Goal: Task Accomplishment & Management: Manage account settings

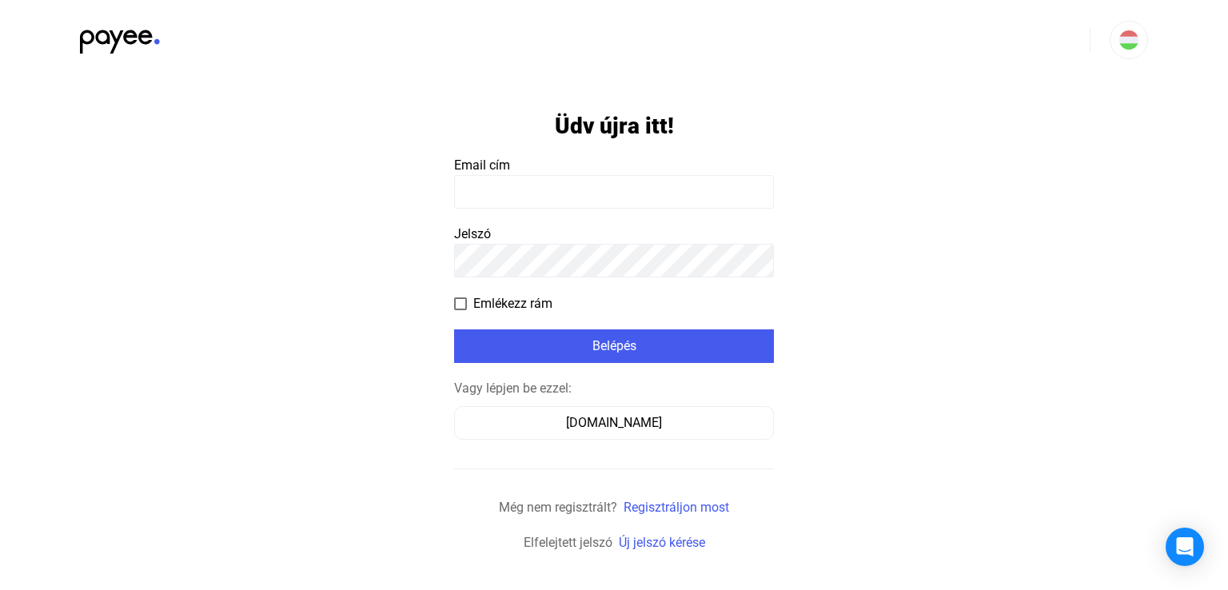
type input "**********"
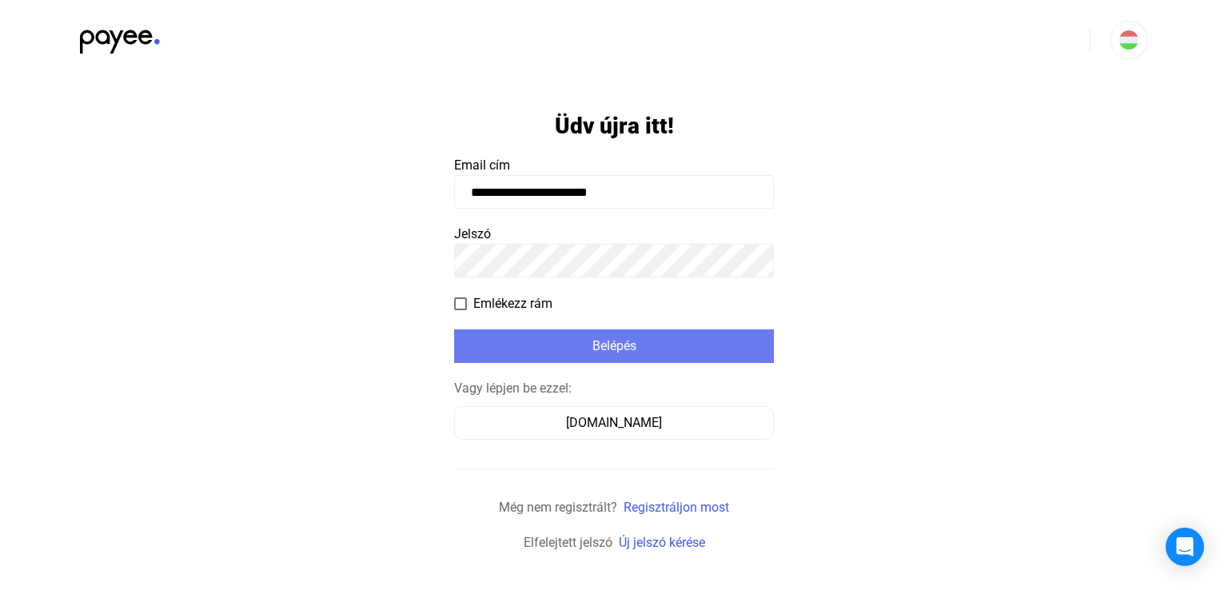
drag, startPoint x: 552, startPoint y: 355, endPoint x: 828, endPoint y: 353, distance: 276.6
click at [553, 355] on div "Belépés" at bounding box center [614, 346] width 310 height 19
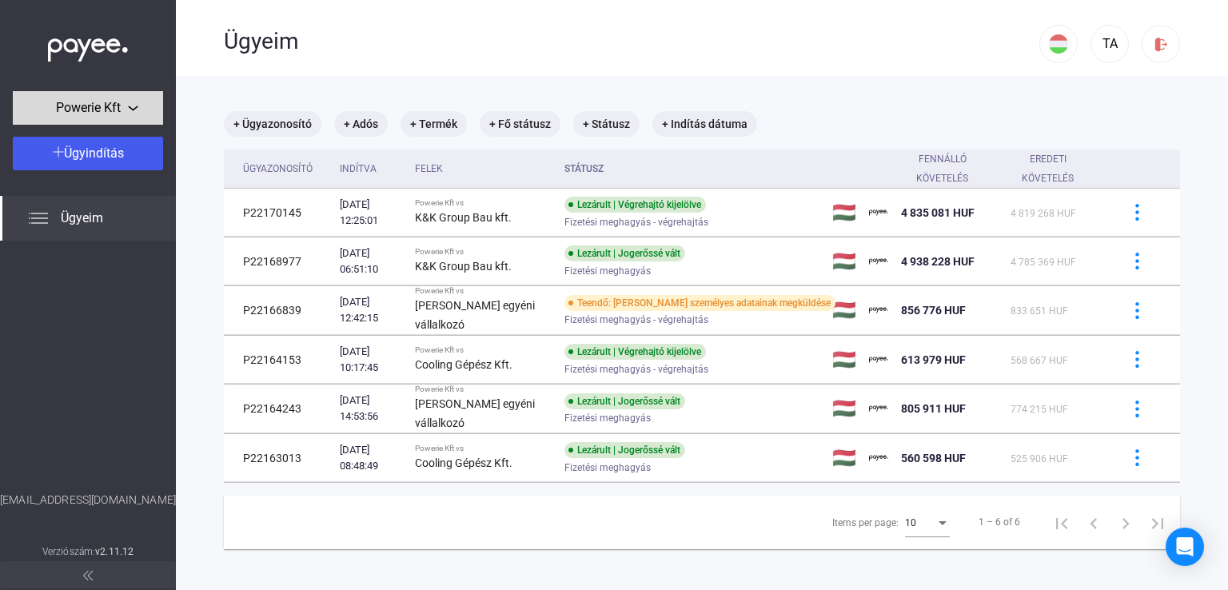
click at [129, 114] on div "Powerie Kft" at bounding box center [88, 108] width 141 height 20
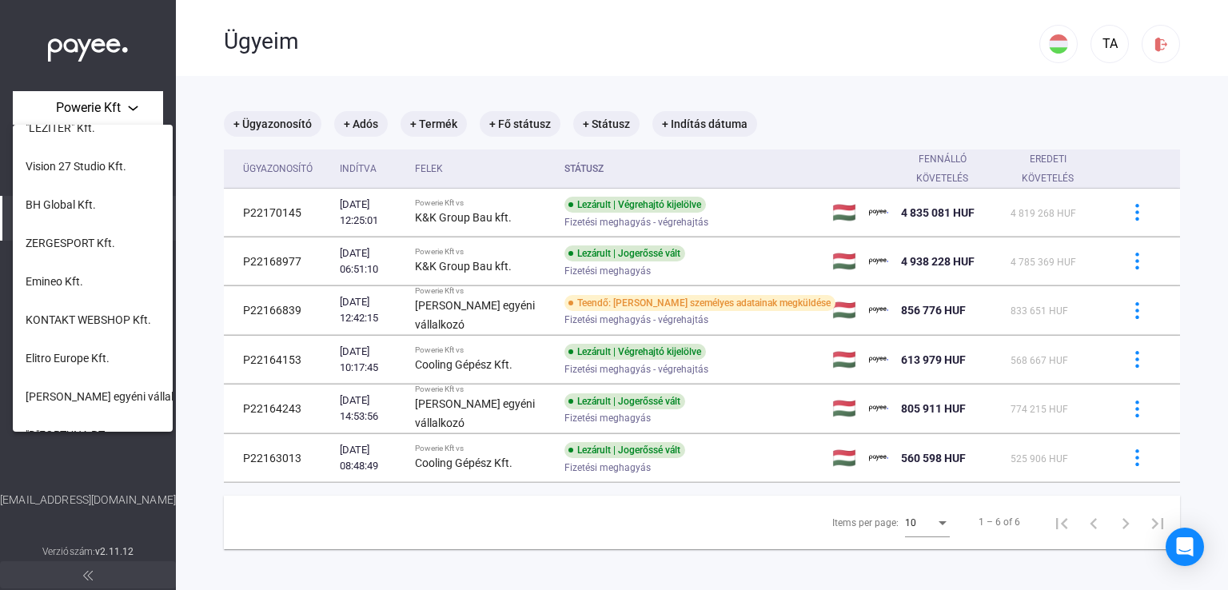
scroll to position [652, 0]
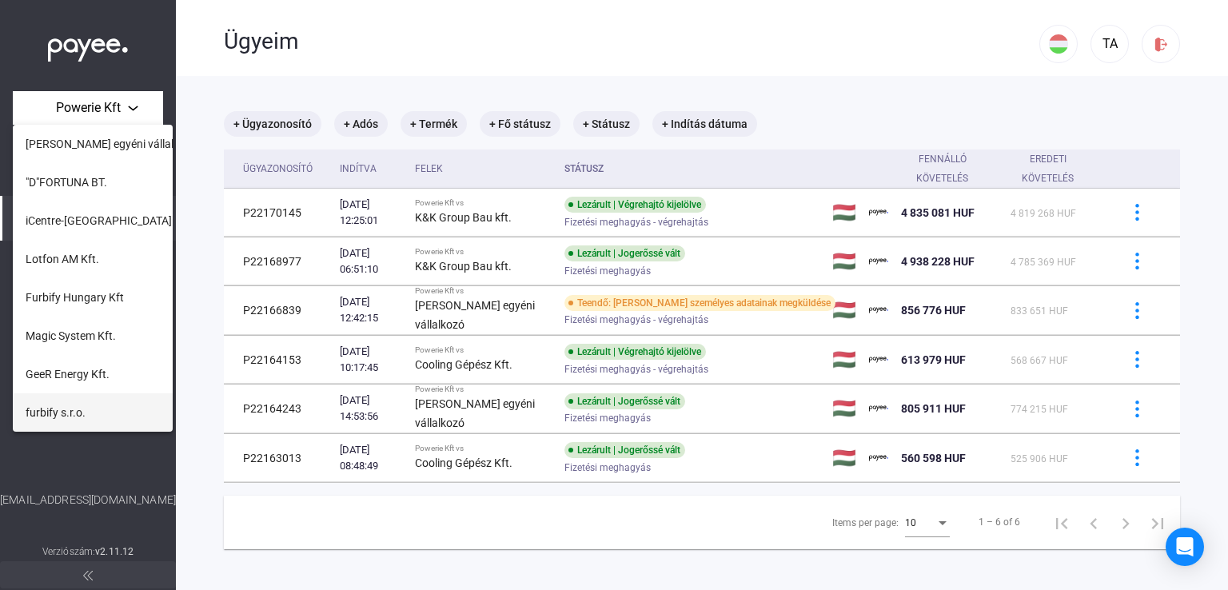
click at [80, 405] on span "furbify s.r.o." at bounding box center [56, 412] width 60 height 19
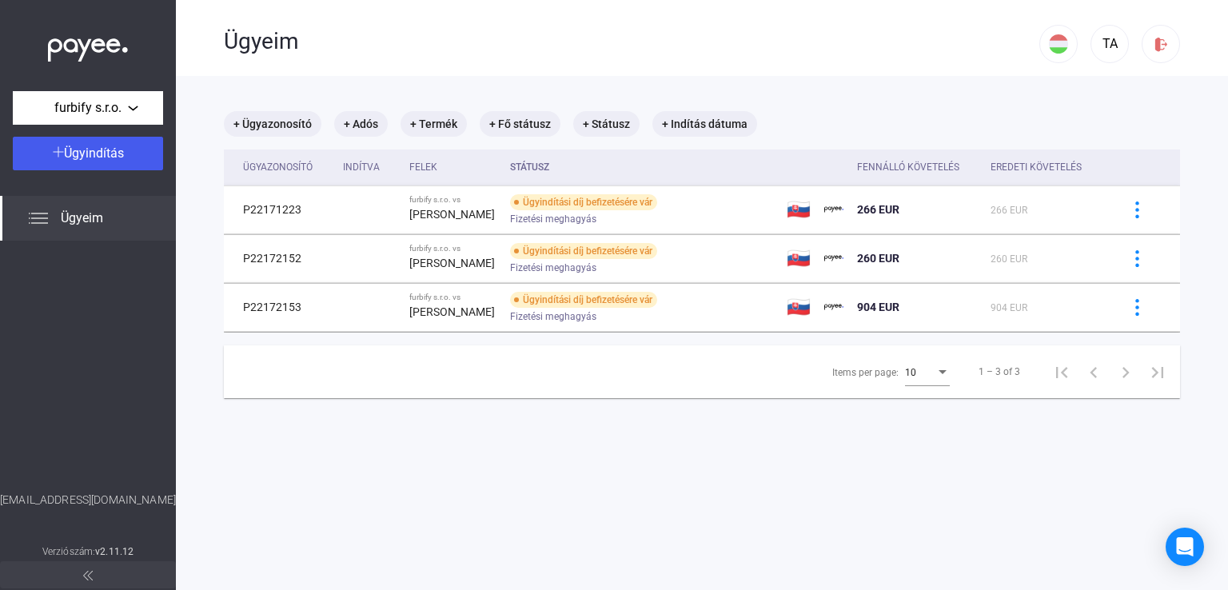
drag, startPoint x: 247, startPoint y: 208, endPoint x: 722, endPoint y: 338, distance: 492.5
click at [722, 338] on div "+ Ügyazonosító + Adós + Termék + Fő státusz + Státusz + Indítás dátuma Ügyazono…" at bounding box center [702, 254] width 956 height 287
click at [120, 112] on span "furbify s.r.o." at bounding box center [87, 107] width 67 height 19
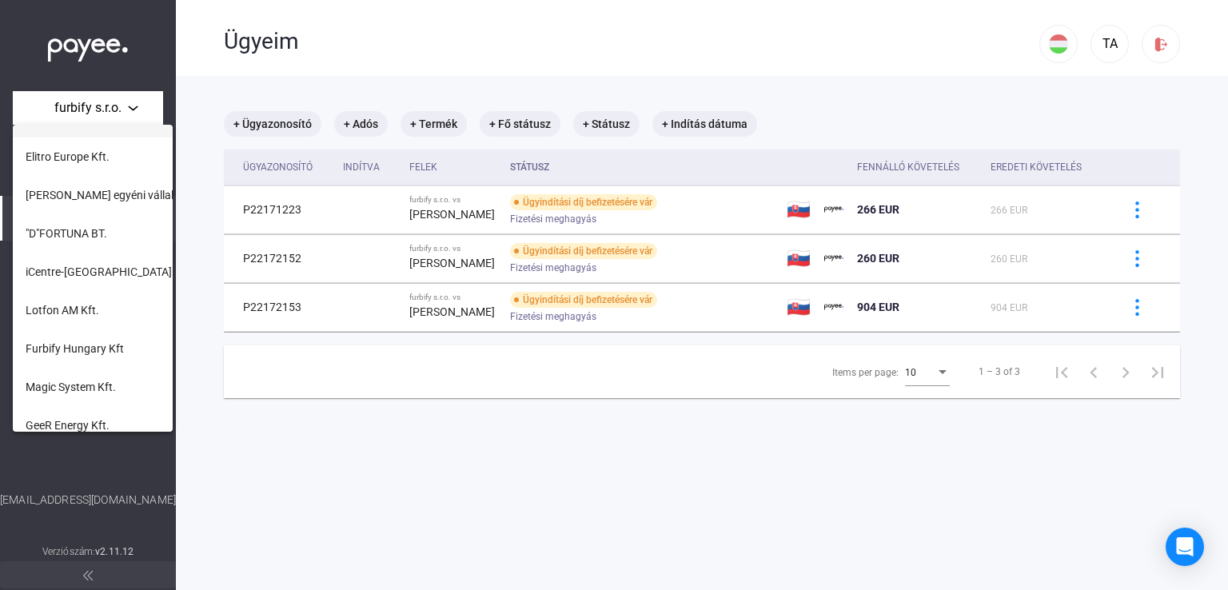
scroll to position [652, 0]
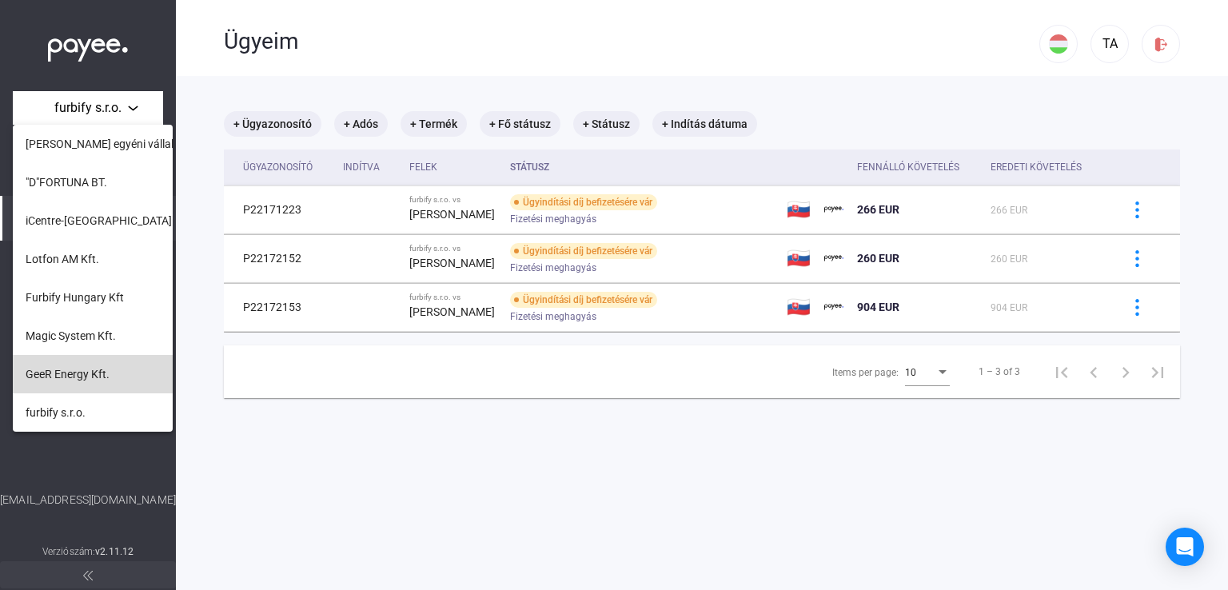
click at [98, 381] on span "GeeR Energy Kft." at bounding box center [68, 374] width 84 height 19
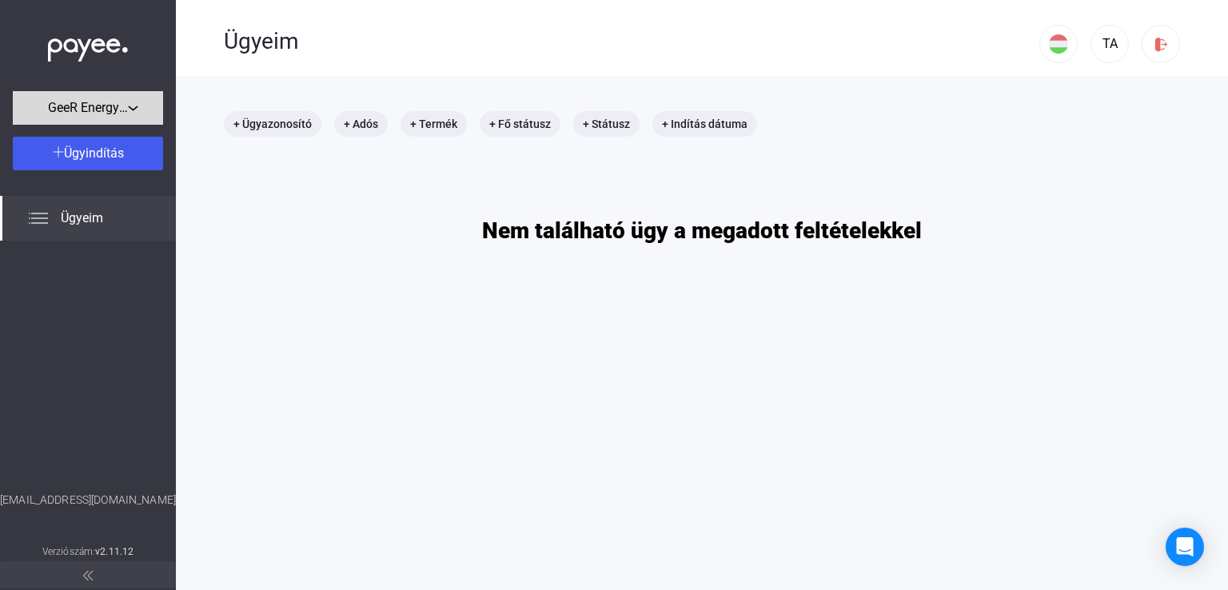
click at [131, 104] on div "GeeR Energy Kft." at bounding box center [88, 108] width 141 height 20
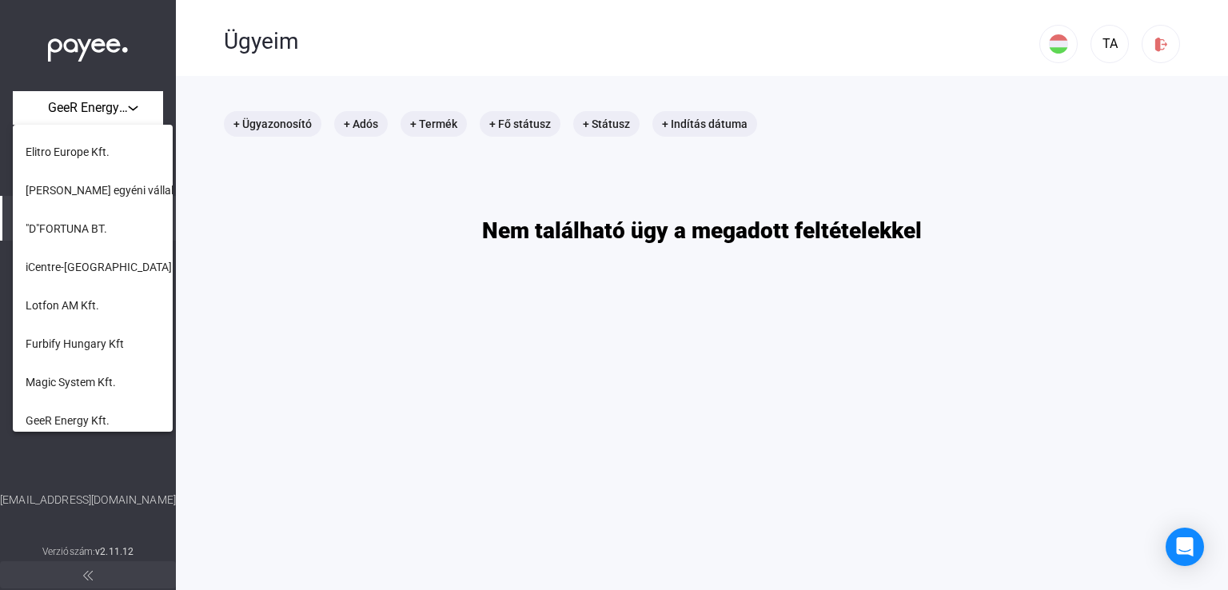
scroll to position [652, 0]
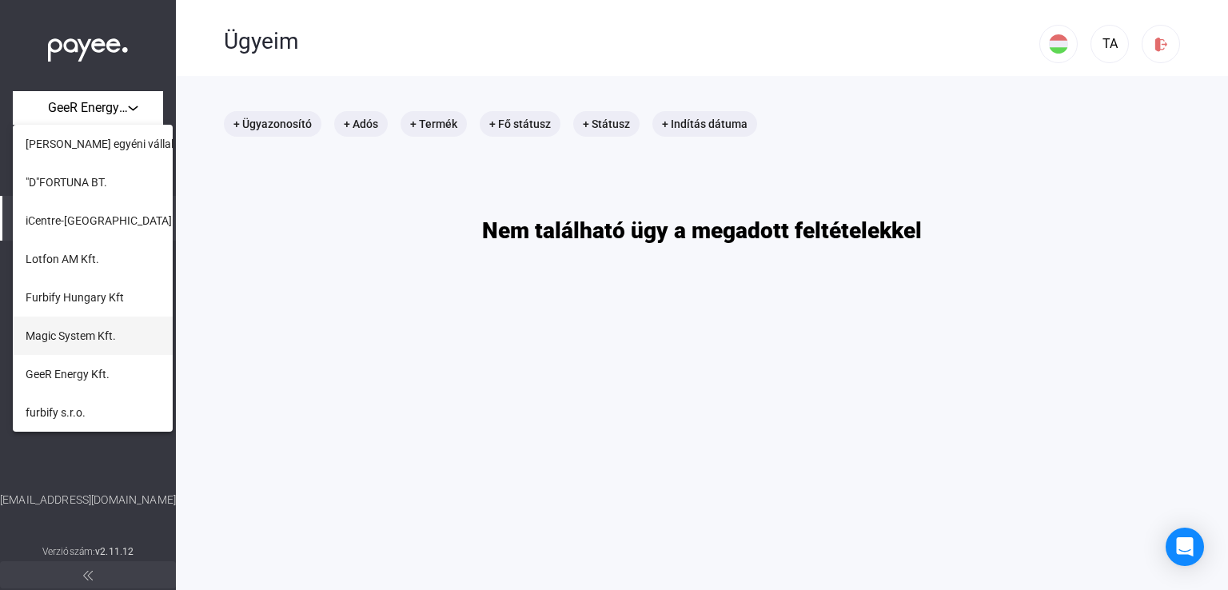
click at [79, 341] on span "Magic System Kft." at bounding box center [71, 335] width 90 height 19
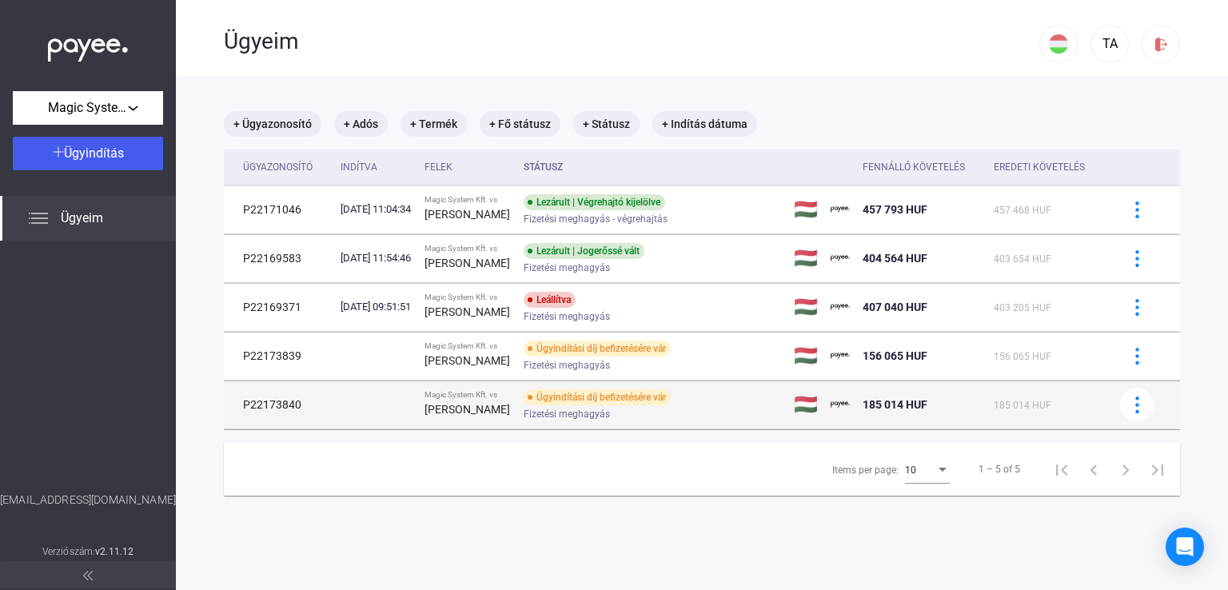
drag, startPoint x: 241, startPoint y: 357, endPoint x: 1139, endPoint y: 419, distance: 900.8
click at [1139, 419] on tbody "P22171046 [DATE] 11:04:34 Magic System Kft. vs [PERSON_NAME] | Végrehajtó kijel…" at bounding box center [702, 307] width 956 height 244
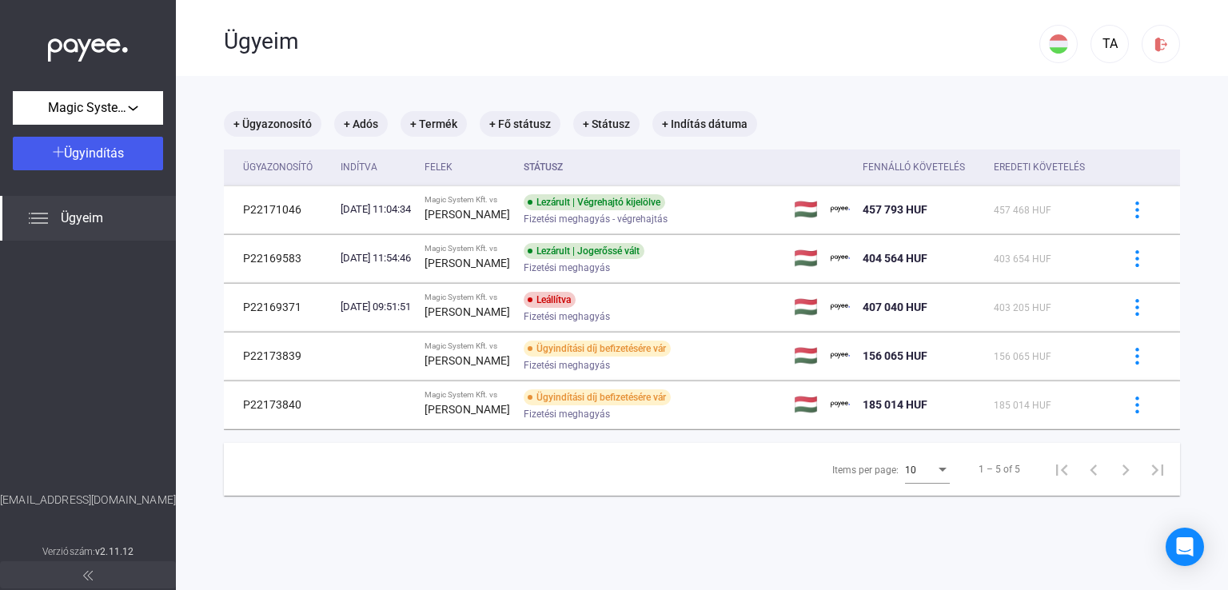
copy tbody "P22173839 Magic System Kft. vs [PERSON_NAME] Ügyindítási díj befizetésére vár F…"
click at [107, 110] on span "Magic System Kft." at bounding box center [88, 107] width 80 height 19
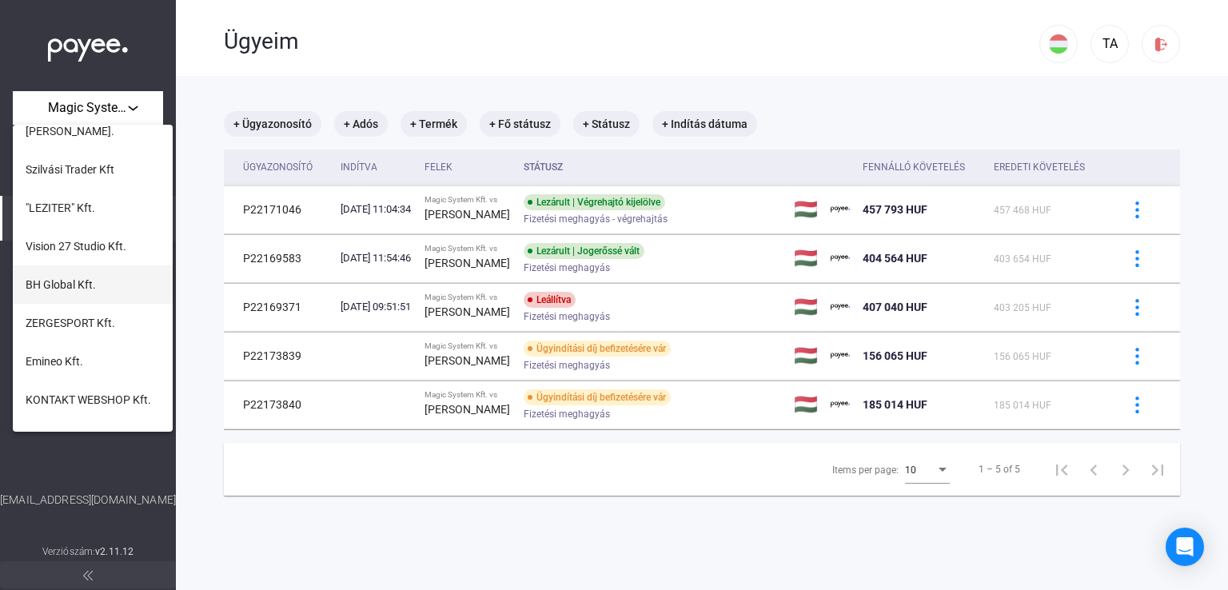
scroll to position [652, 0]
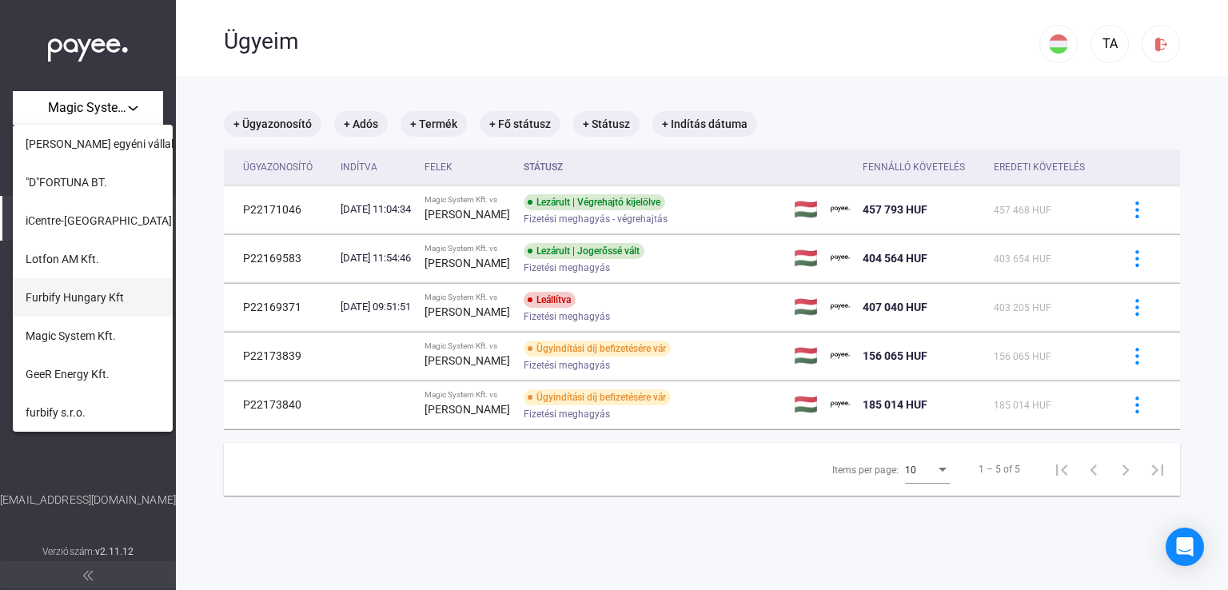
click at [95, 294] on span "Furbify Hungary Kft" at bounding box center [75, 297] width 98 height 19
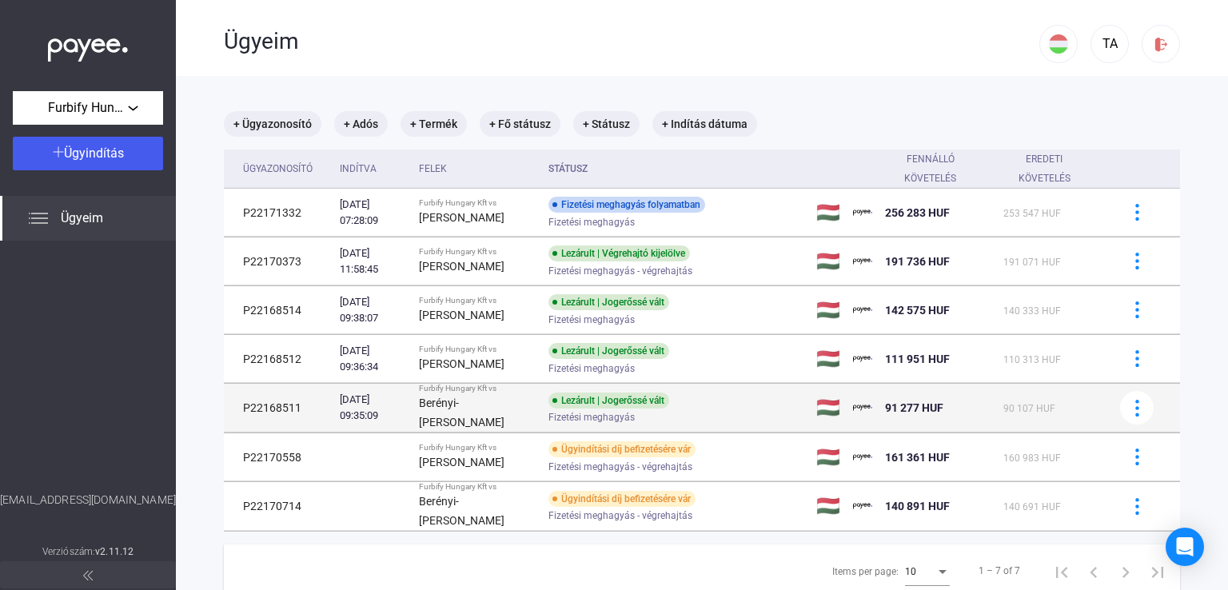
scroll to position [76, 0]
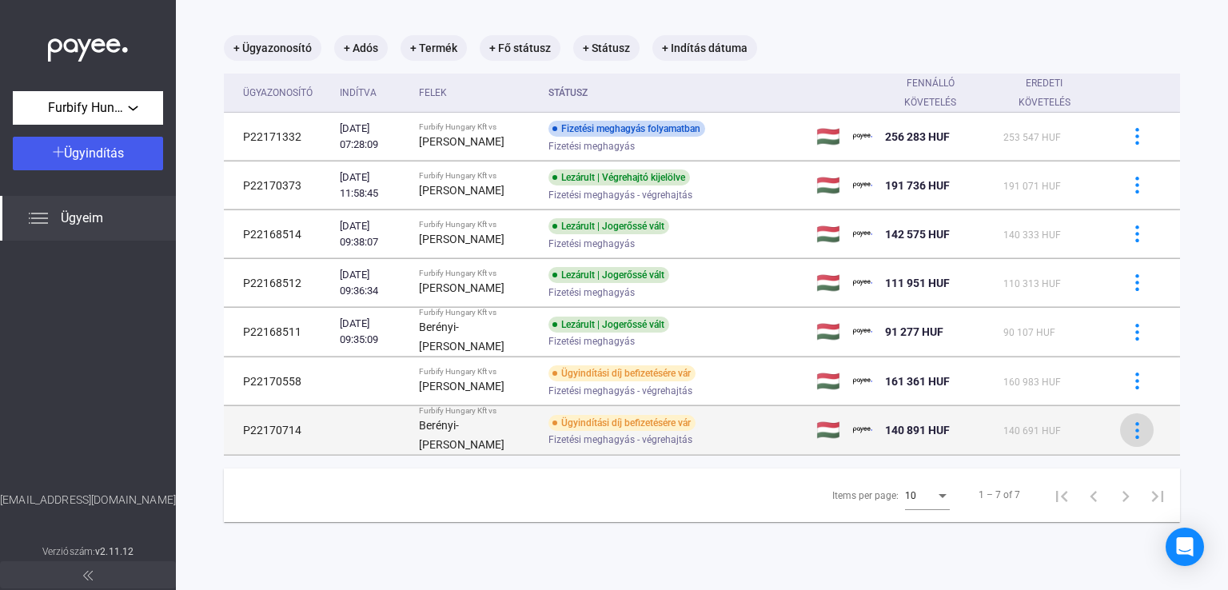
drag, startPoint x: 249, startPoint y: 380, endPoint x: 1139, endPoint y: 431, distance: 892.1
click at [1139, 431] on tbody "P22171332 [DATE] 07:28:09 Furbify Hungary Kft vs [PERSON_NAME] meghagyás folyam…" at bounding box center [702, 284] width 956 height 343
copy tbody "22170558 Furbify Hungary [PERSON_NAME] vs [PERSON_NAME] Ügyindítási díj befizet…"
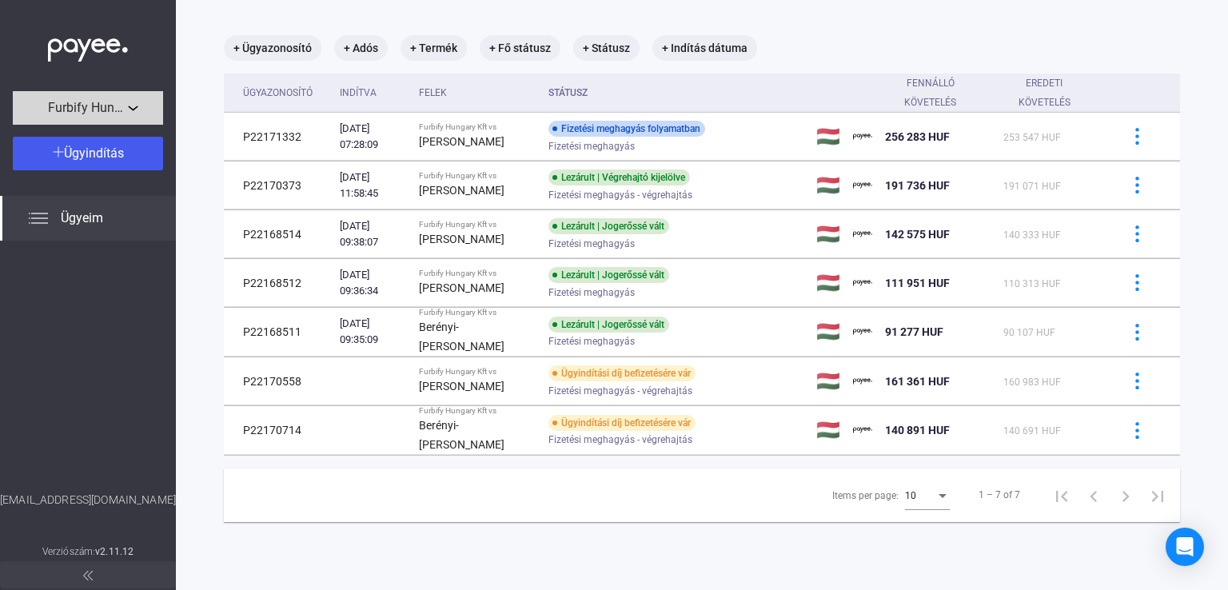
click at [145, 111] on div "Furbify Hungary Kft" at bounding box center [88, 108] width 141 height 20
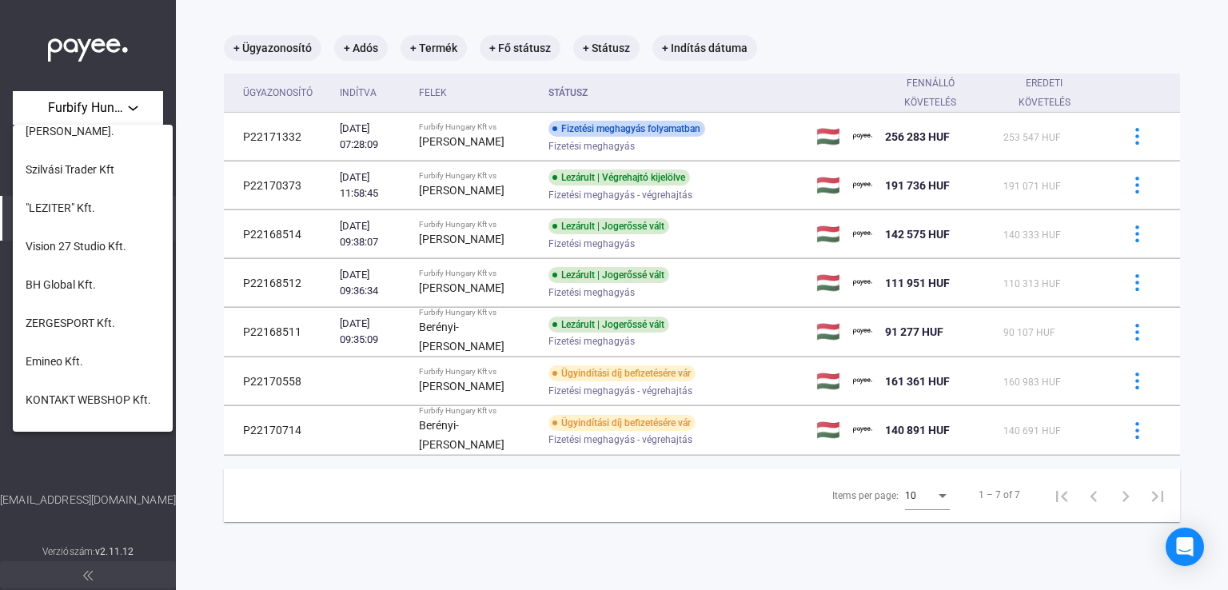
scroll to position [652, 0]
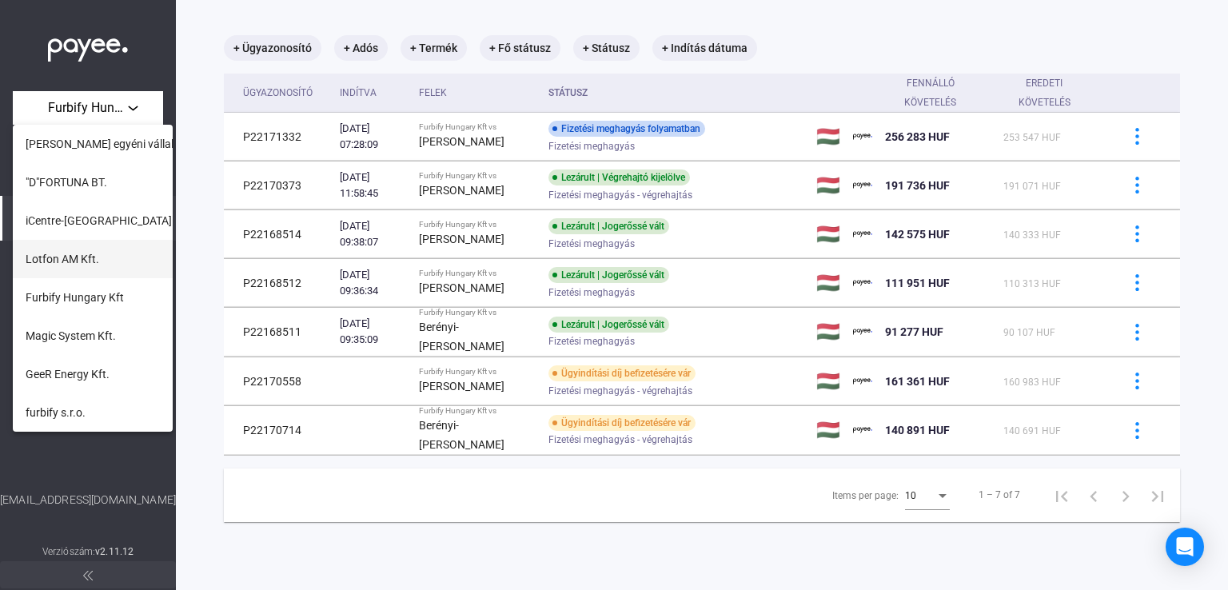
click at [80, 252] on span "Lotfon AM Kft." at bounding box center [63, 258] width 74 height 19
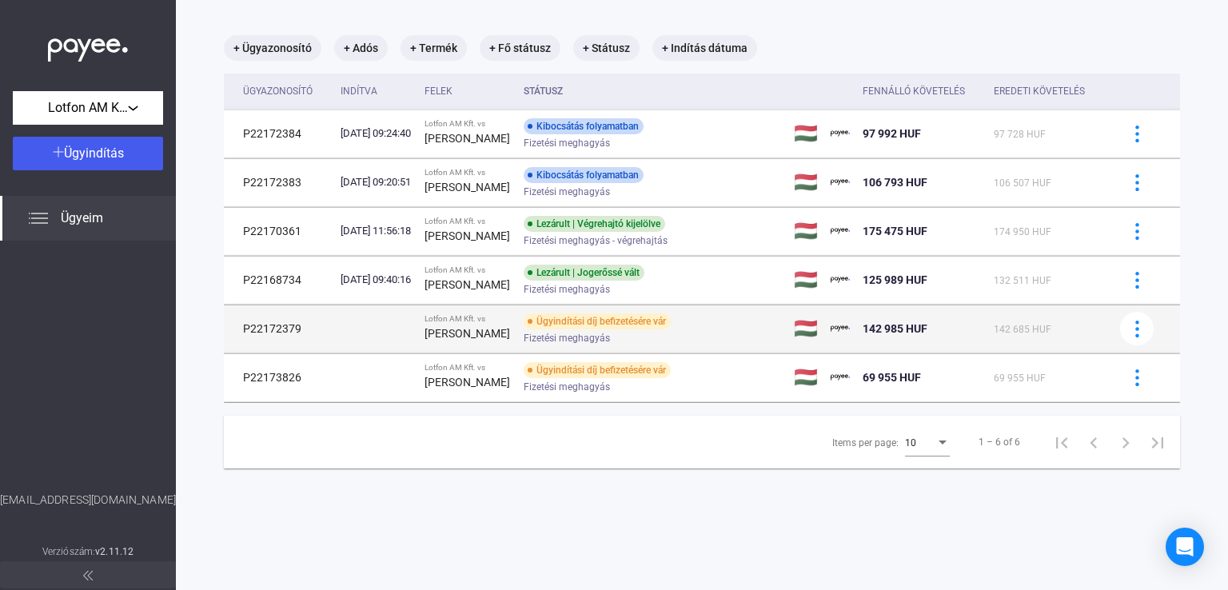
click at [552, 316] on div "Ügyindítási díj befizetésére vár" at bounding box center [597, 321] width 147 height 16
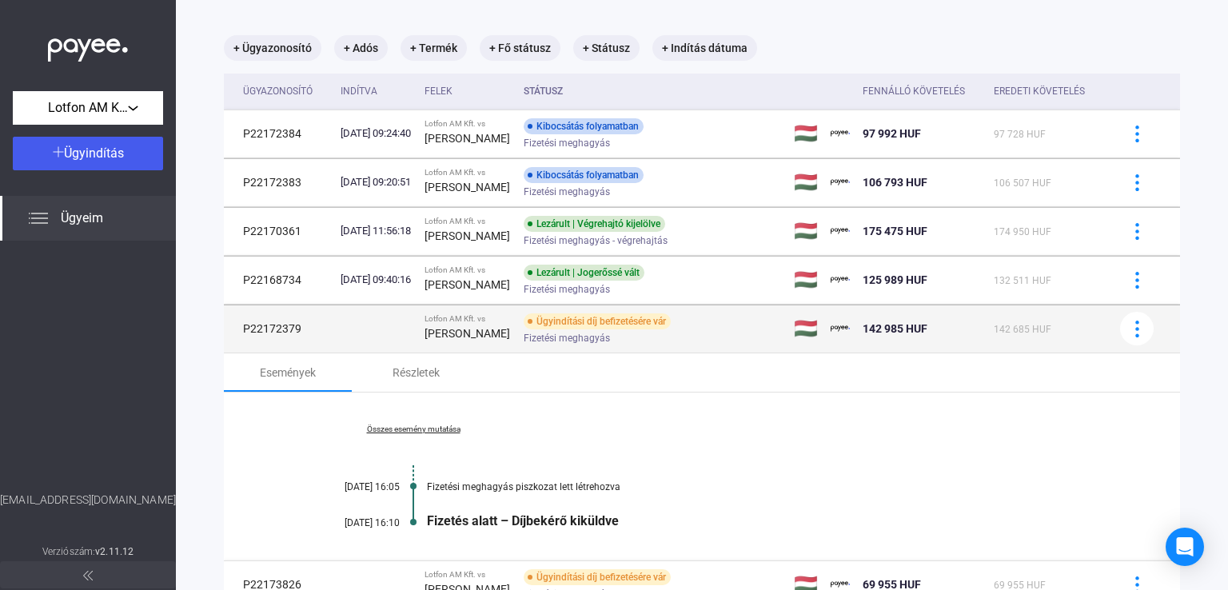
click at [552, 316] on div "Ügyindítási díj befizetésére vár" at bounding box center [597, 321] width 147 height 16
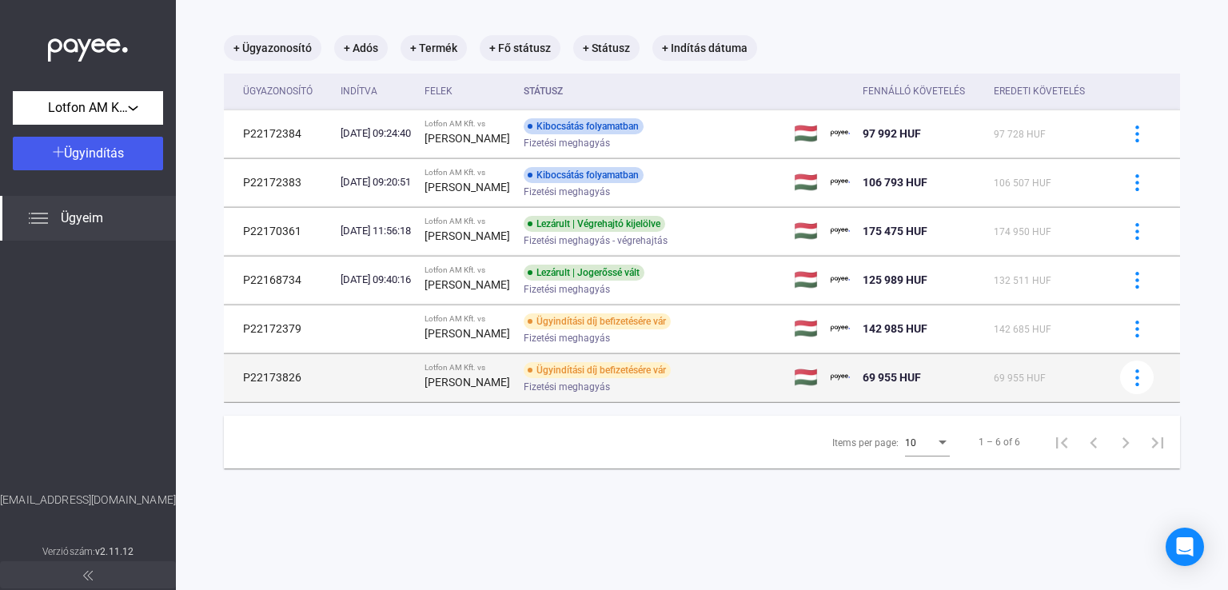
click at [552, 397] on span "Fizetési meghagyás" at bounding box center [567, 386] width 86 height 19
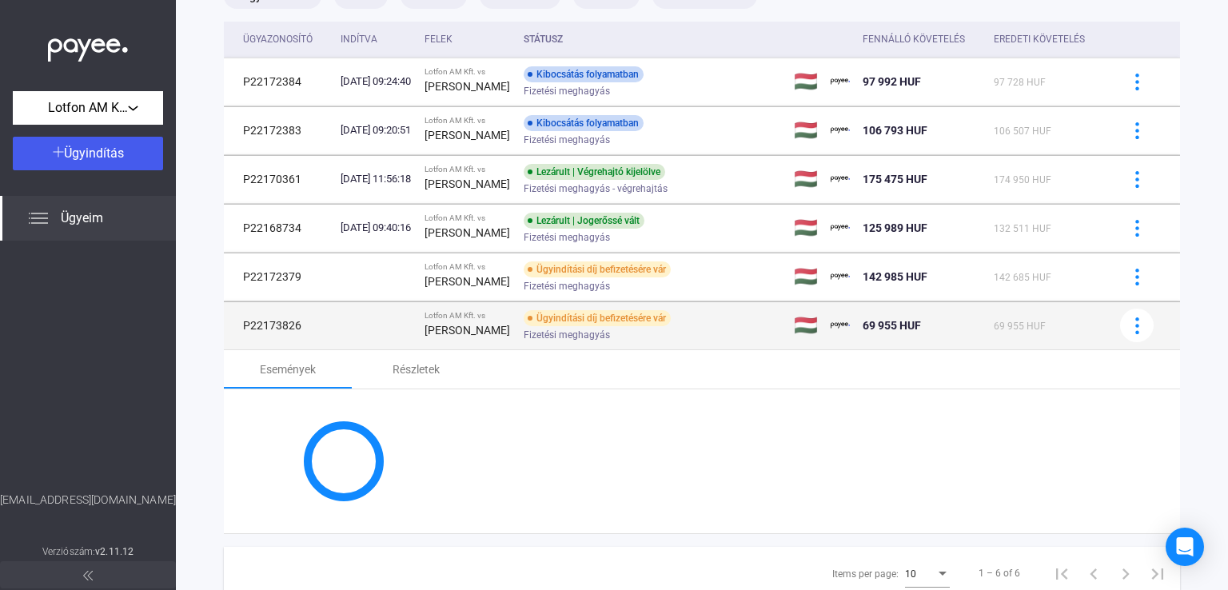
scroll to position [189, 0]
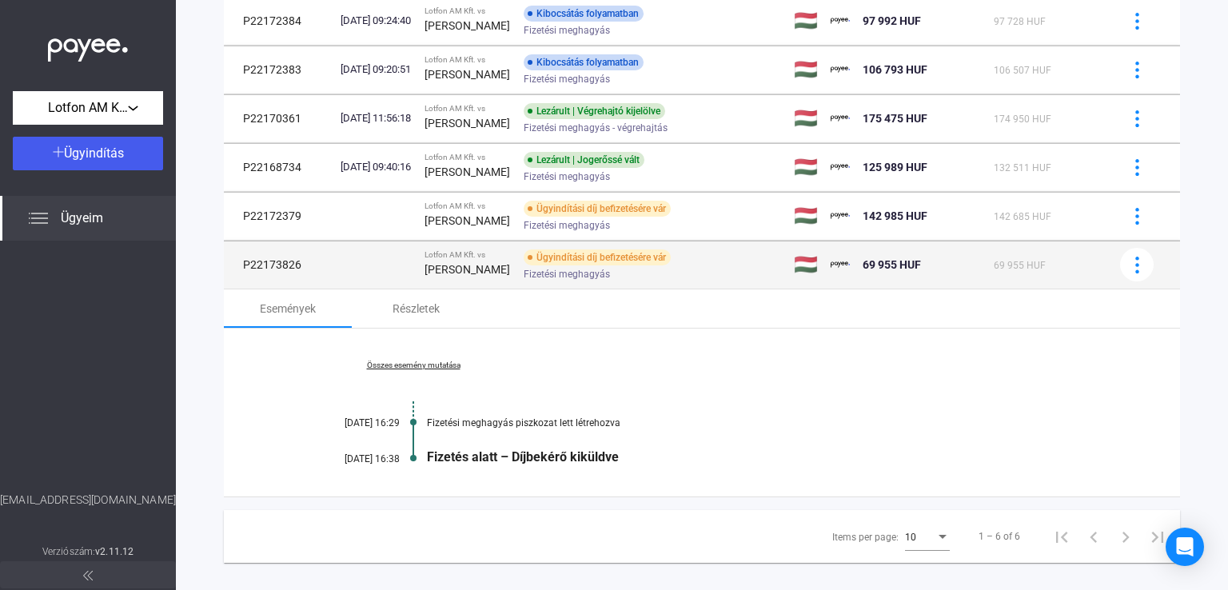
click at [544, 265] on div "Ügyindítási díj befizetésére vár" at bounding box center [597, 257] width 147 height 16
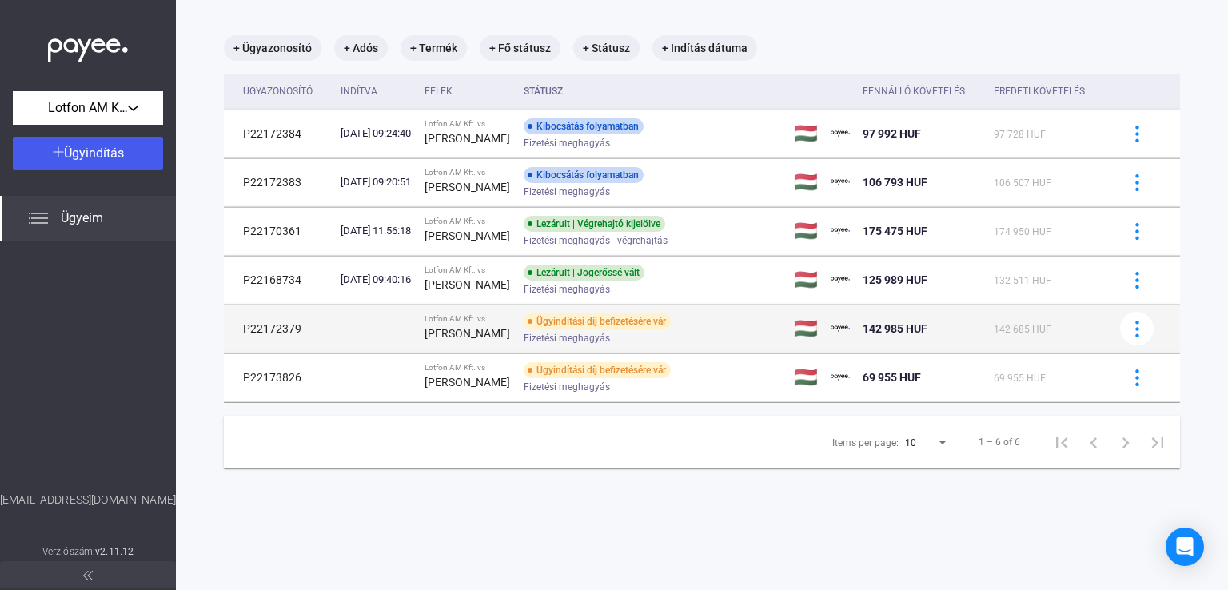
drag, startPoint x: 247, startPoint y: 333, endPoint x: 1047, endPoint y: 333, distance: 800.3
click at [1047, 333] on tr "P22172379 Lotfon AM Kft. vs [PERSON_NAME] Ügyindítási díj befizetésére vár Fize…" at bounding box center [702, 329] width 956 height 48
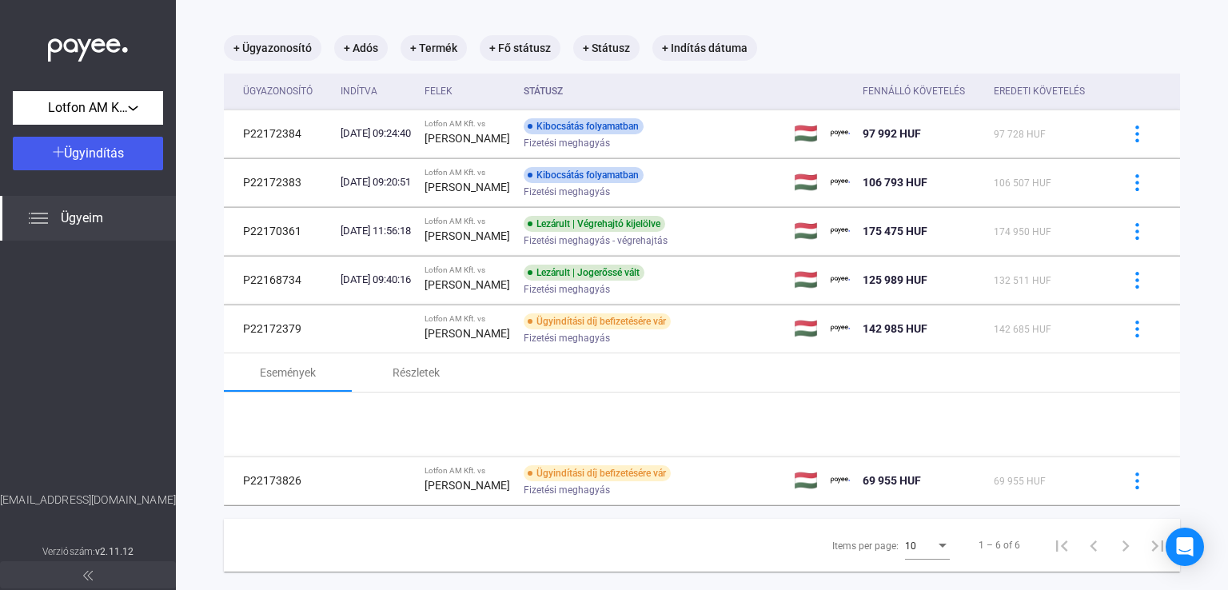
copy tr "22172379 Lotfon AM Kft. vs [PERSON_NAME] Ügyindítási díj befizetésére vár Fizet…"
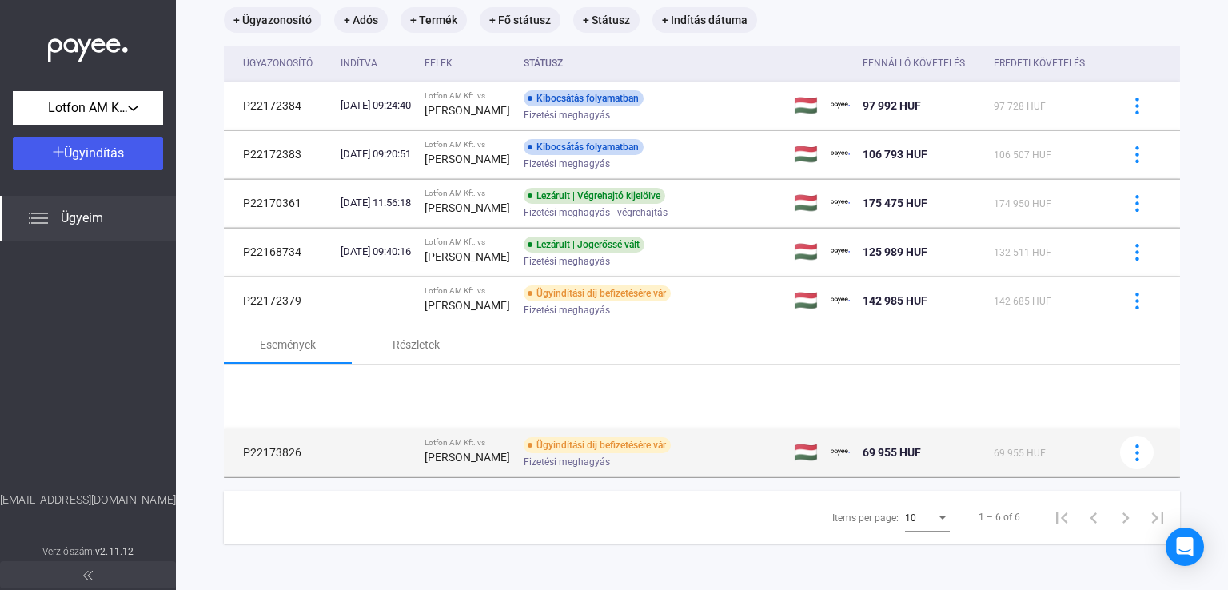
scroll to position [189, 0]
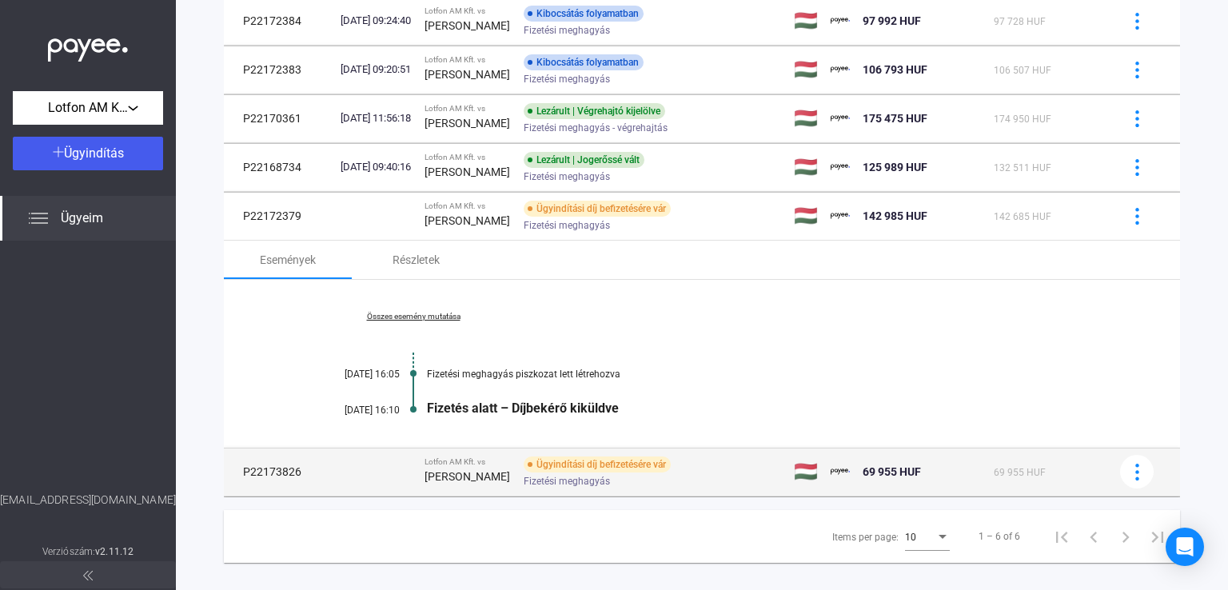
drag, startPoint x: 245, startPoint y: 476, endPoint x: 673, endPoint y: 478, distance: 428.5
click at [673, 478] on tr "P22173826 Lotfon AM Kft. vs [PERSON_NAME] Ügyindítási díj befizetésére vár Fize…" at bounding box center [702, 472] width 956 height 48
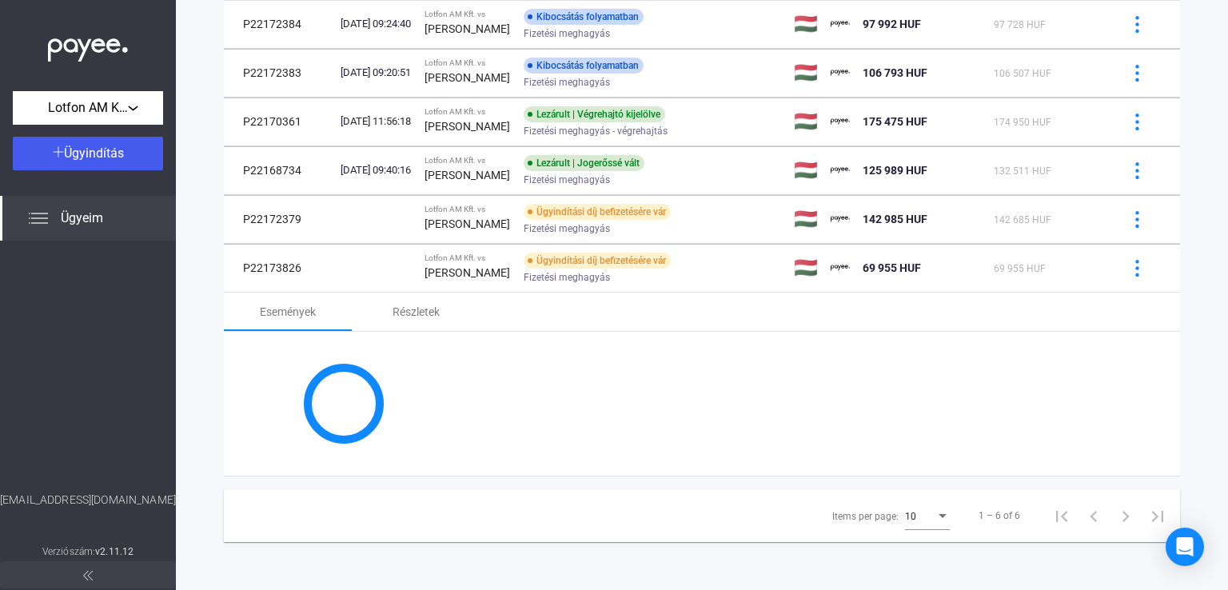
copy tr "P22173826 Lotfon AM Kft. vs [PERSON_NAME] Ügyindítási díj befizetésére vár Fize…"
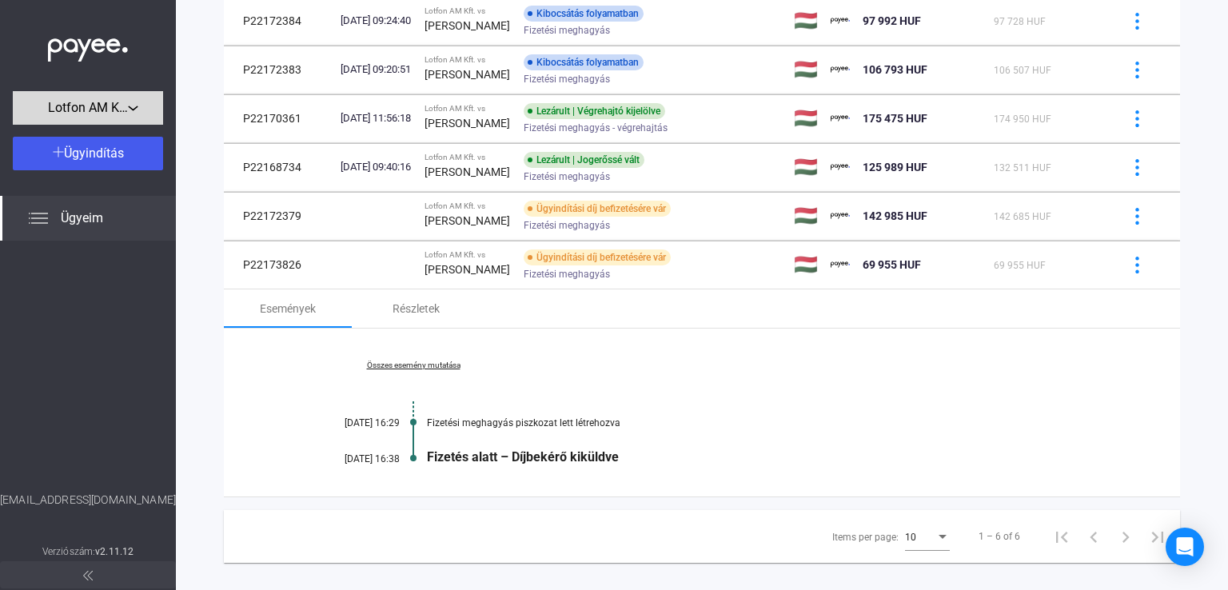
click at [64, 100] on span "Lotfon AM Kft." at bounding box center [88, 107] width 80 height 19
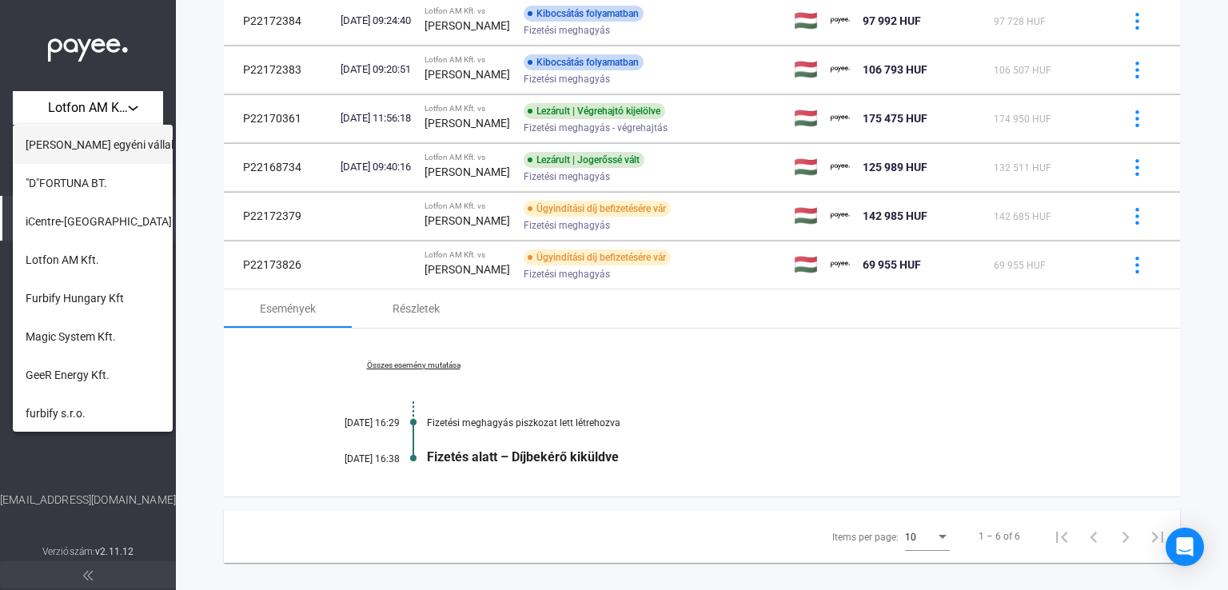
scroll to position [652, 0]
click at [88, 225] on span "iCentre-[GEOGRAPHIC_DATA] Kft." at bounding box center [109, 220] width 167 height 19
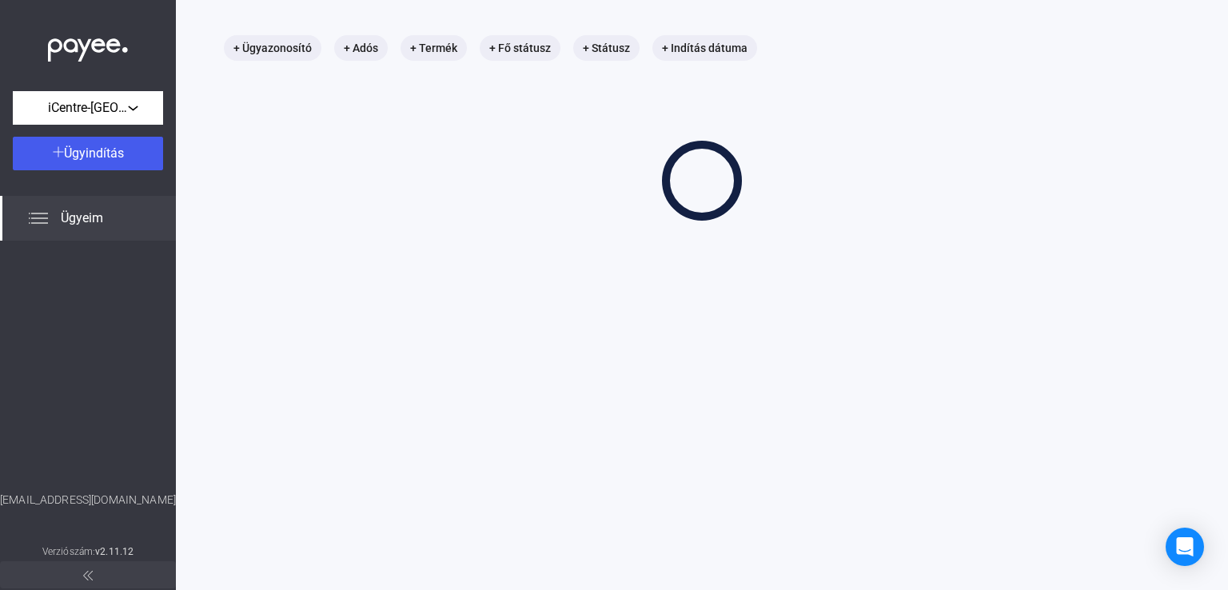
scroll to position [76, 0]
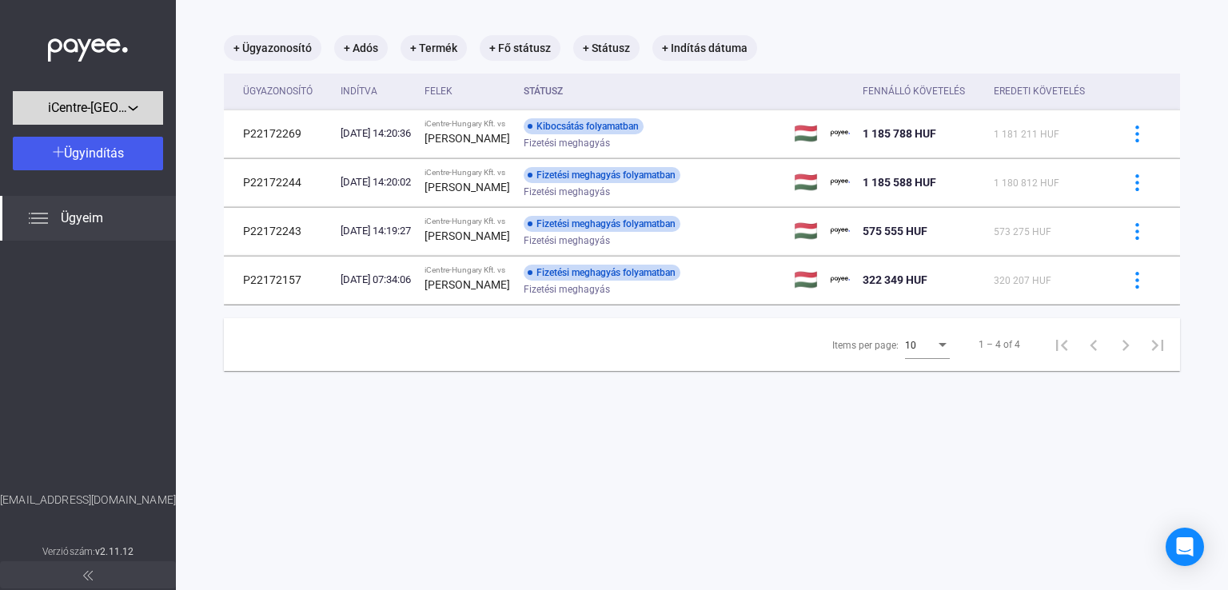
click at [147, 108] on div "iCentre-[GEOGRAPHIC_DATA] Kft." at bounding box center [88, 108] width 141 height 20
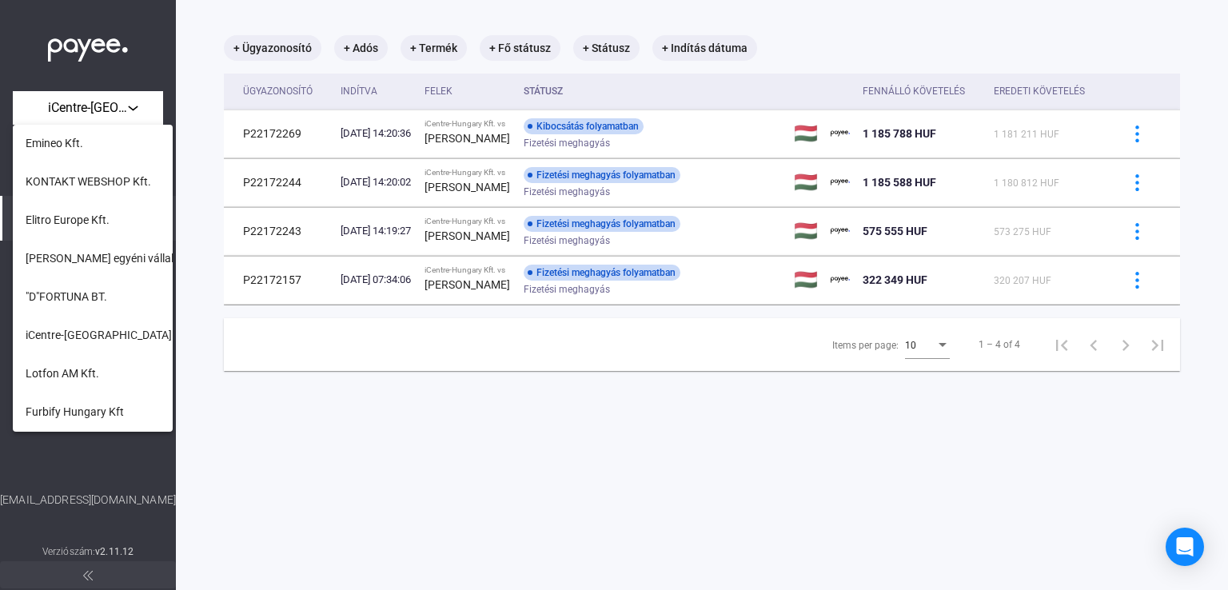
scroll to position [492, 0]
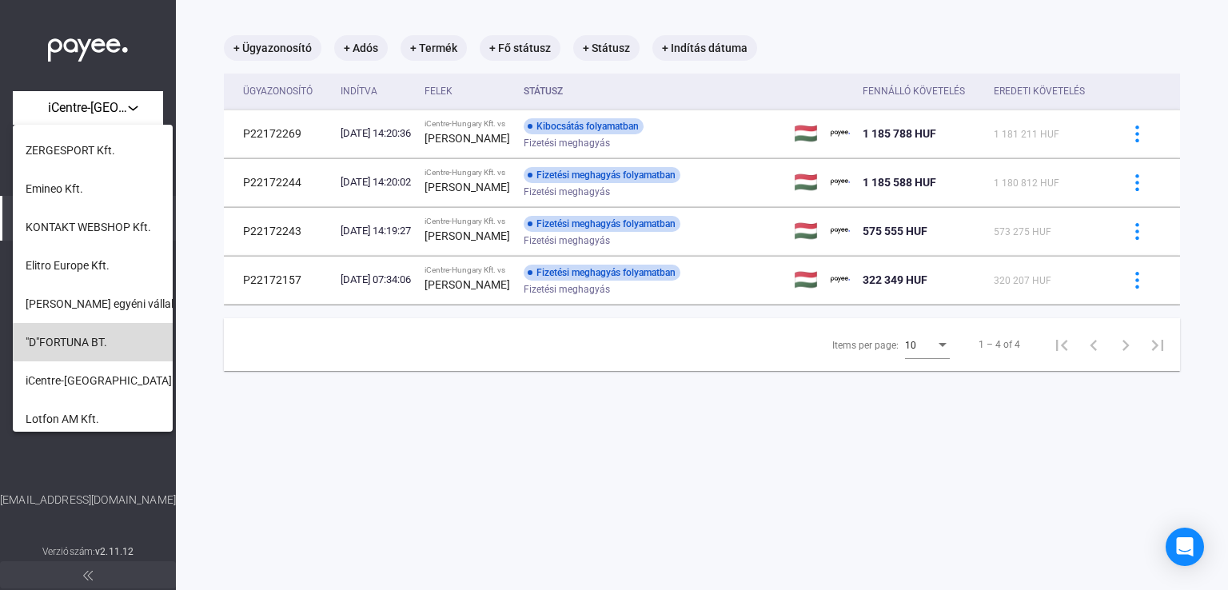
click at [97, 345] on span ""D"FORTUNA BT." at bounding box center [67, 342] width 82 height 19
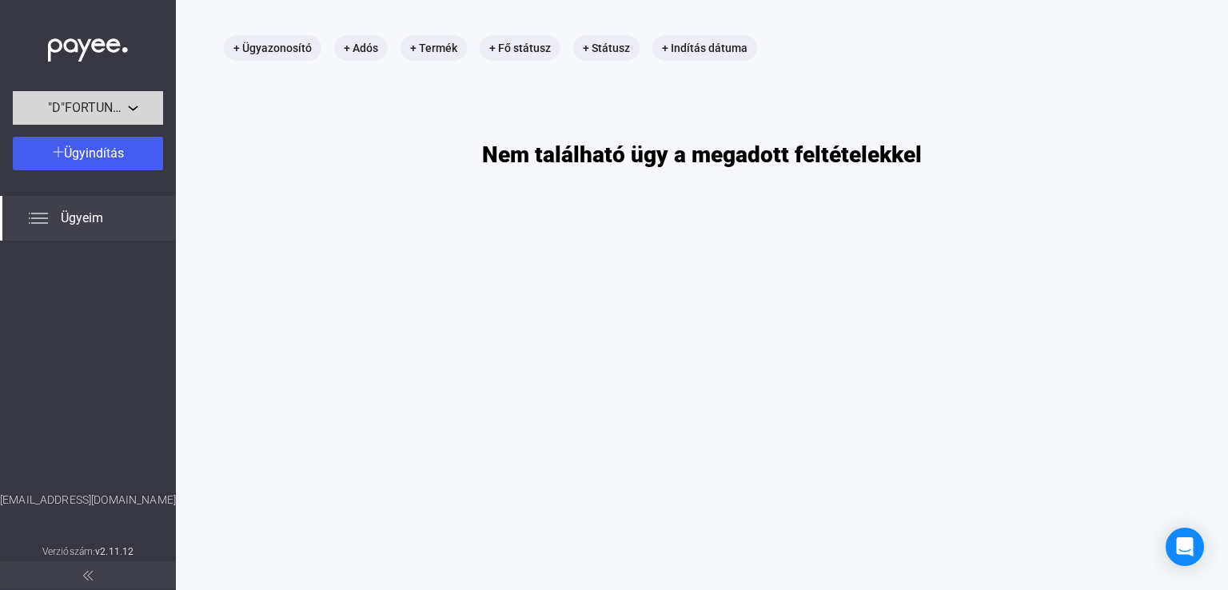
click at [109, 101] on span ""D"FORTUNA BT." at bounding box center [88, 107] width 80 height 19
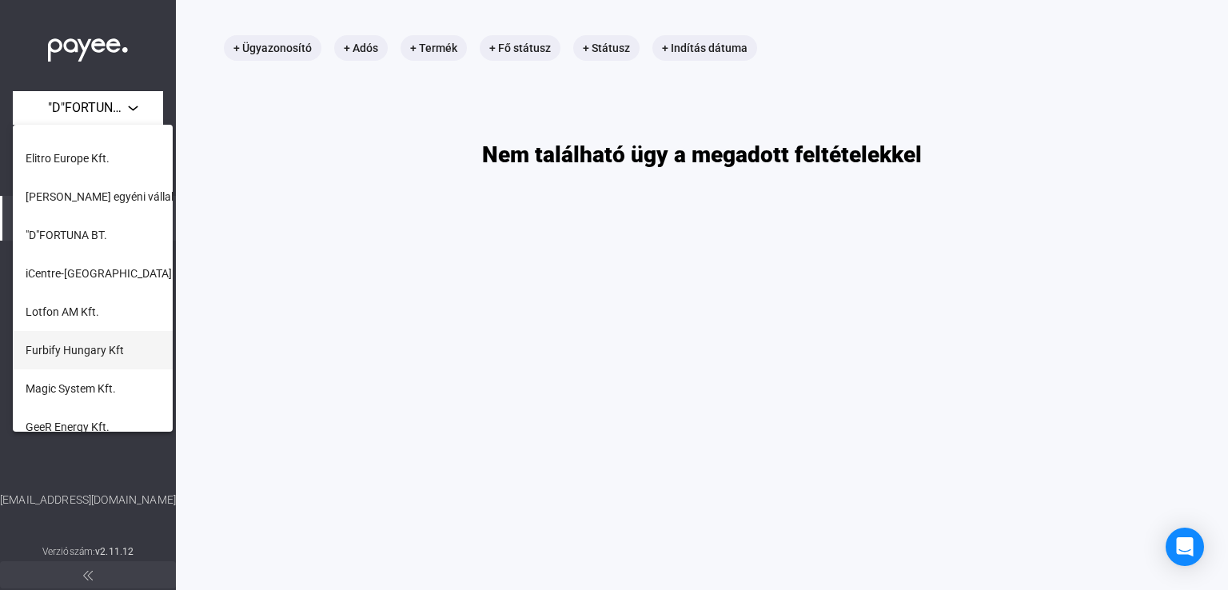
scroll to position [572, 0]
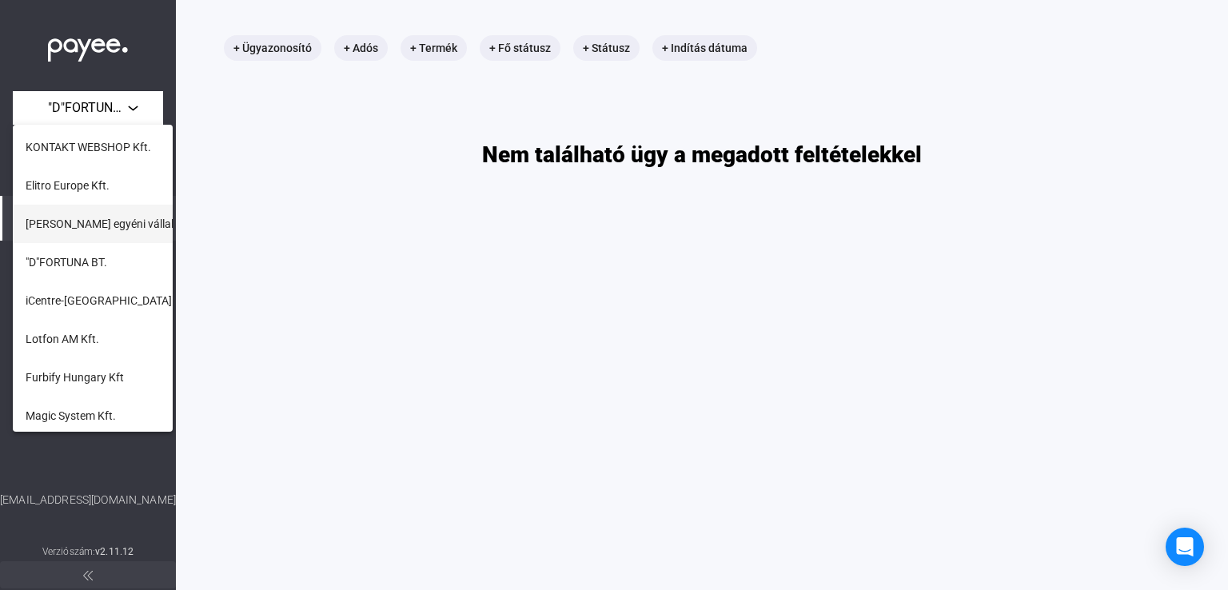
click at [122, 227] on span "[PERSON_NAME] egyéni vállalkozó" at bounding box center [112, 223] width 172 height 19
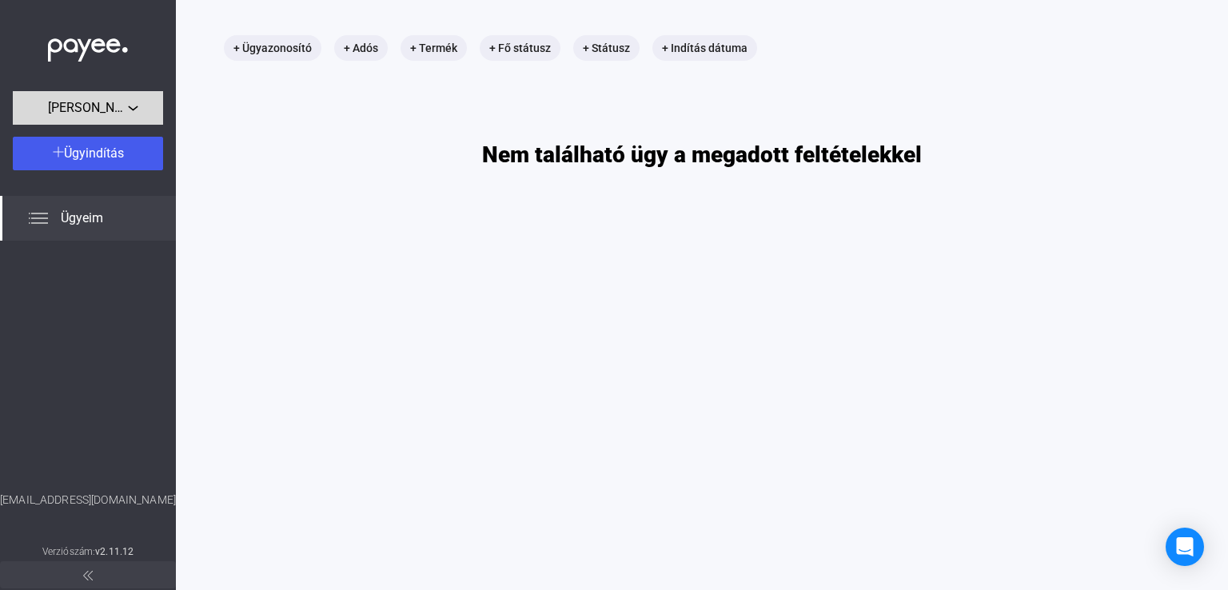
click at [146, 106] on div "[PERSON_NAME] egyéni vállalkozó" at bounding box center [88, 108] width 141 height 20
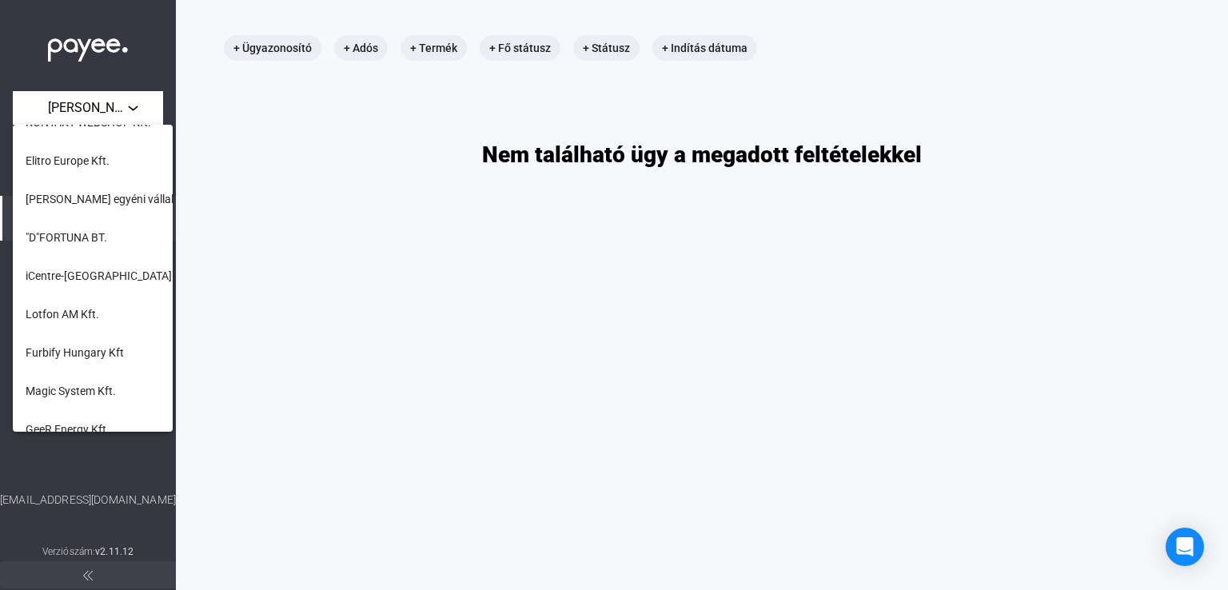
scroll to position [572, 0]
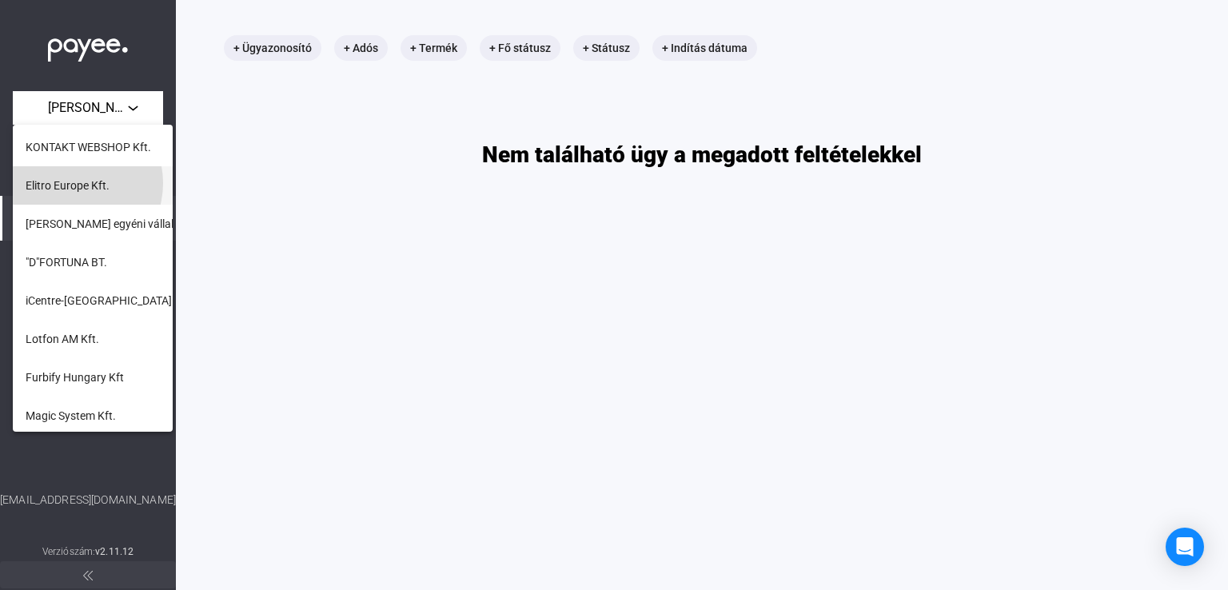
click at [72, 183] on span "Elitro Europe Kft." at bounding box center [68, 185] width 84 height 19
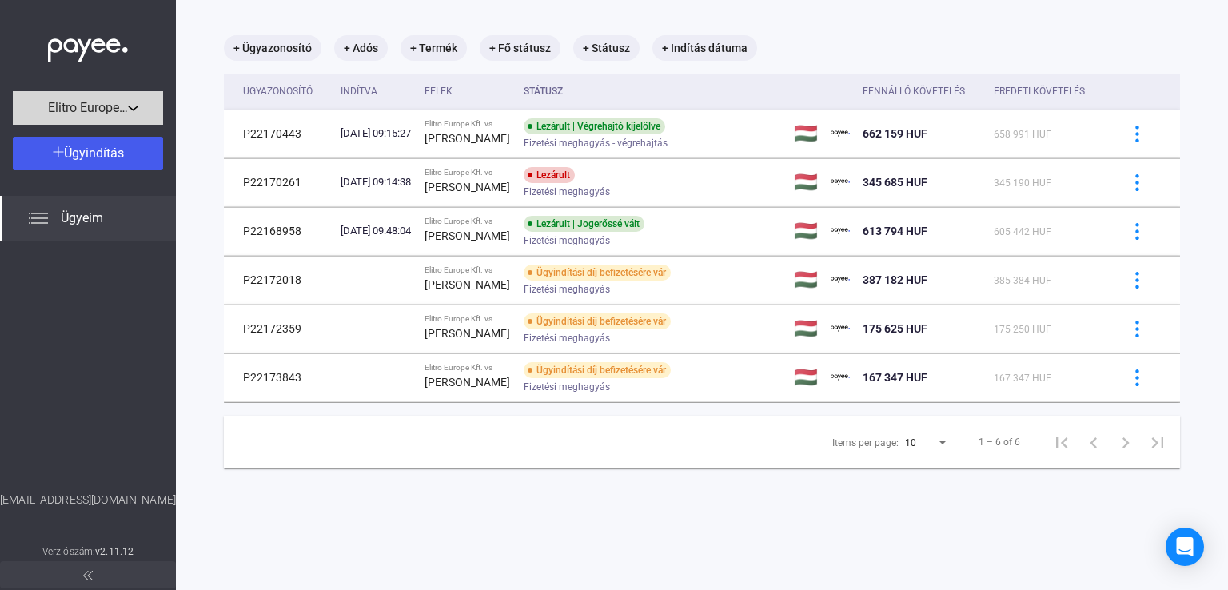
click at [128, 102] on div "Elitro Europe Kft." at bounding box center [88, 108] width 141 height 20
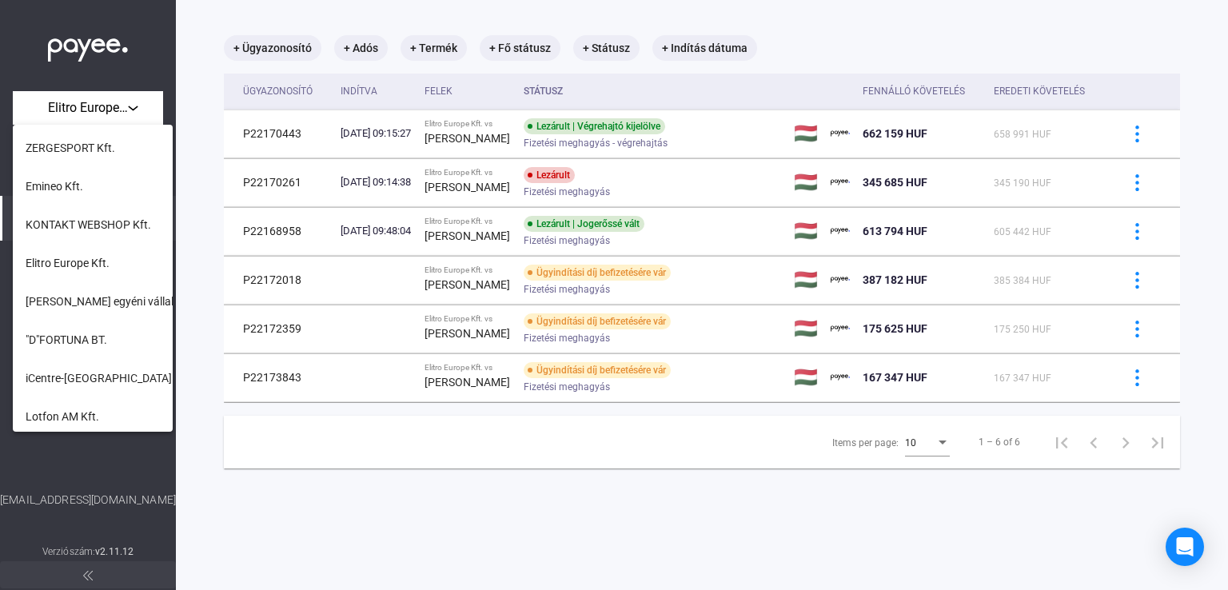
scroll to position [492, 0]
click at [97, 225] on span "KONTAKT WEBSHOP Kft." at bounding box center [89, 226] width 126 height 19
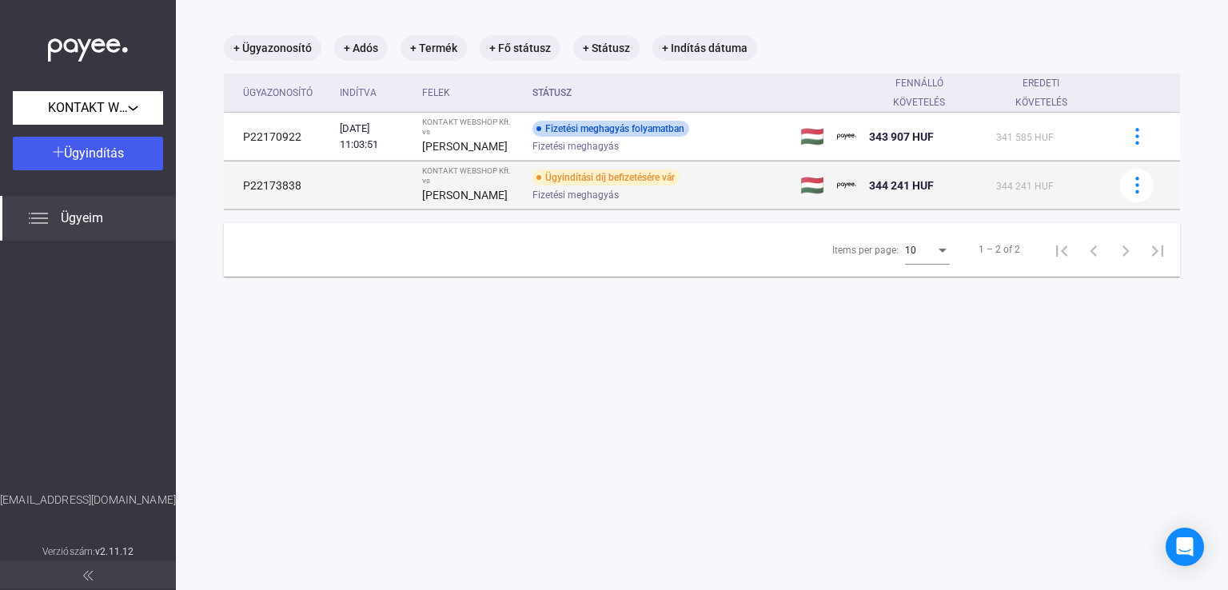
drag, startPoint x: 242, startPoint y: 187, endPoint x: 702, endPoint y: 195, distance: 459.8
click at [702, 195] on tr "P22173838 KONTAKT WEBSHOP Kft. vs Horváthné [PERSON_NAME] Ügyindítási díj befiz…" at bounding box center [702, 186] width 956 height 48
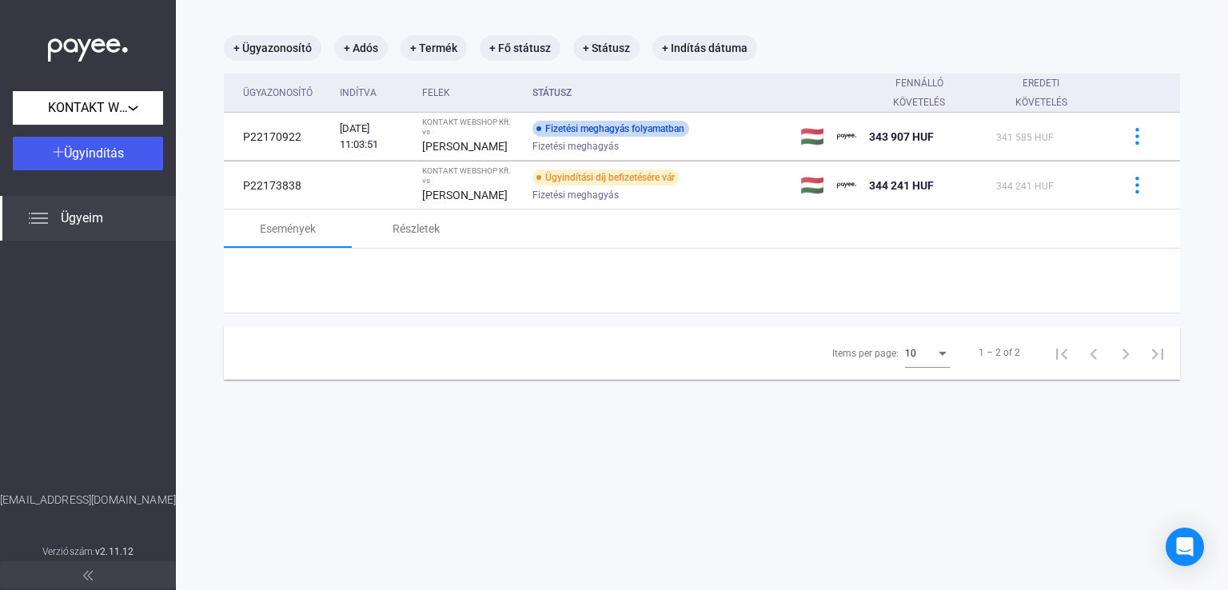
copy tr "P22173838 KONTAKT WEBSHOP Kft. vs Horváthné [PERSON_NAME] Ügyindítási díj befiz…"
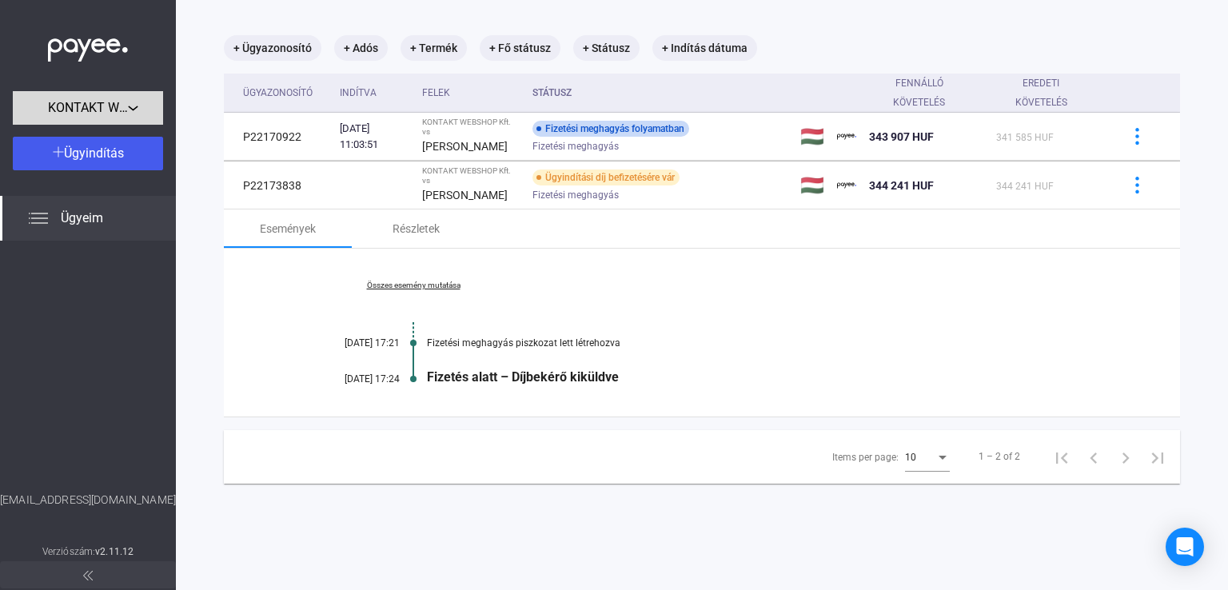
click at [114, 109] on span "KONTAKT WEBSHOP Kft." at bounding box center [88, 107] width 80 height 19
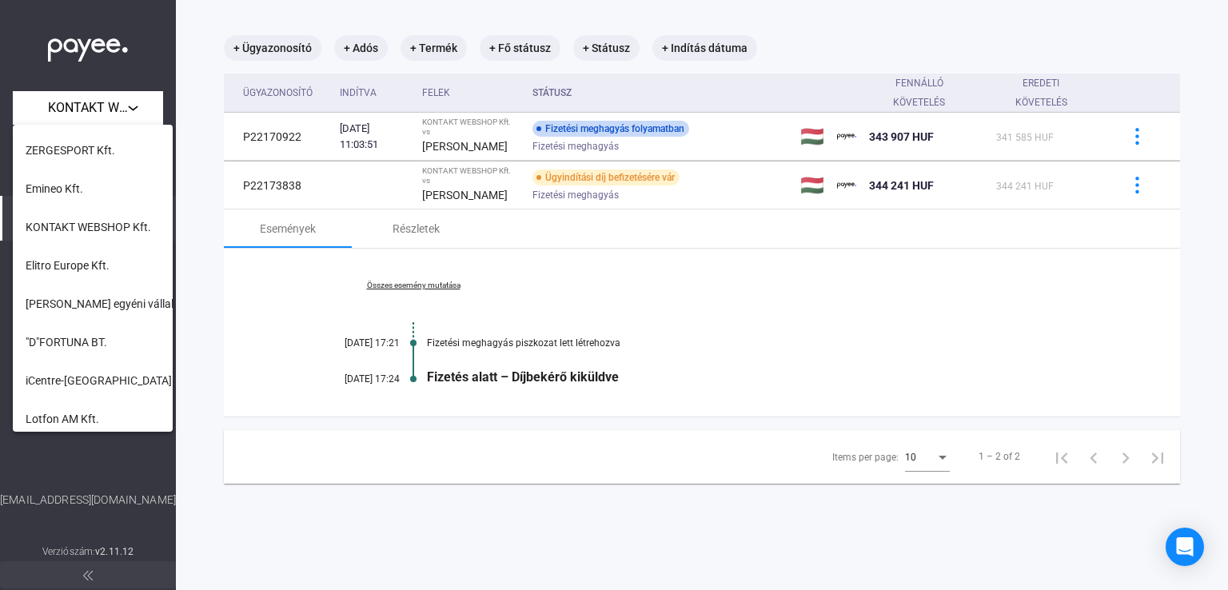
scroll to position [413, 0]
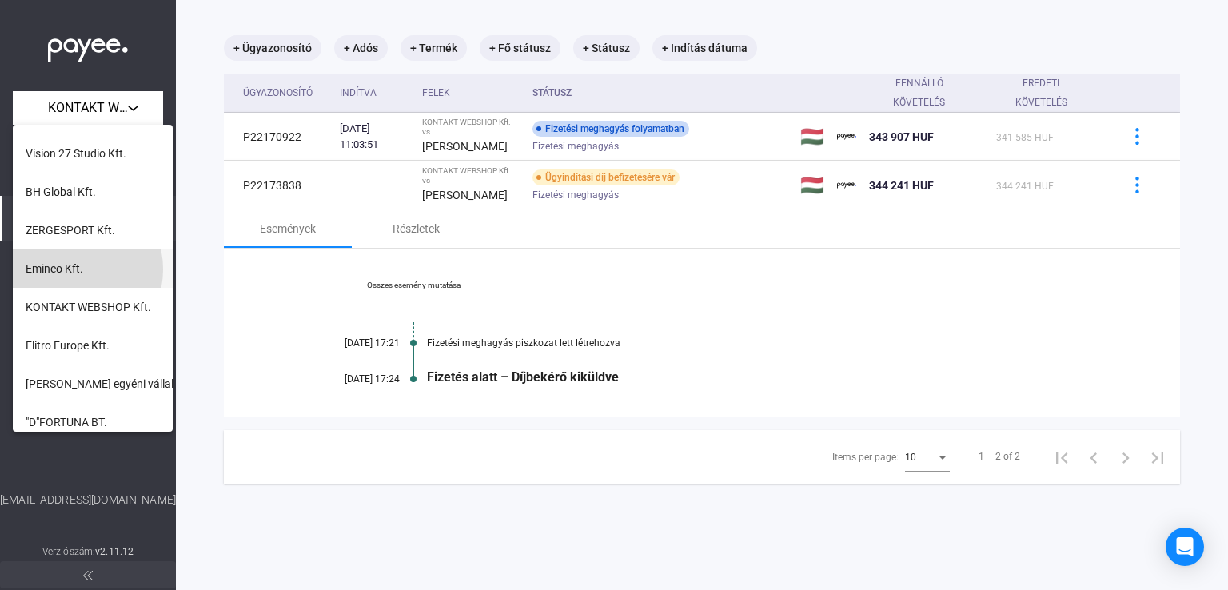
click at [74, 269] on span "Emineo Kft." at bounding box center [55, 268] width 58 height 19
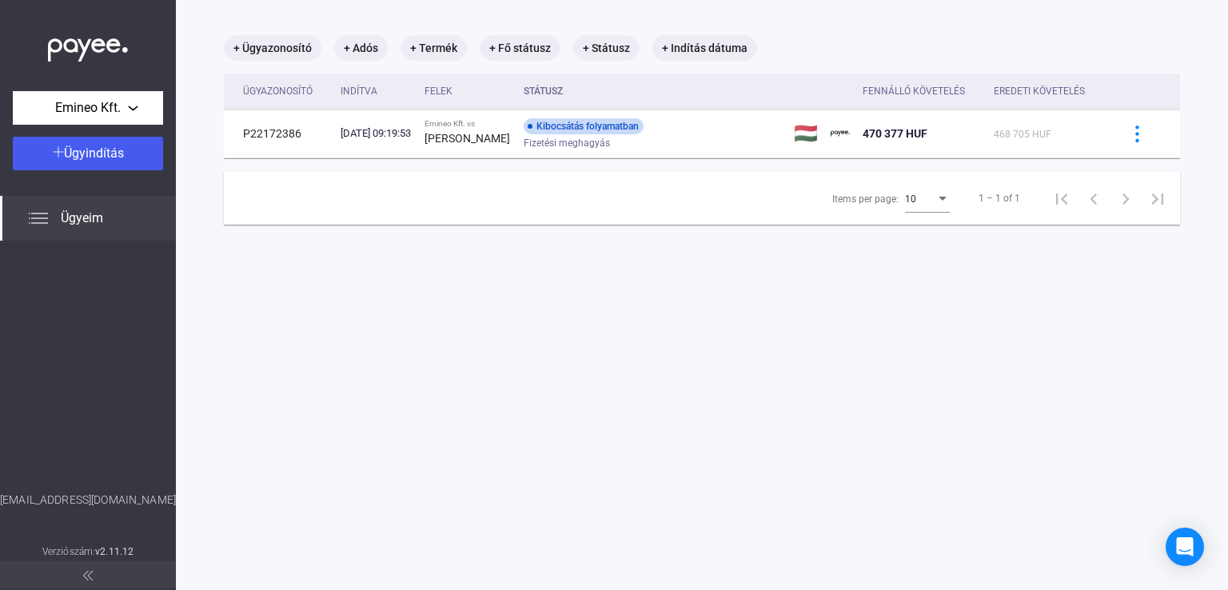
click at [453, 101] on div "Felek" at bounding box center [439, 91] width 28 height 19
click at [125, 118] on button "Emineo Kft." at bounding box center [88, 108] width 150 height 34
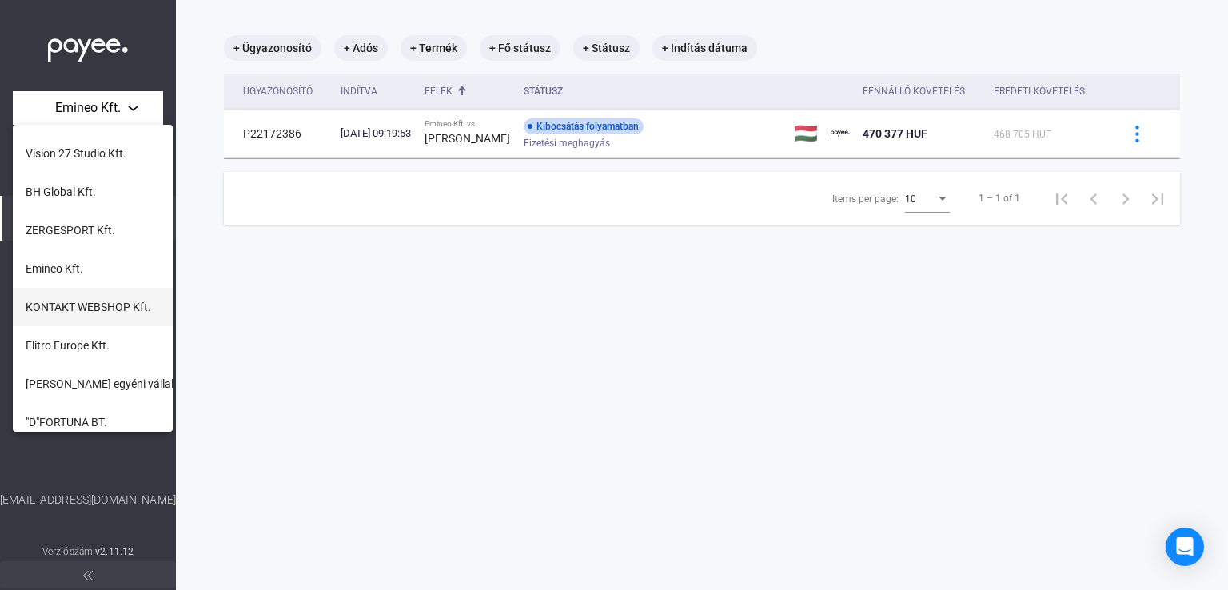
scroll to position [333, 0]
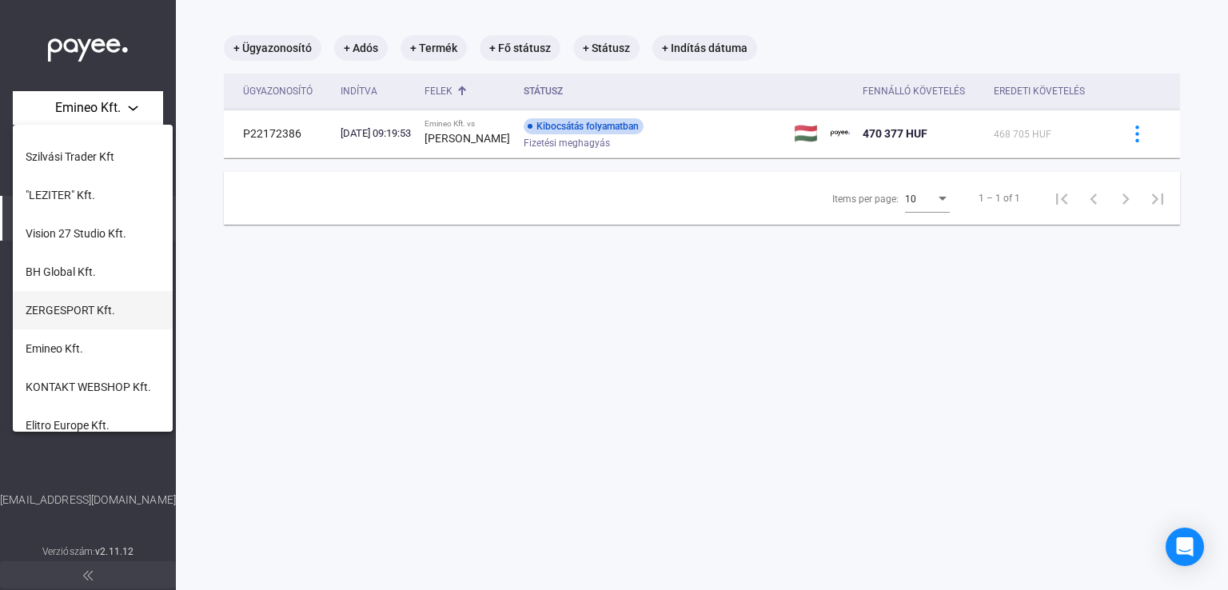
click at [112, 311] on span "ZERGESPORT Kft." at bounding box center [71, 310] width 90 height 19
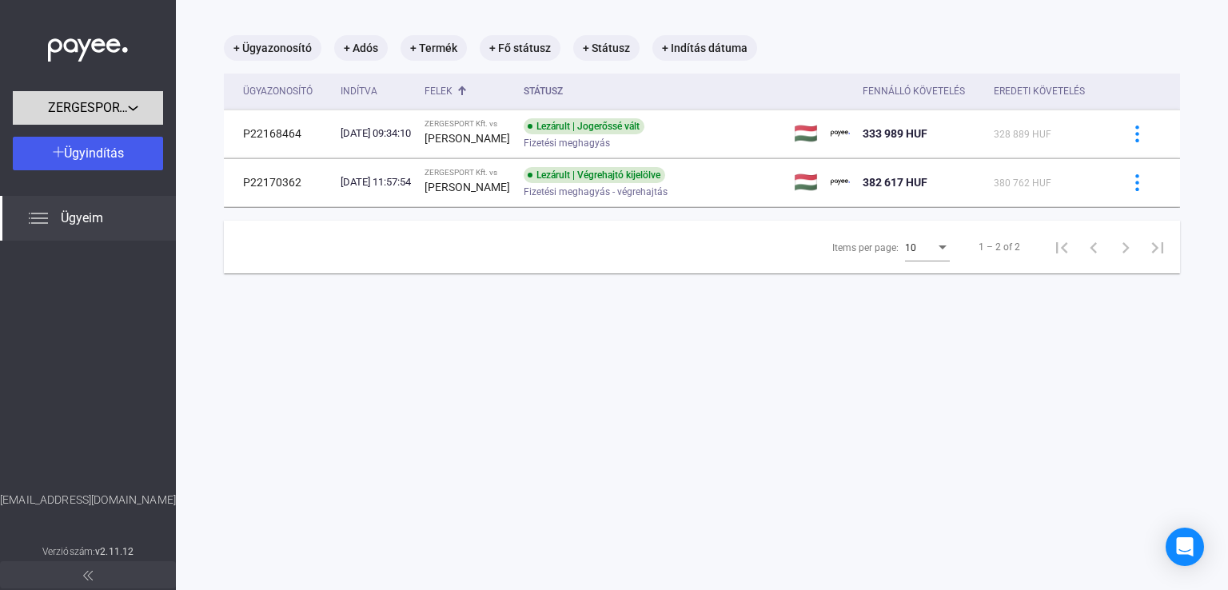
click at [124, 100] on span "ZERGESPORT Kft." at bounding box center [88, 107] width 80 height 19
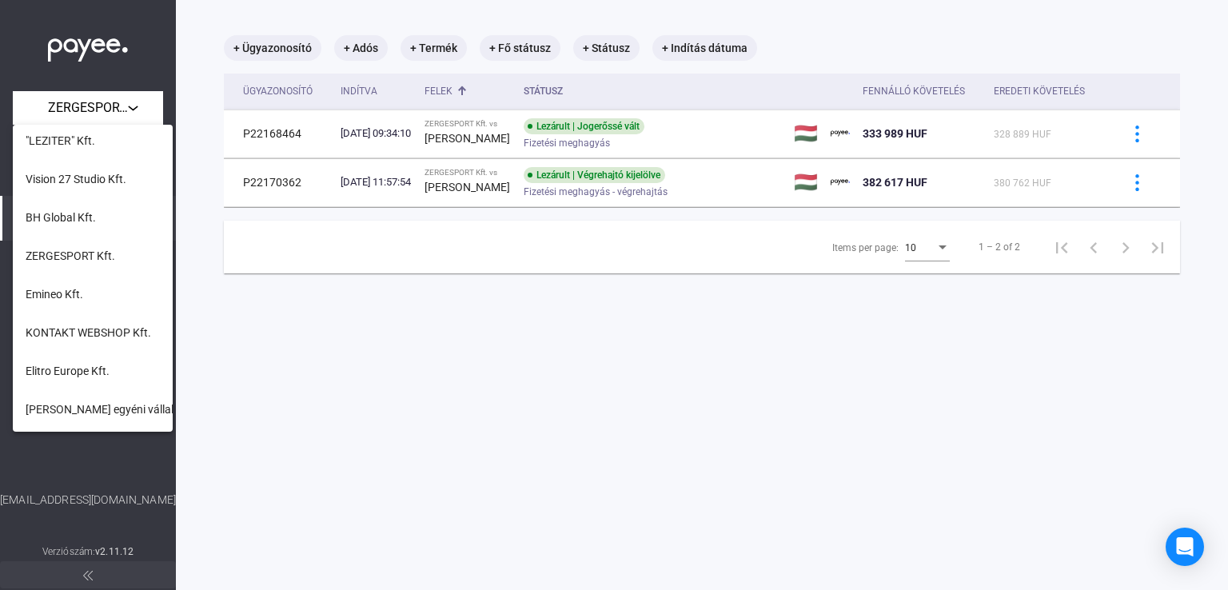
scroll to position [400, 0]
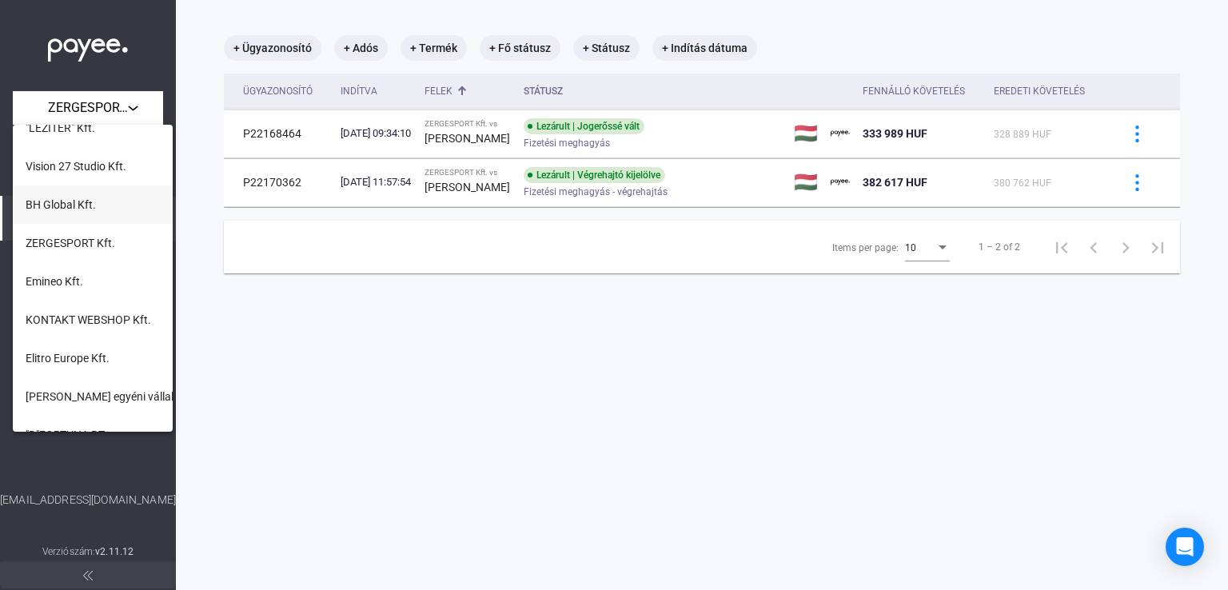
click at [87, 196] on span "BH Global Kft." at bounding box center [61, 204] width 70 height 19
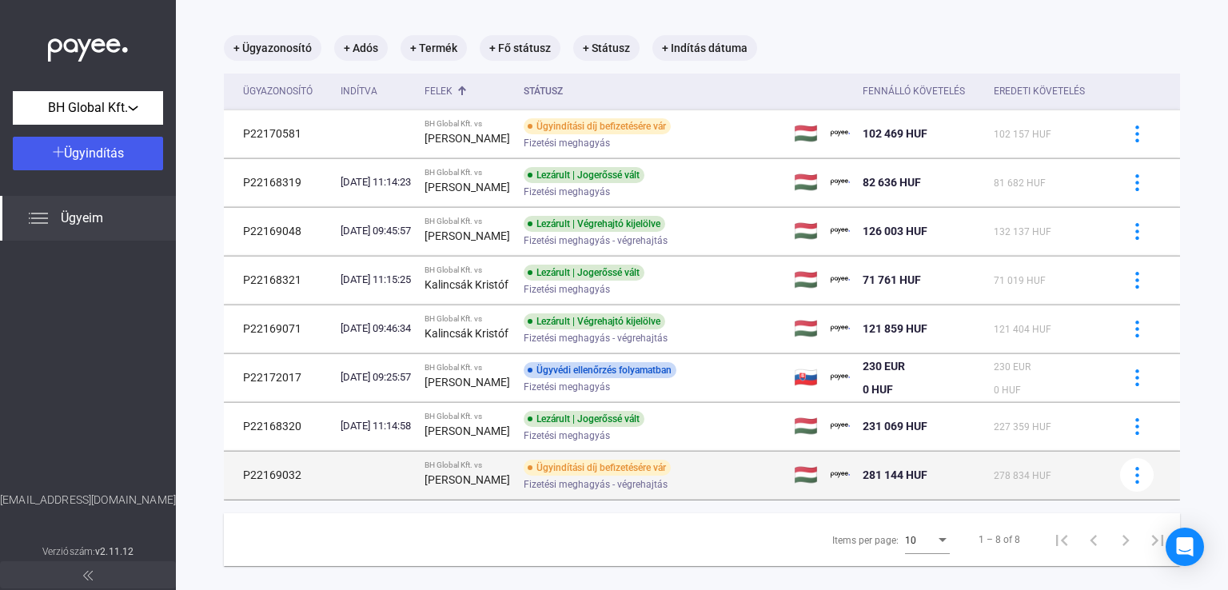
drag, startPoint x: 277, startPoint y: 477, endPoint x: 985, endPoint y: 485, distance: 708.4
click at [985, 485] on tr "P22169032 BH Global Kft. vs [PERSON_NAME] Ügyindítási díj befizetésére vár Fize…" at bounding box center [702, 475] width 956 height 48
copy tr "P22169032 BH Global Kft. vs [PERSON_NAME] Ügyindítási díj befizetésére vár Fize…"
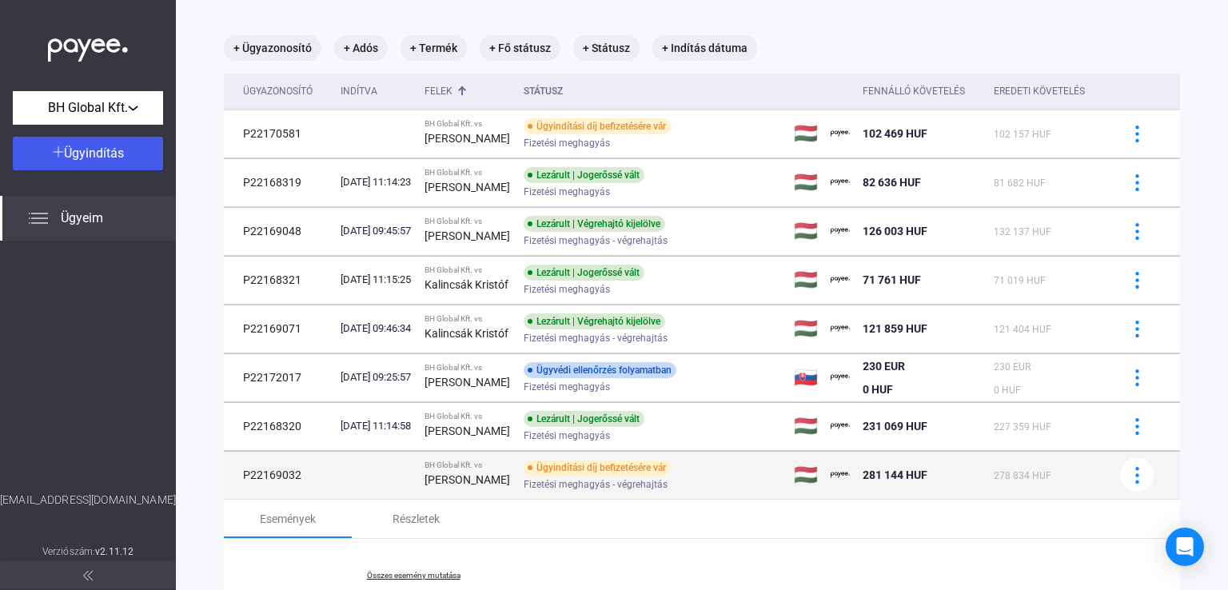
click at [742, 473] on div "Ügyindítási díj befizetésére vár Fizetési meghagyás - végrehajtás" at bounding box center [651, 475] width 255 height 31
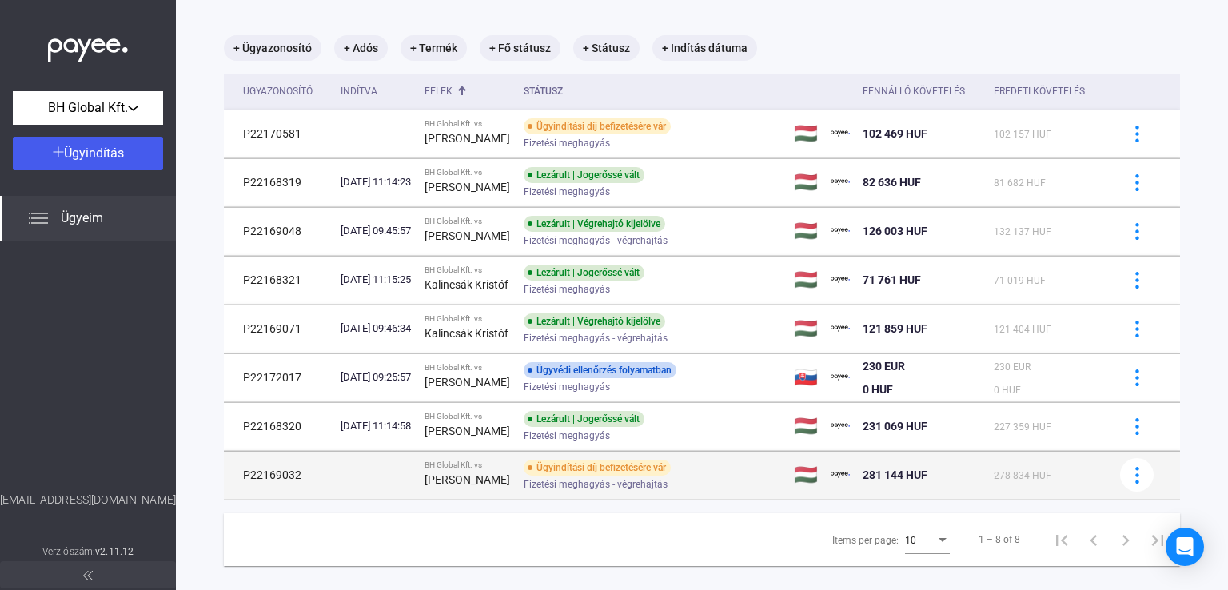
scroll to position [103, 0]
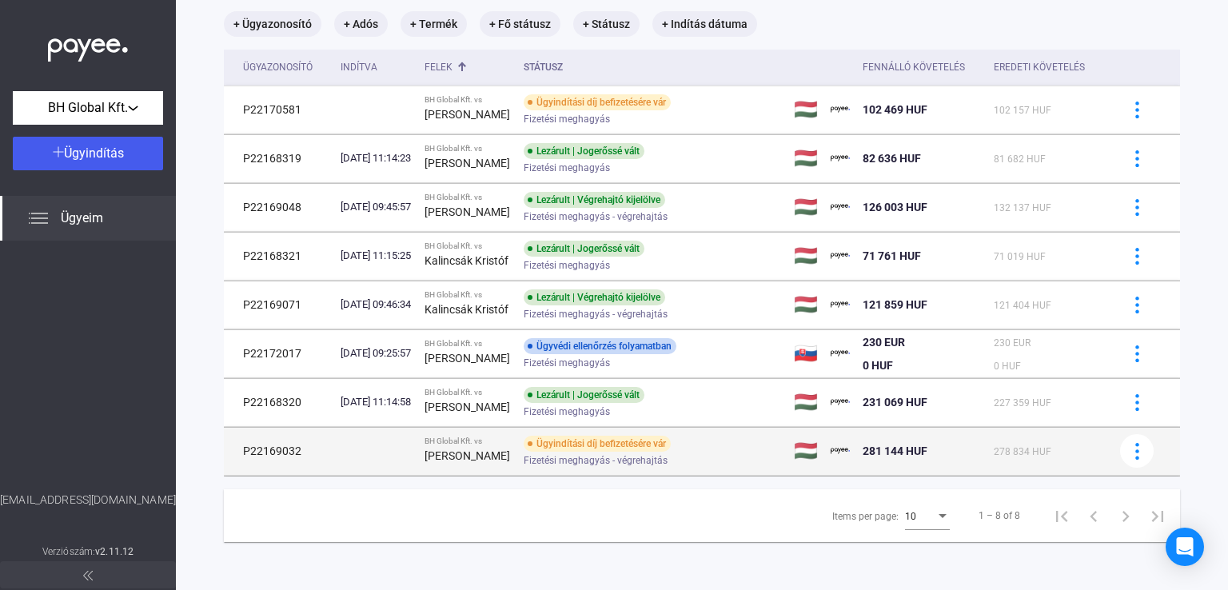
click at [723, 428] on td "Ügyindítási díj befizetésére vár Fizetési meghagyás - végrehajtás" at bounding box center [652, 451] width 270 height 48
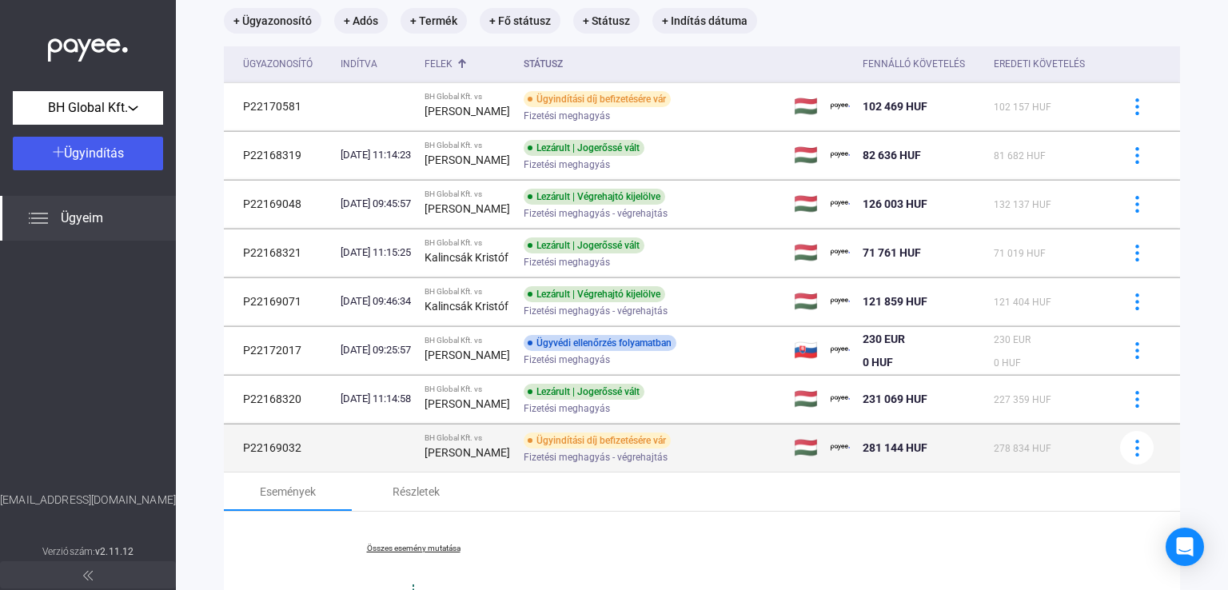
scroll to position [274, 0]
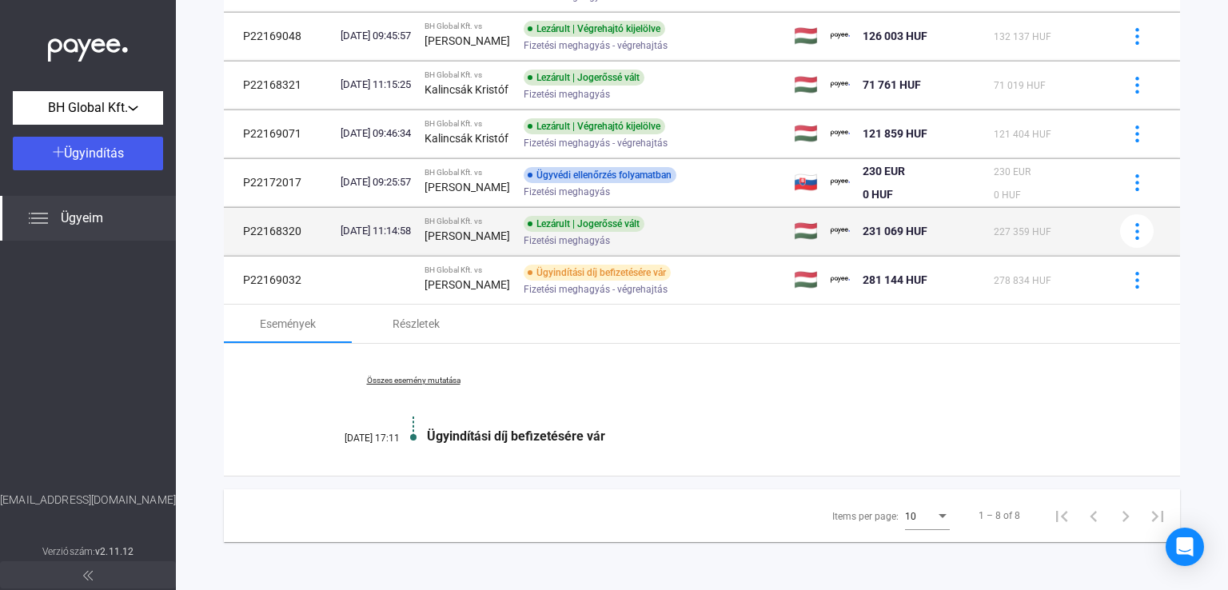
click at [578, 285] on span "Fizetési meghagyás - végrehajtás" at bounding box center [596, 289] width 144 height 19
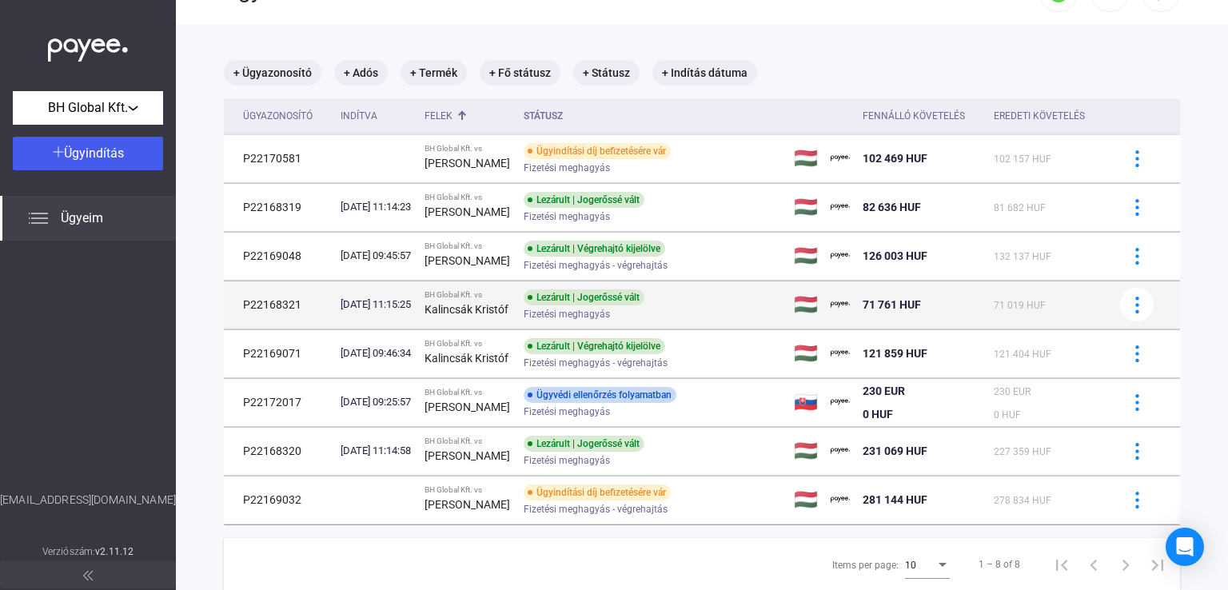
scroll to position [23, 0]
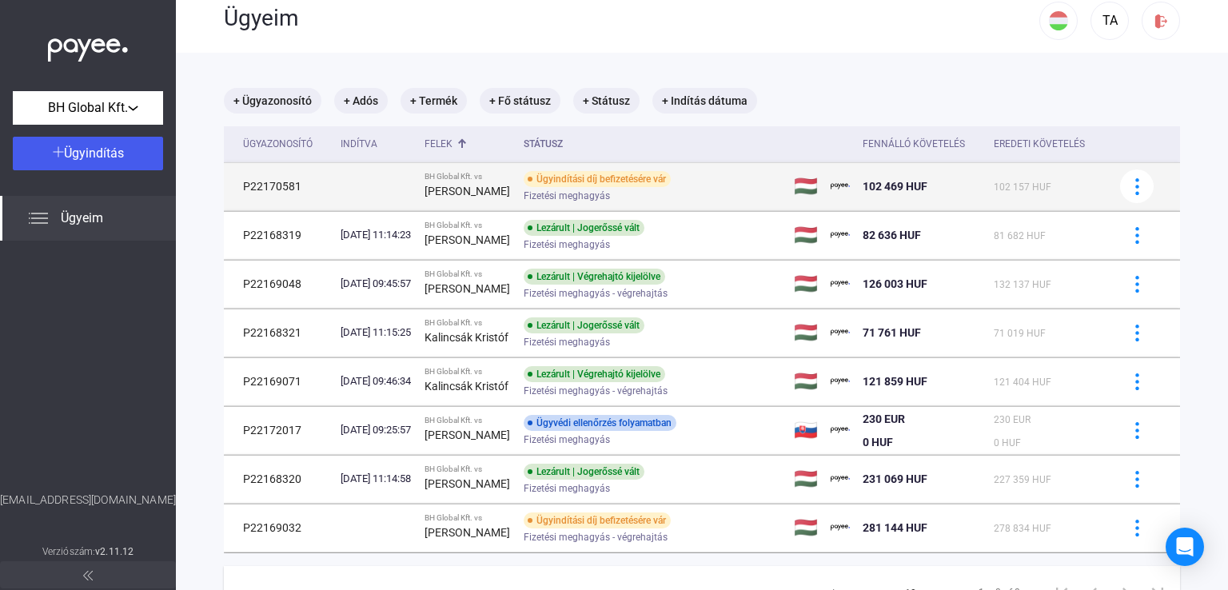
click at [511, 199] on div "[PERSON_NAME]" at bounding box center [468, 190] width 86 height 19
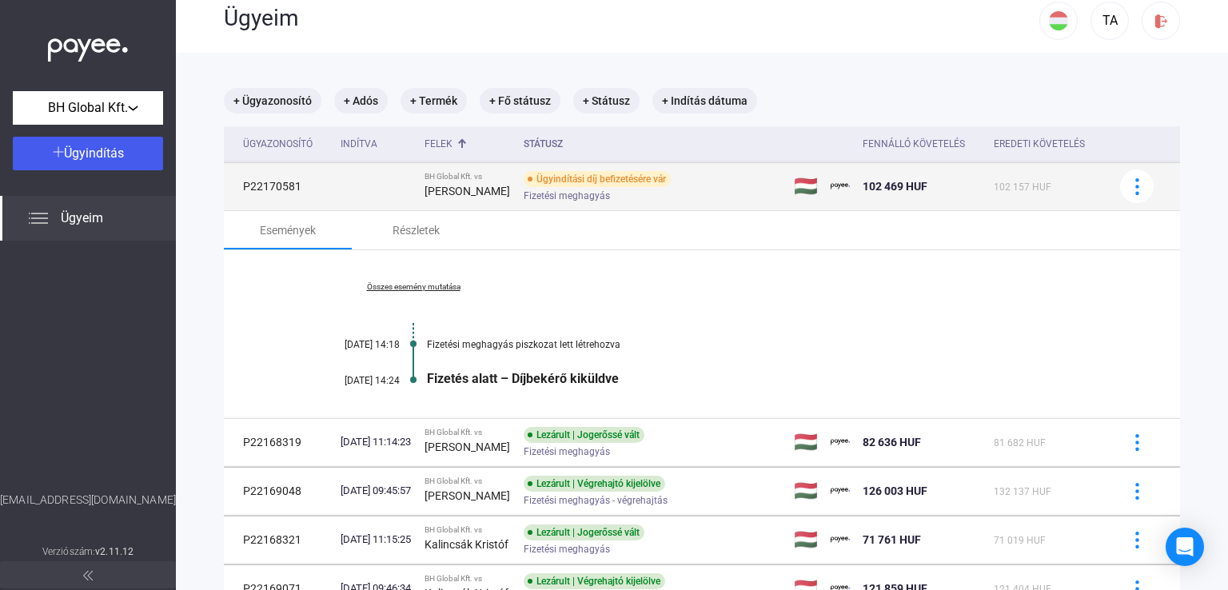
drag, startPoint x: 250, startPoint y: 186, endPoint x: 698, endPoint y: 177, distance: 447.8
click at [698, 177] on tr "P22170581 BH Global Kft. vs [PERSON_NAME] Ügyindítási díj befizetésére vár Fize…" at bounding box center [702, 186] width 956 height 48
copy tr "P22170581 BH Global Kft. vs [PERSON_NAME] Ügyindítási díj befizetésére vár"
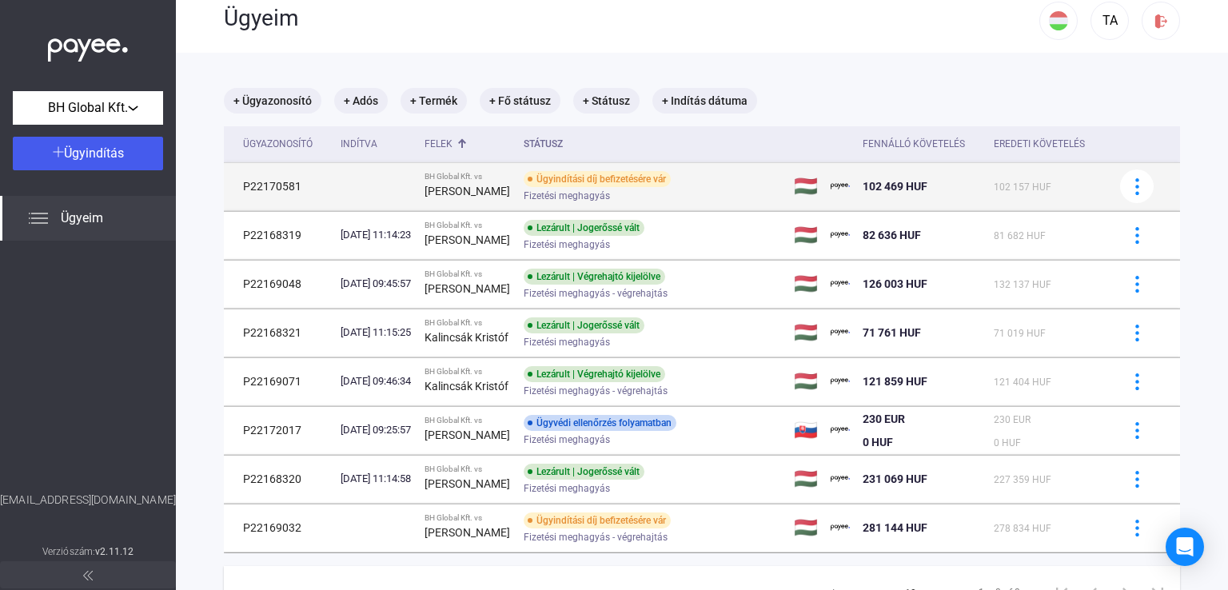
click at [437, 189] on td "BH Global Kft. vs [PERSON_NAME]" at bounding box center [467, 186] width 99 height 48
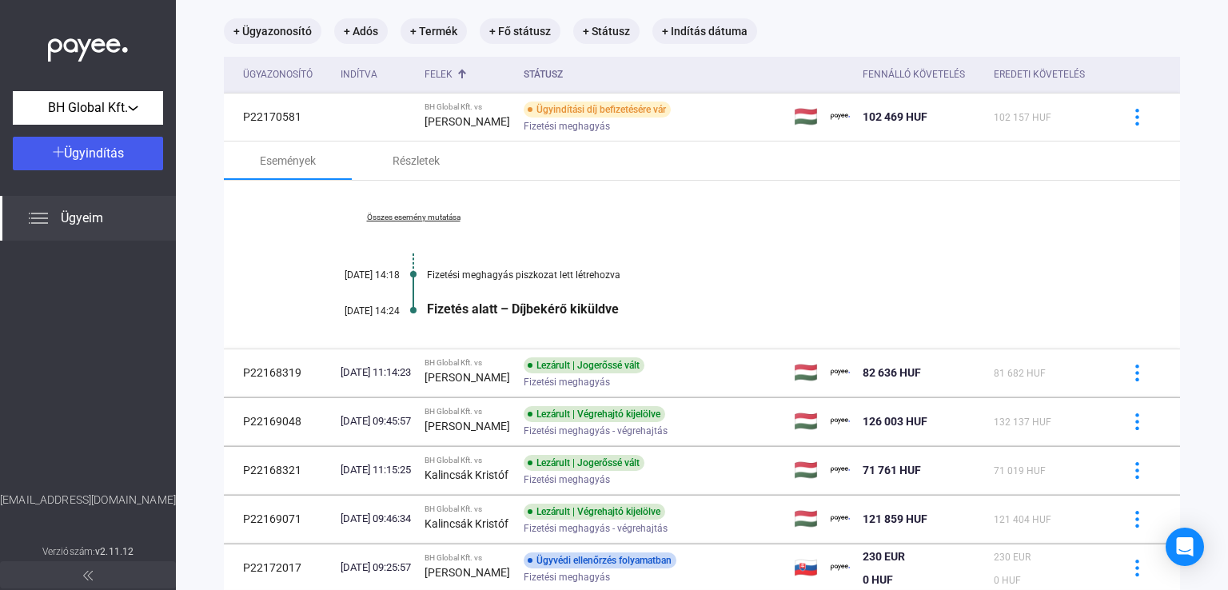
scroll to position [70, 0]
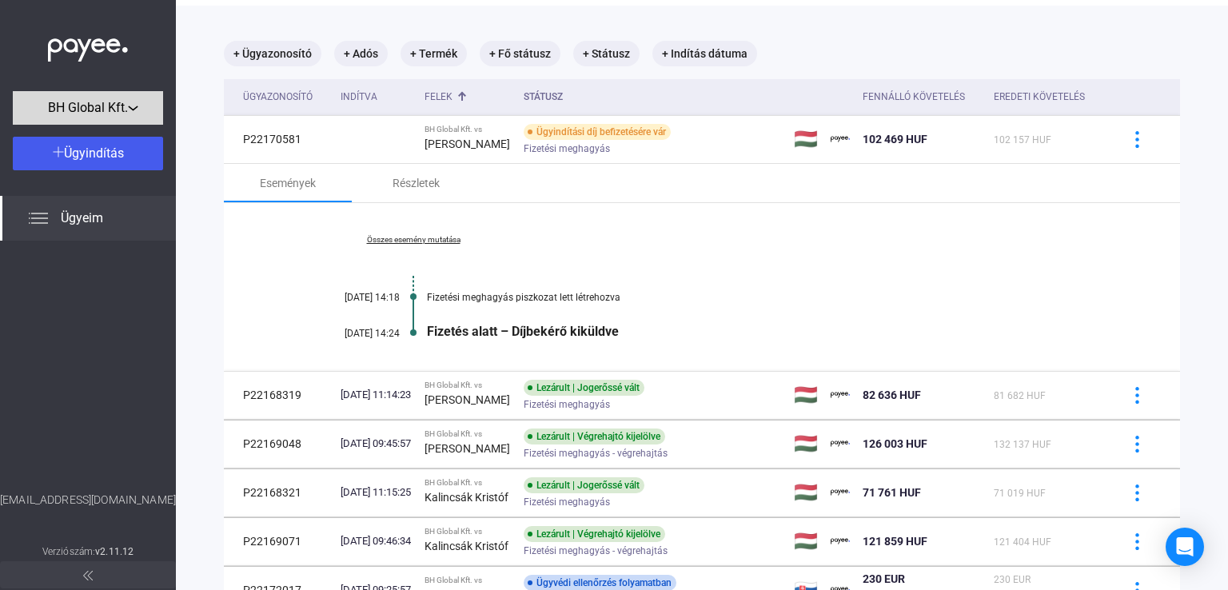
click at [146, 109] on div "BH Global Kft." at bounding box center [88, 108] width 141 height 20
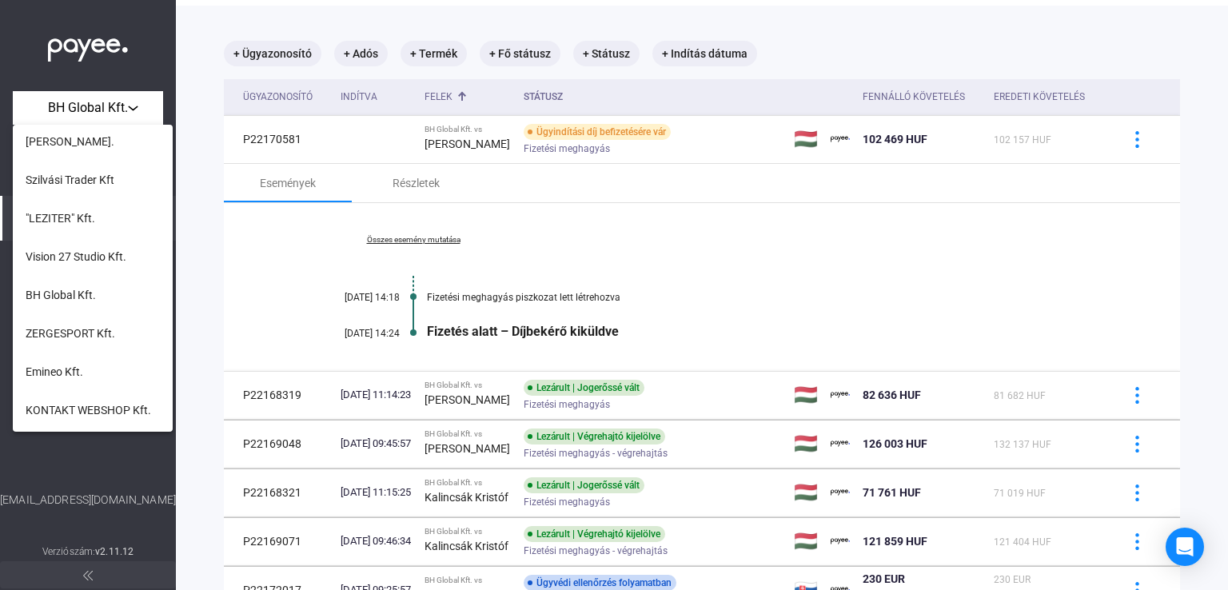
scroll to position [320, 0]
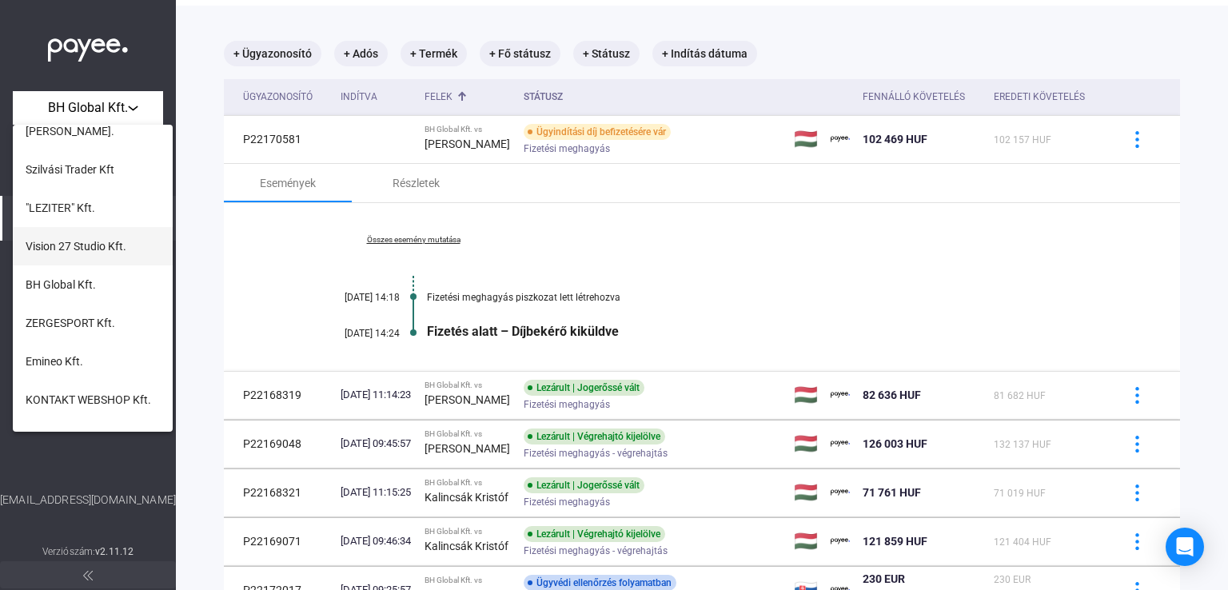
click at [81, 237] on span "Vision 27 Studio Kft." at bounding box center [76, 246] width 101 height 19
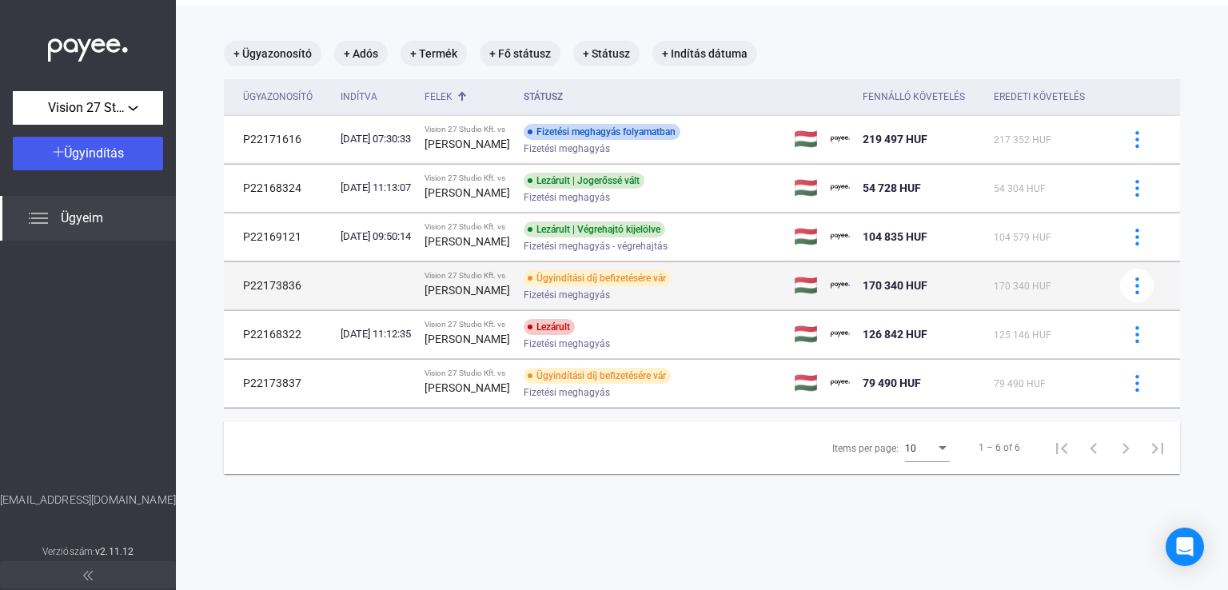
click at [291, 290] on td "P22173836" at bounding box center [279, 285] width 110 height 48
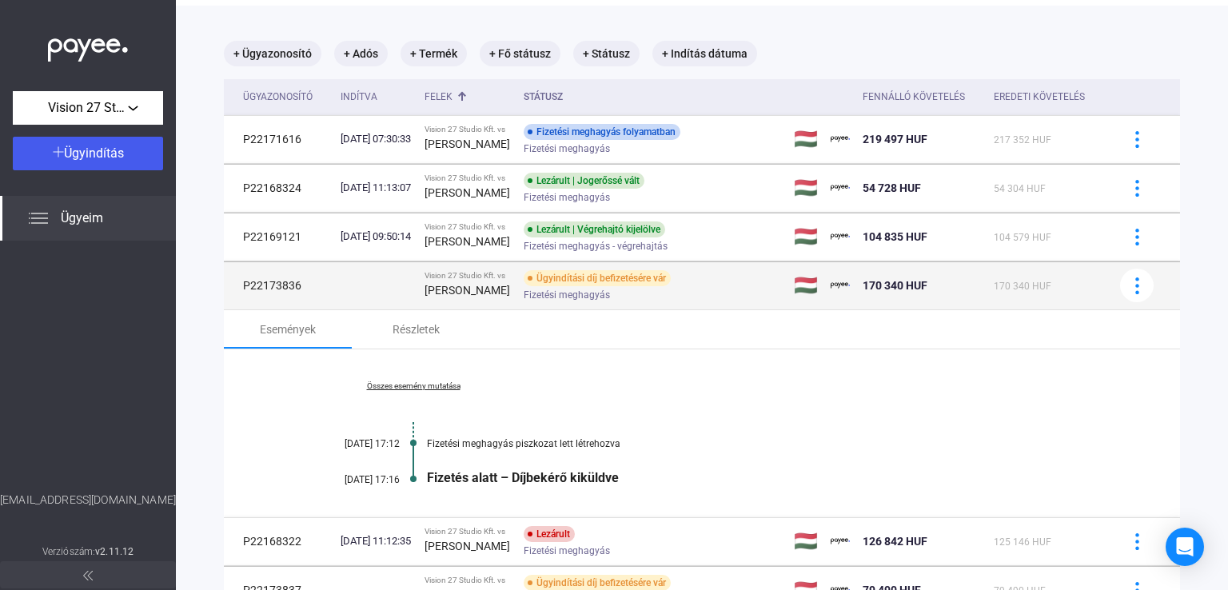
click at [291, 290] on td "P22173836" at bounding box center [279, 285] width 110 height 48
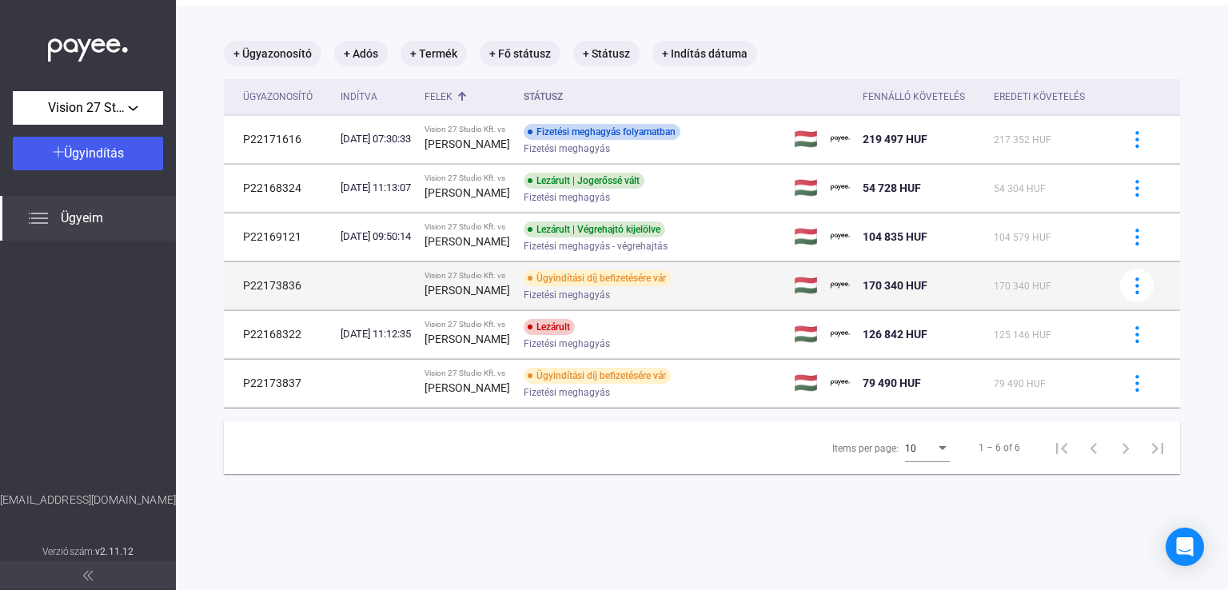
drag, startPoint x: 242, startPoint y: 281, endPoint x: 640, endPoint y: 297, distance: 398.4
click at [640, 297] on tr "P22173836 Vision 27 Studio Kft. vs [PERSON_NAME] Ügyindítási díj befizetésére v…" at bounding box center [702, 285] width 956 height 48
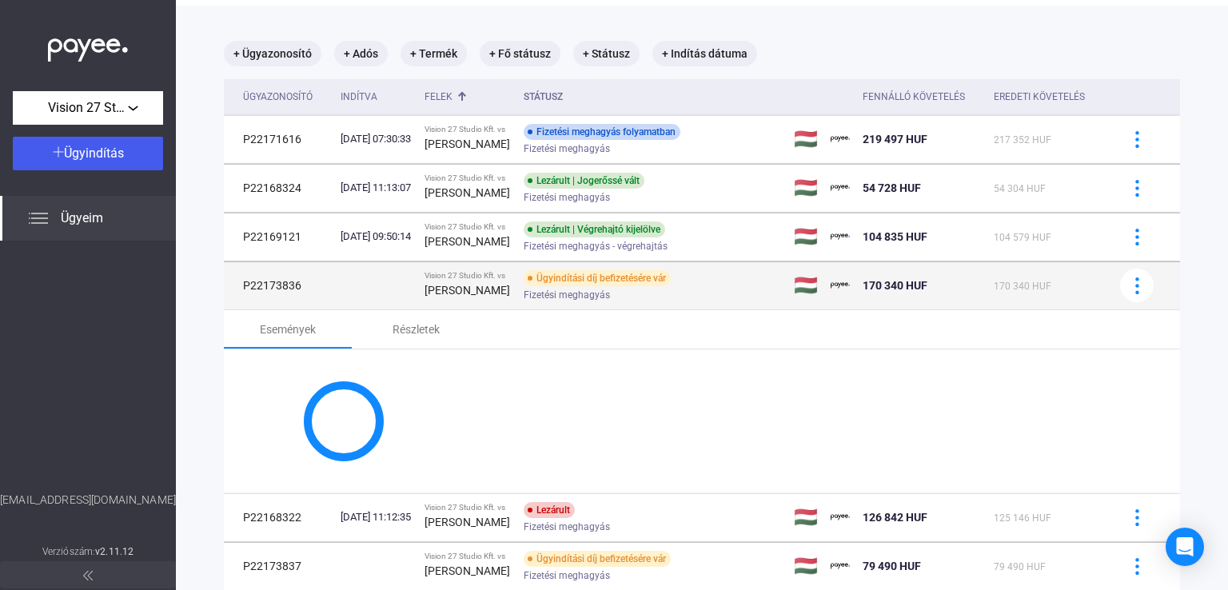
copy tr "P22173836 Vision 27 Studio Kft. vs [PERSON_NAME] Ügyindítási díj befizetésére v…"
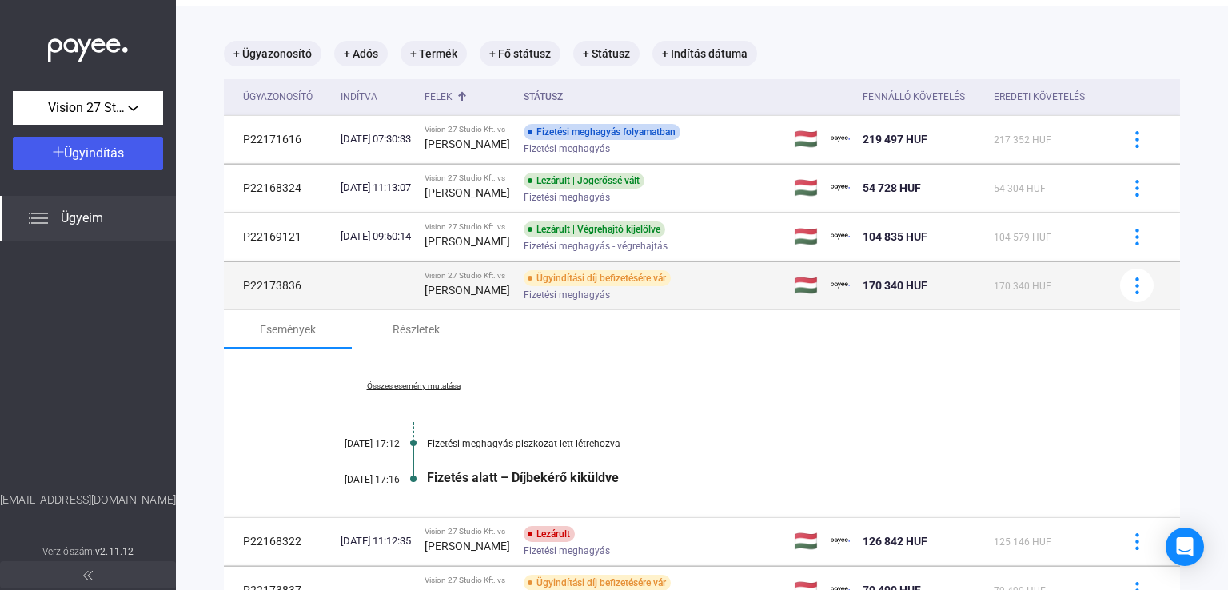
click at [329, 294] on td "P22173836" at bounding box center [279, 285] width 110 height 48
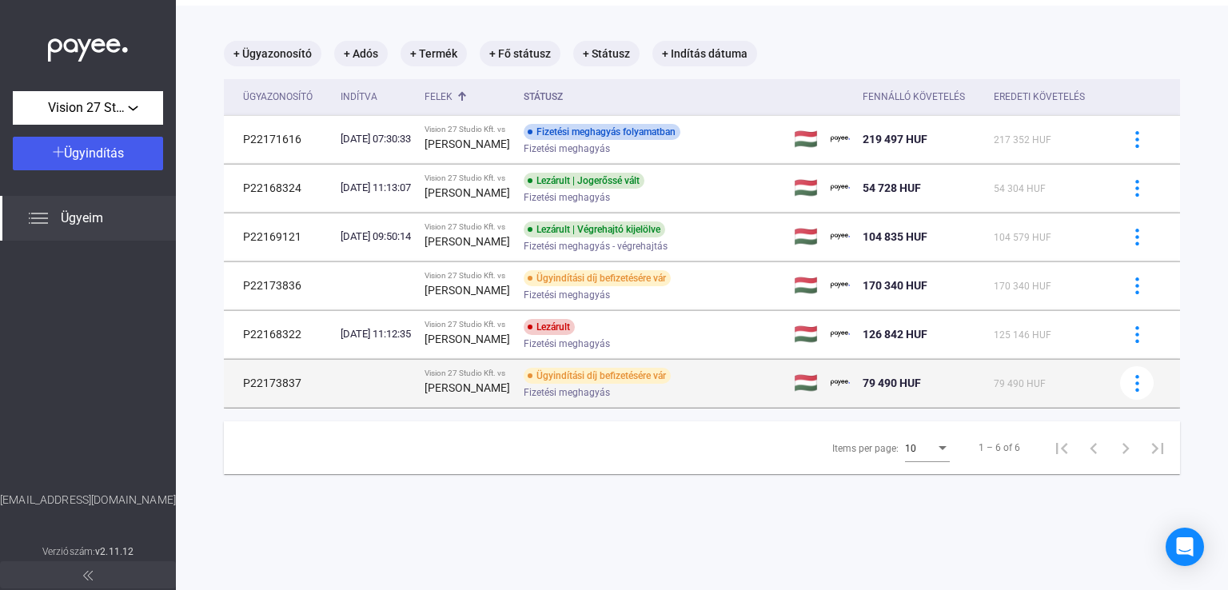
click at [377, 388] on td at bounding box center [376, 383] width 84 height 48
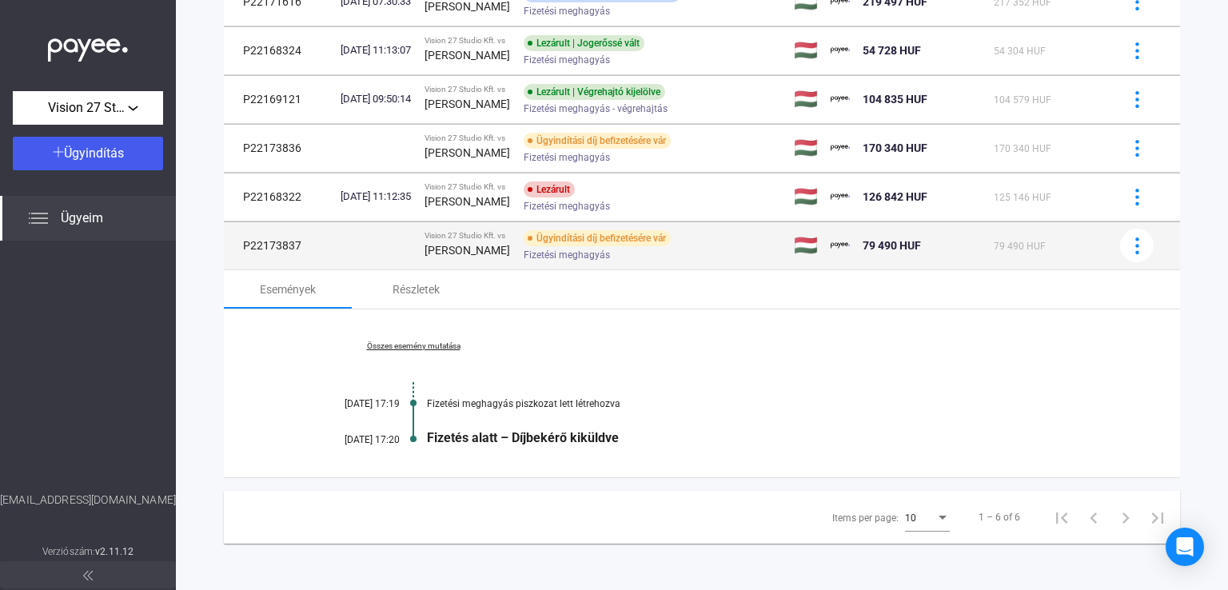
scroll to position [212, 0]
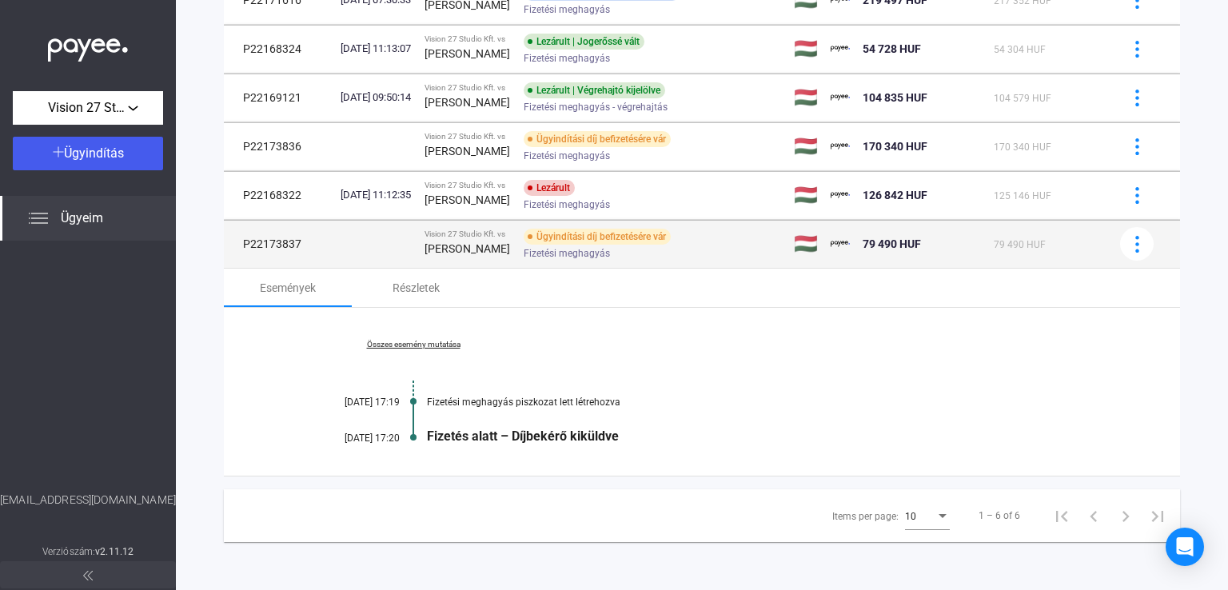
drag, startPoint x: 233, startPoint y: 241, endPoint x: 696, endPoint y: 255, distance: 462.3
click at [696, 255] on tr "P22173837 Vision 27 Studio Kft. vs [PERSON_NAME] Ügyindítási díj befizetésére v…" at bounding box center [702, 244] width 956 height 48
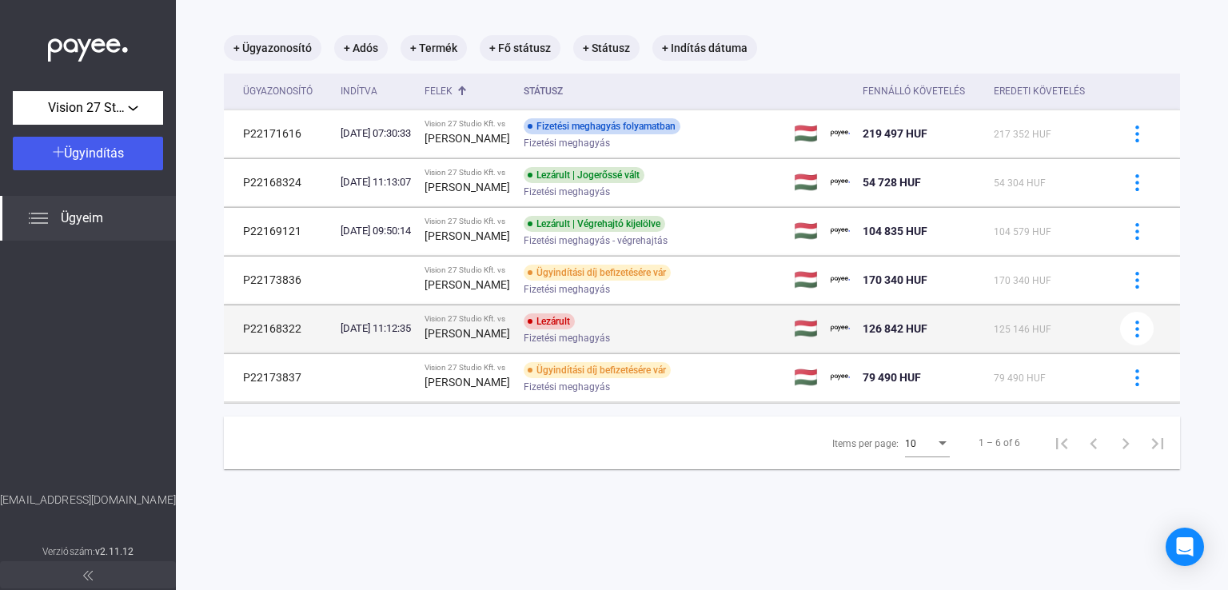
scroll to position [76, 0]
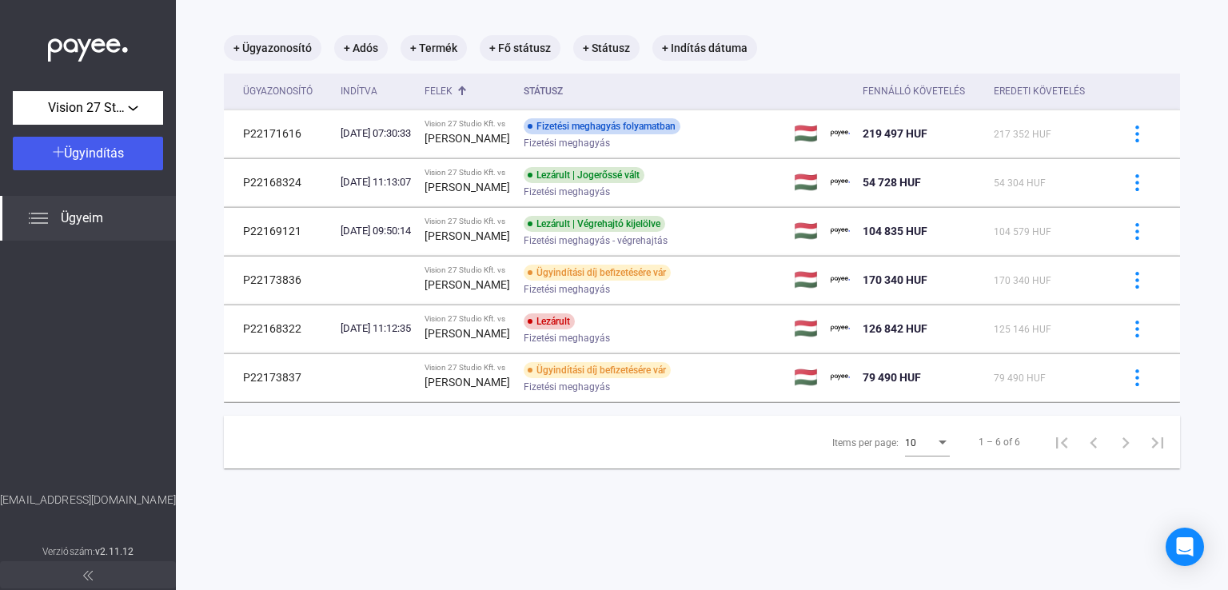
copy tr "P22173837 Vision 27 Studio Kft. vs [PERSON_NAME] Ügyindítási díj befizetésére v…"
click at [98, 97] on button "Vision 27 Studio Kft." at bounding box center [88, 108] width 150 height 34
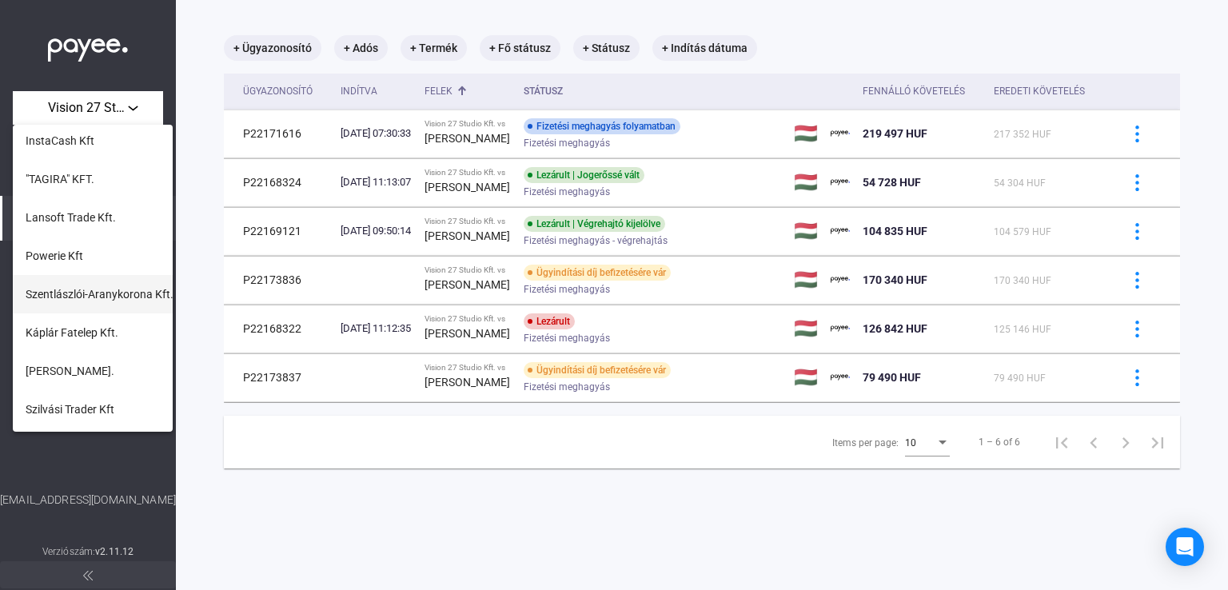
scroll to position [160, 0]
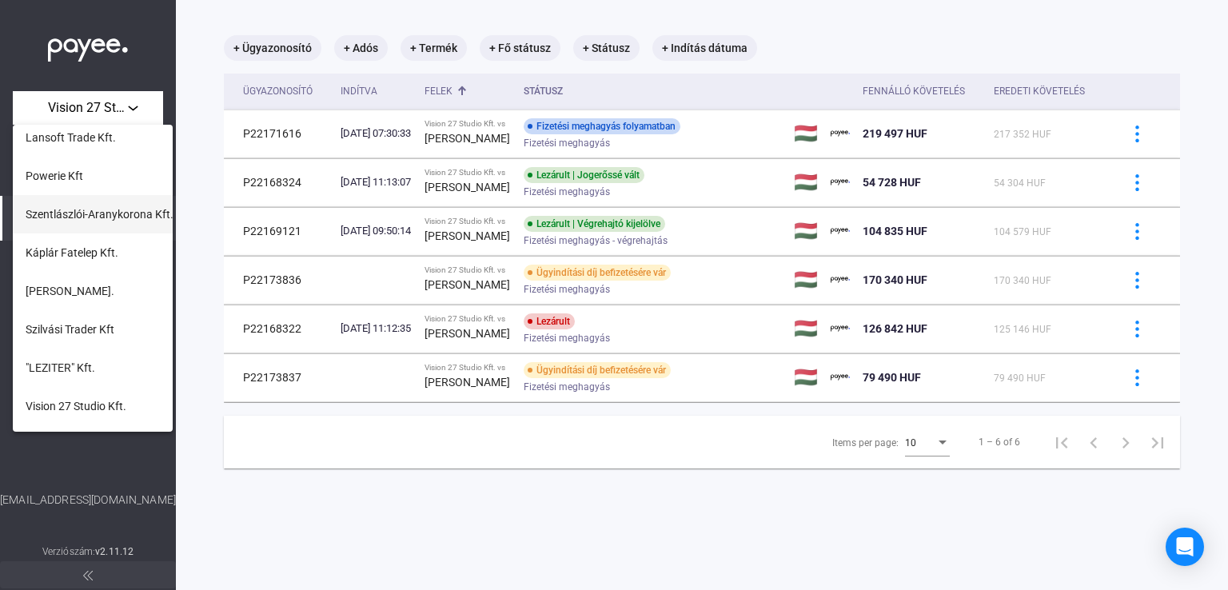
click at [109, 369] on button ""LEZITER" Kft." at bounding box center [93, 368] width 160 height 38
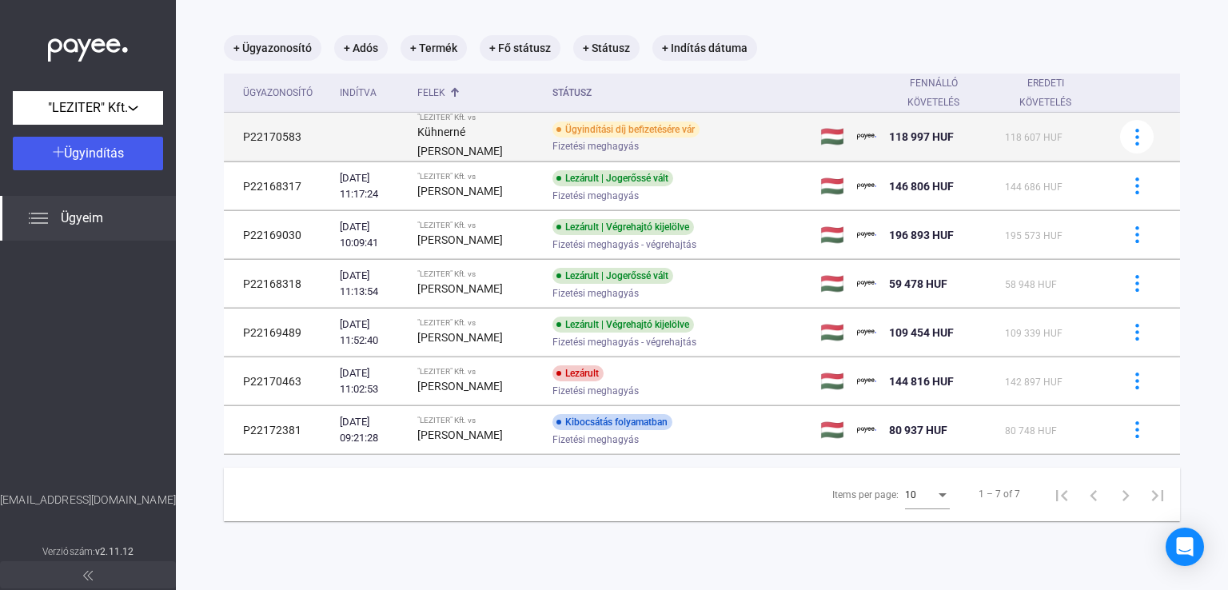
click at [352, 137] on td at bounding box center [372, 137] width 78 height 49
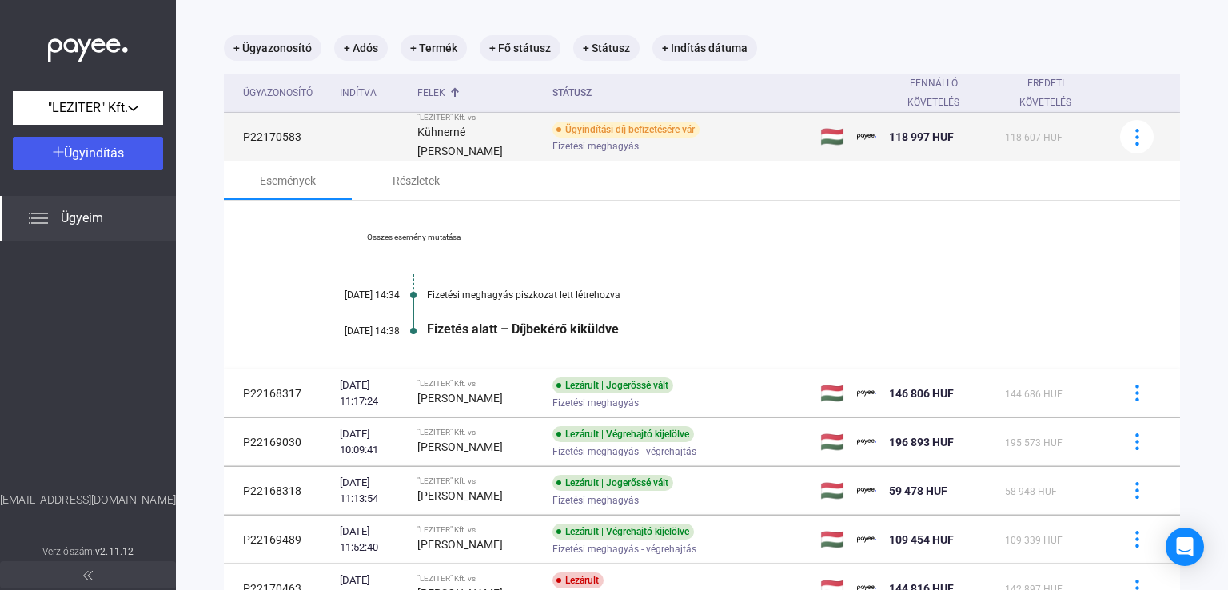
drag, startPoint x: 237, startPoint y: 135, endPoint x: 636, endPoint y: 146, distance: 398.3
click at [636, 146] on tr "P22170583 "LEZITER" Kft. vs Kühnerné [PERSON_NAME] Ügyindítási díj befizetésére…" at bounding box center [702, 137] width 956 height 49
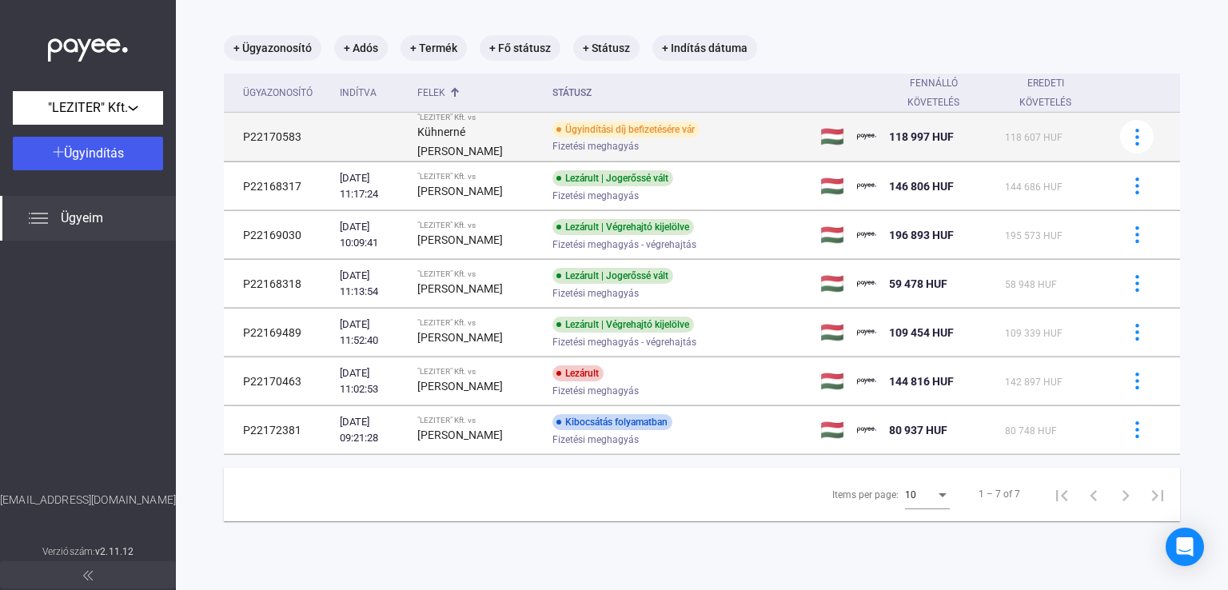
copy tr "P22170583 "LEZITER" Kft. vs Kühnerné [PERSON_NAME] Ügyindítási díj befizetésére…"
click at [360, 130] on td at bounding box center [372, 137] width 78 height 49
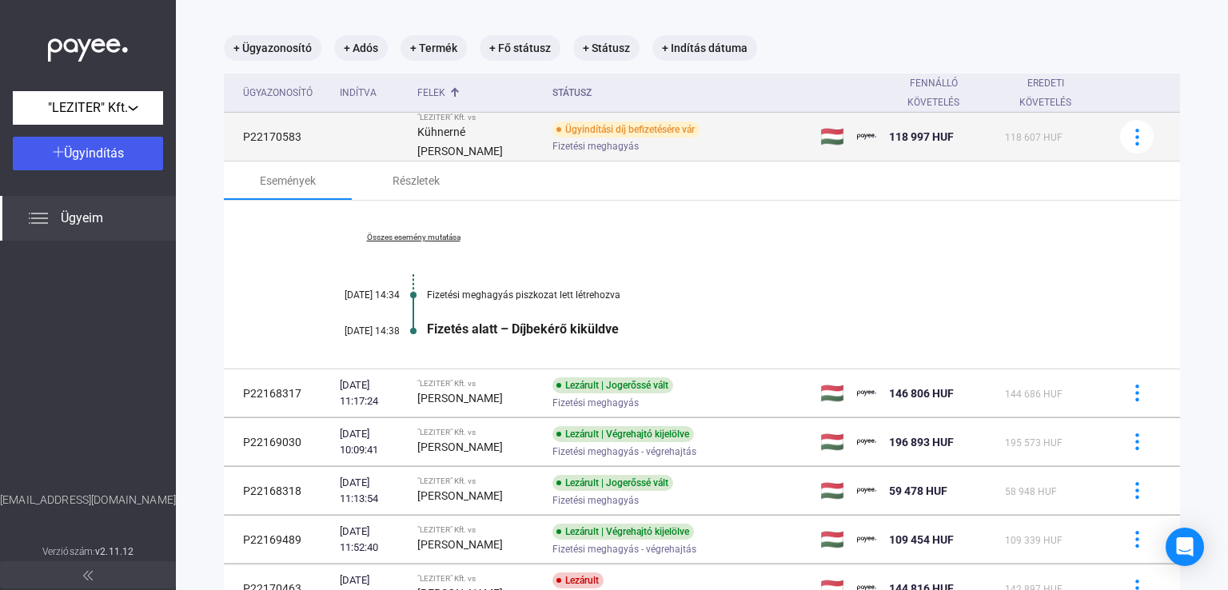
click at [368, 134] on td at bounding box center [372, 137] width 78 height 49
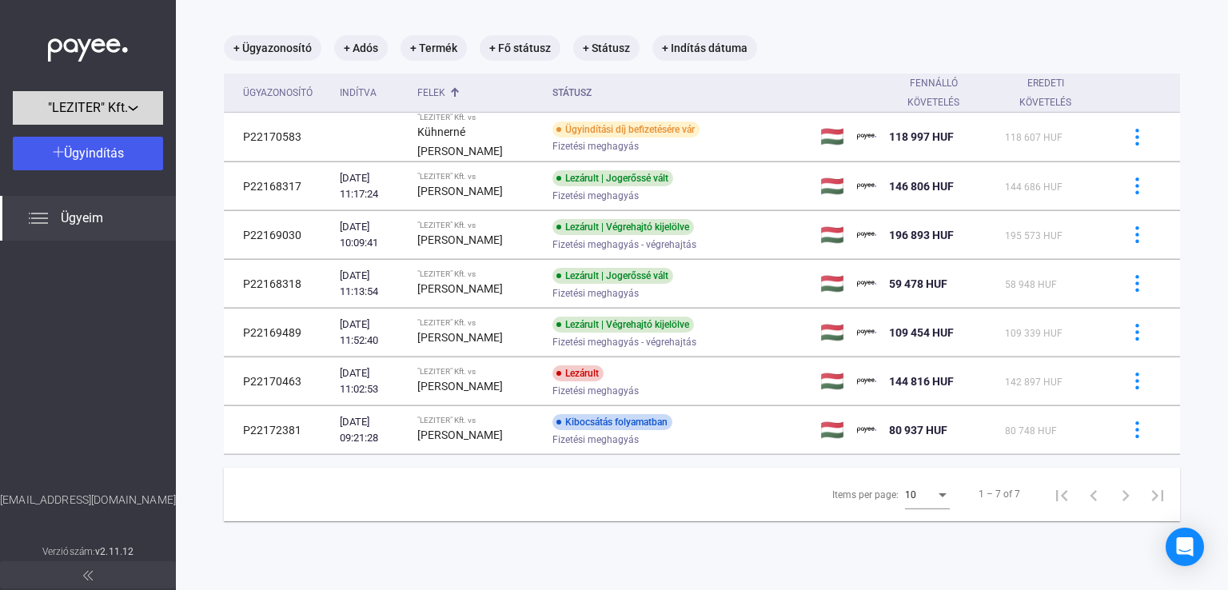
click at [122, 122] on button ""LEZITER" Kft." at bounding box center [88, 108] width 150 height 34
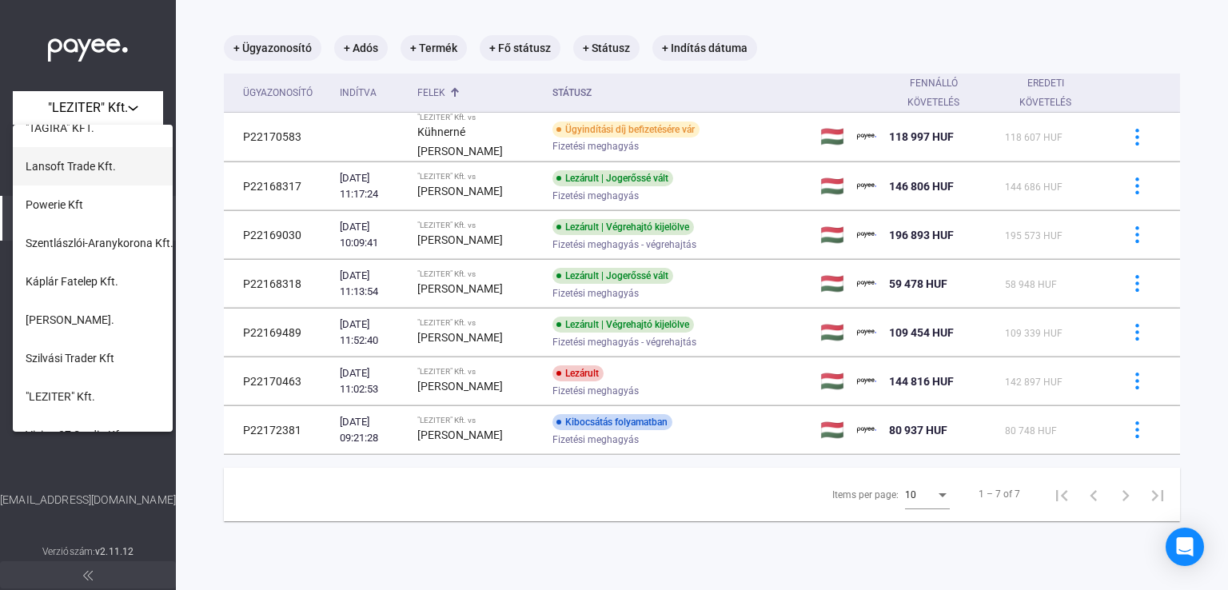
scroll to position [160, 0]
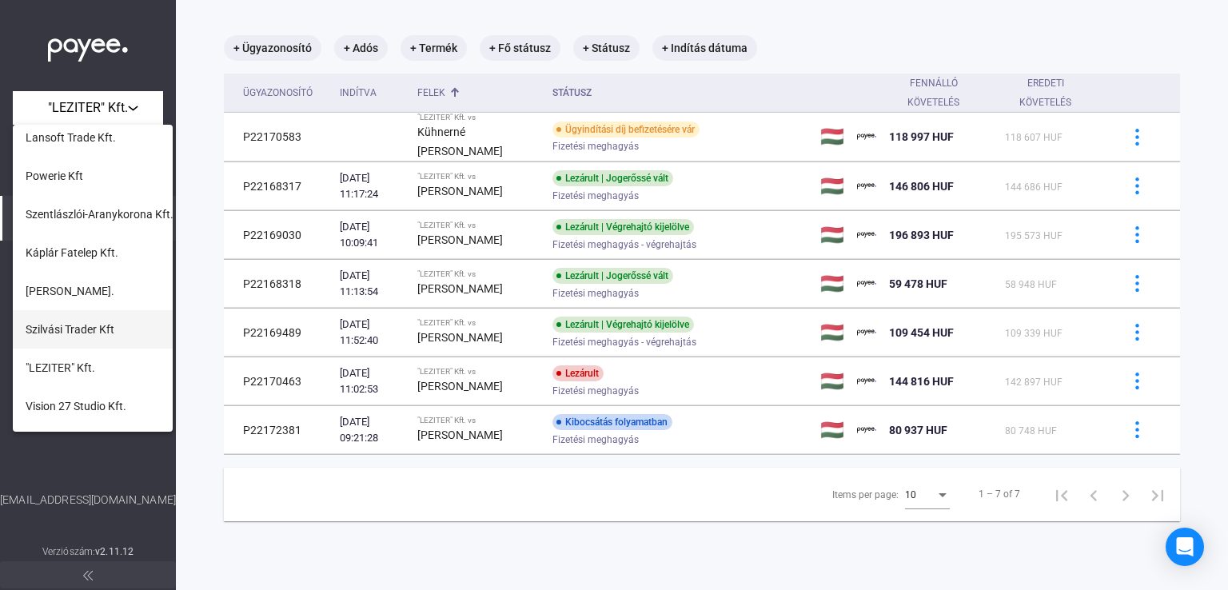
click at [109, 341] on button "Szilvási Trader Kft" at bounding box center [93, 329] width 160 height 38
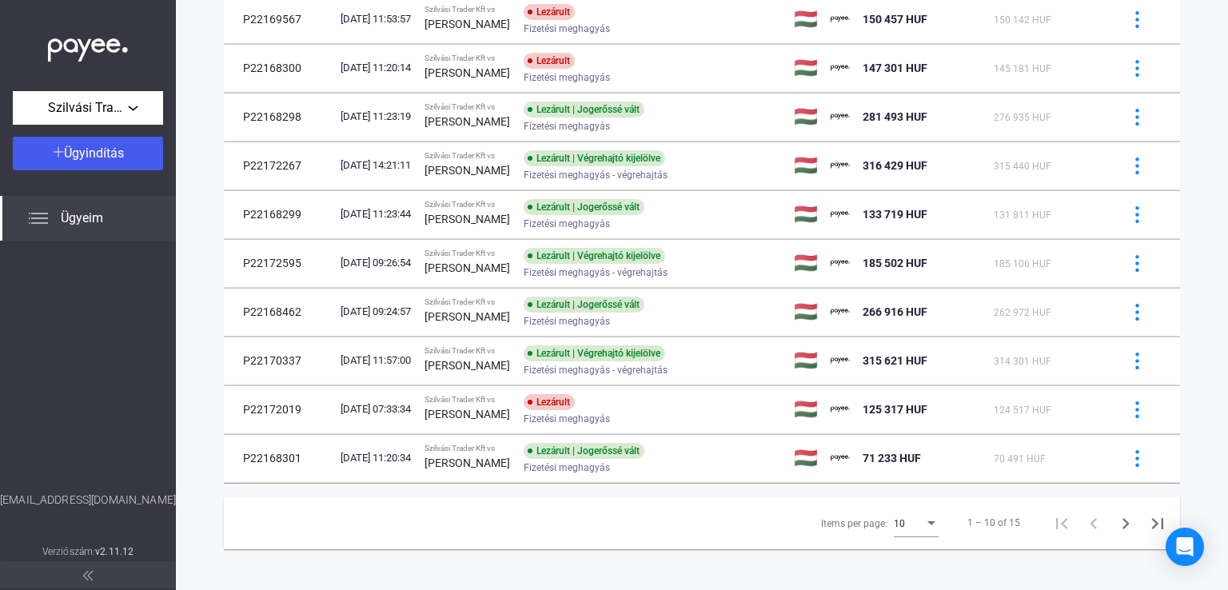
scroll to position [199, 0]
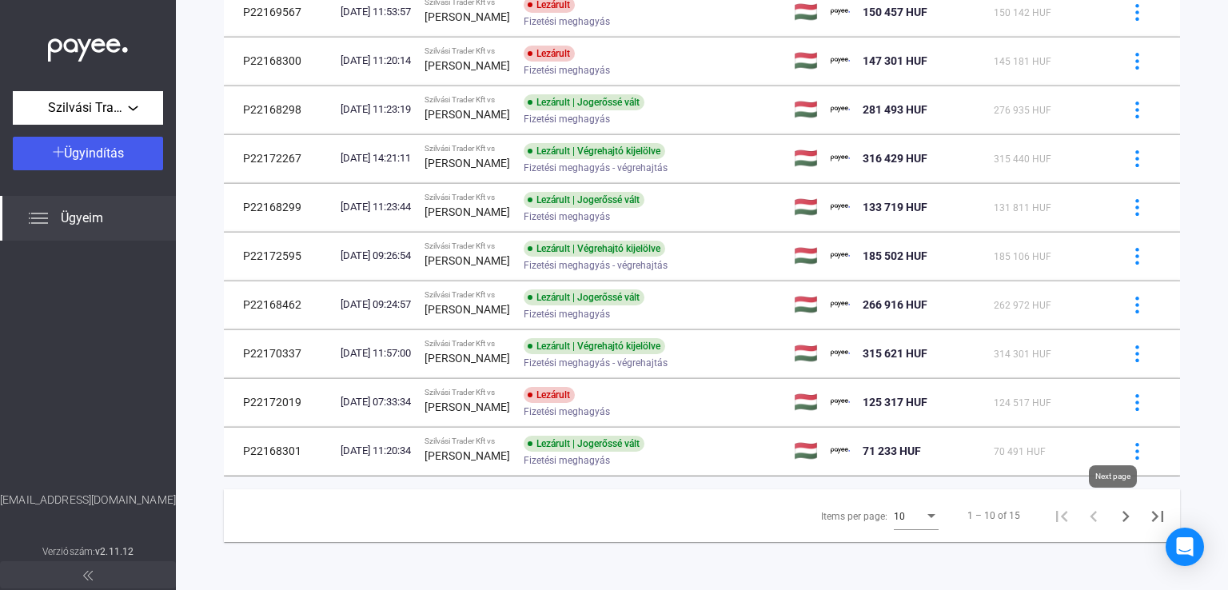
click at [1116, 525] on icon "Next page" at bounding box center [1126, 516] width 22 height 22
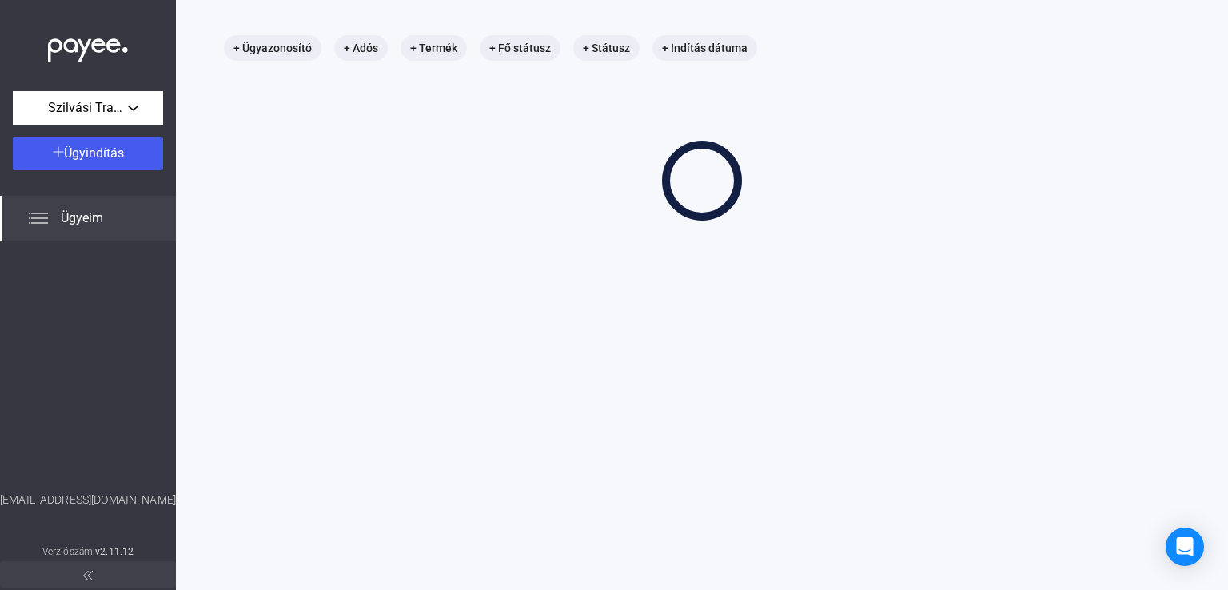
scroll to position [76, 0]
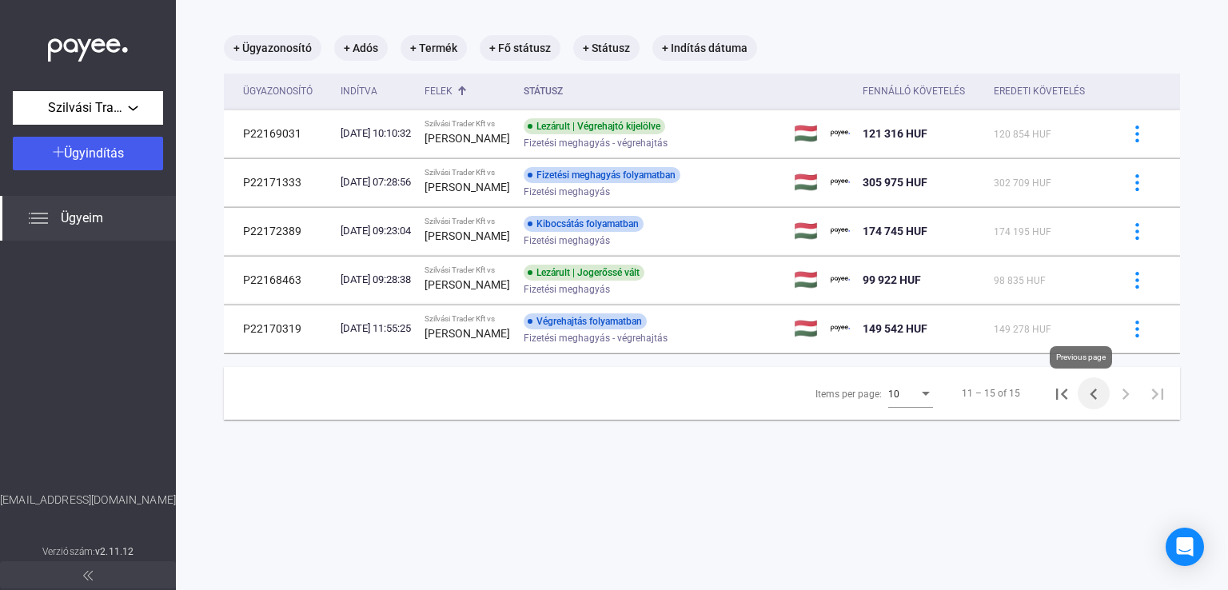
click at [1083, 401] on icon "Previous page" at bounding box center [1094, 394] width 22 height 22
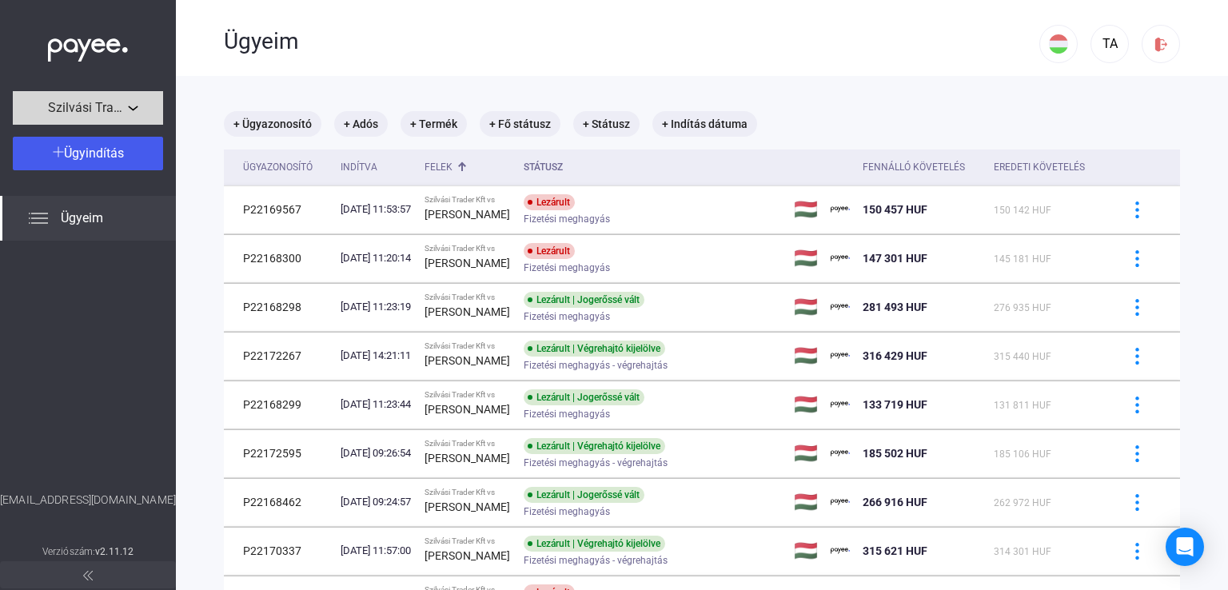
click at [134, 108] on div "Szilvási Trader Kft" at bounding box center [88, 108] width 141 height 20
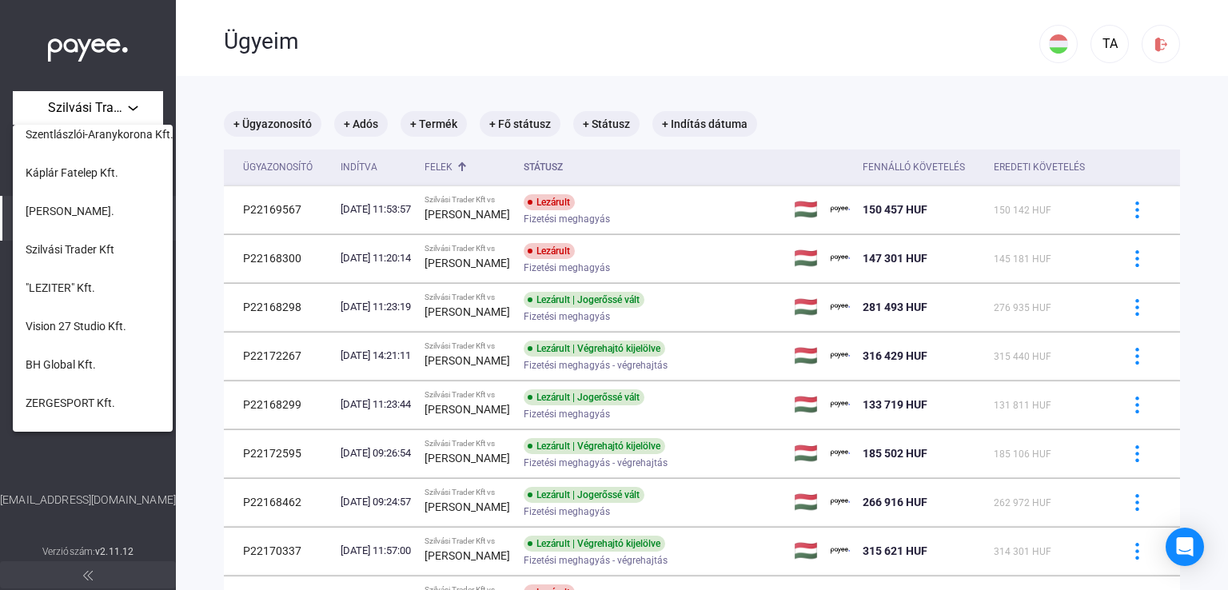
scroll to position [160, 0]
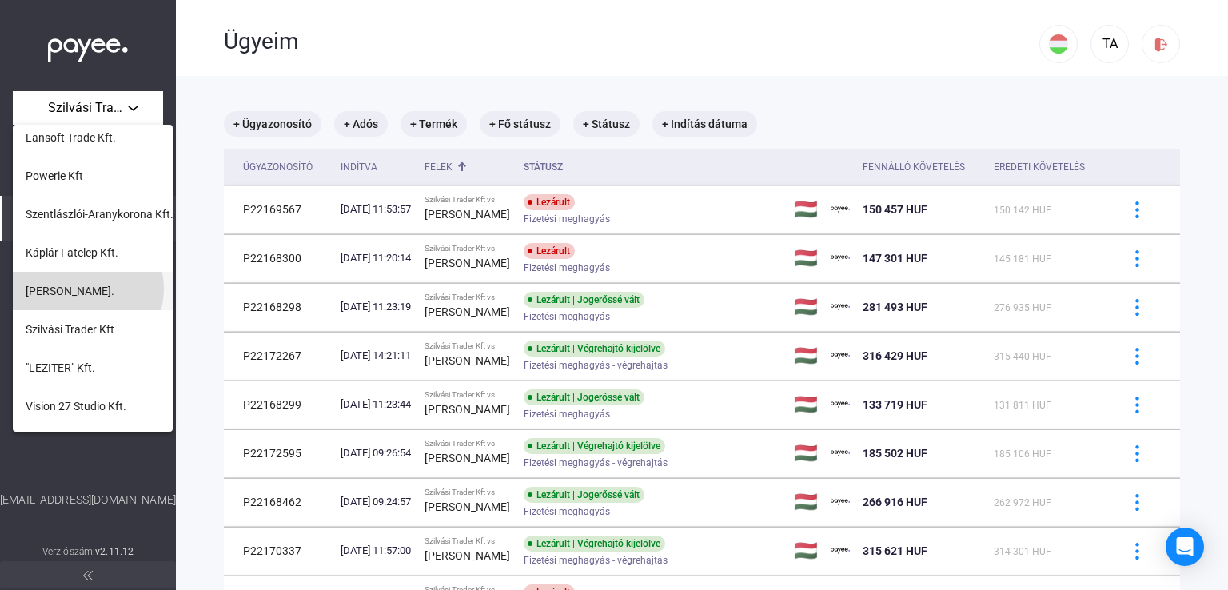
click at [86, 289] on button "[PERSON_NAME]." at bounding box center [93, 291] width 160 height 38
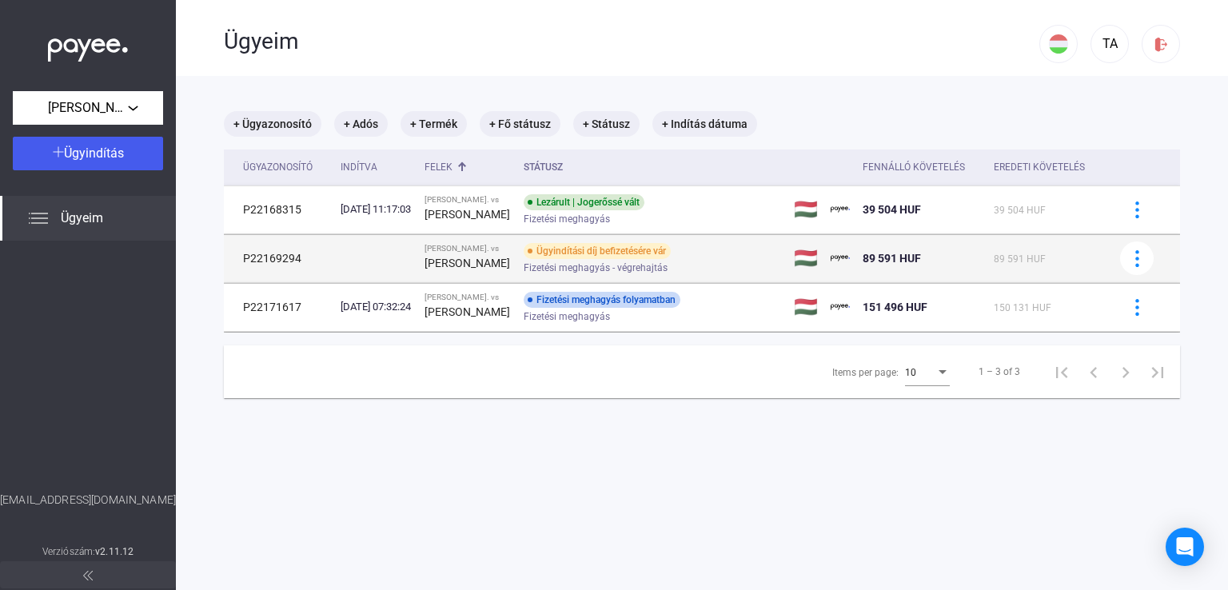
click at [511, 268] on div "[PERSON_NAME]" at bounding box center [468, 262] width 86 height 19
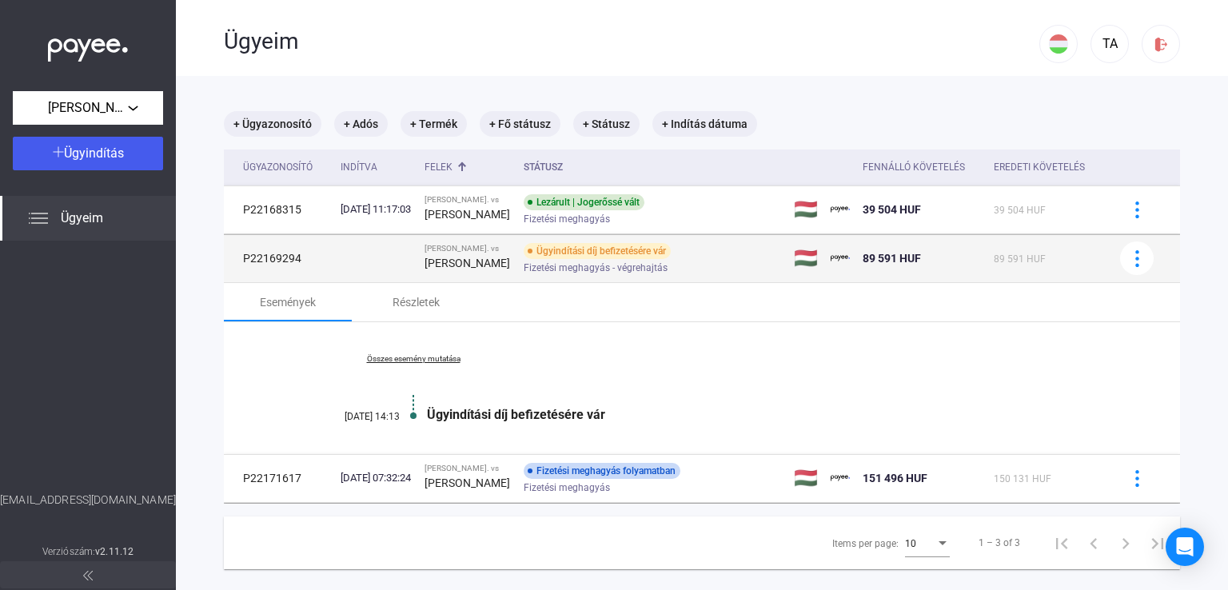
click at [440, 244] on div "[PERSON_NAME]. vs" at bounding box center [468, 249] width 86 height 10
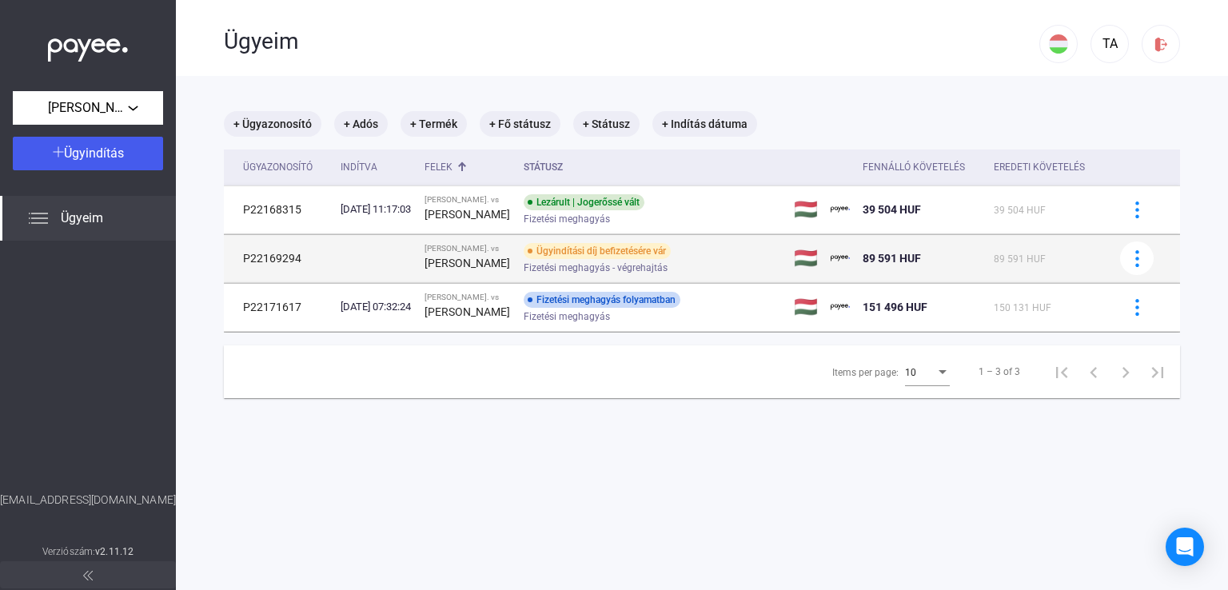
drag, startPoint x: 239, startPoint y: 264, endPoint x: 727, endPoint y: 261, distance: 487.7
click at [727, 261] on tr "P22169294 [PERSON_NAME]. vs [PERSON_NAME] [PERSON_NAME] díj befizetésére vár Fi…" at bounding box center [702, 258] width 956 height 48
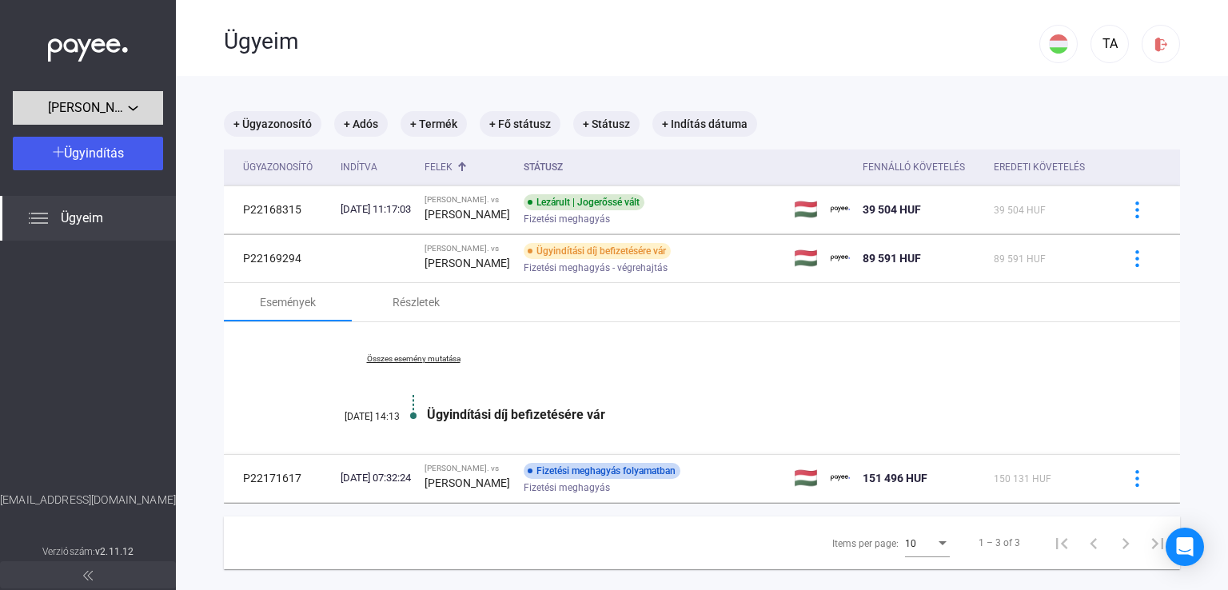
click at [98, 106] on span "[PERSON_NAME]." at bounding box center [88, 107] width 80 height 19
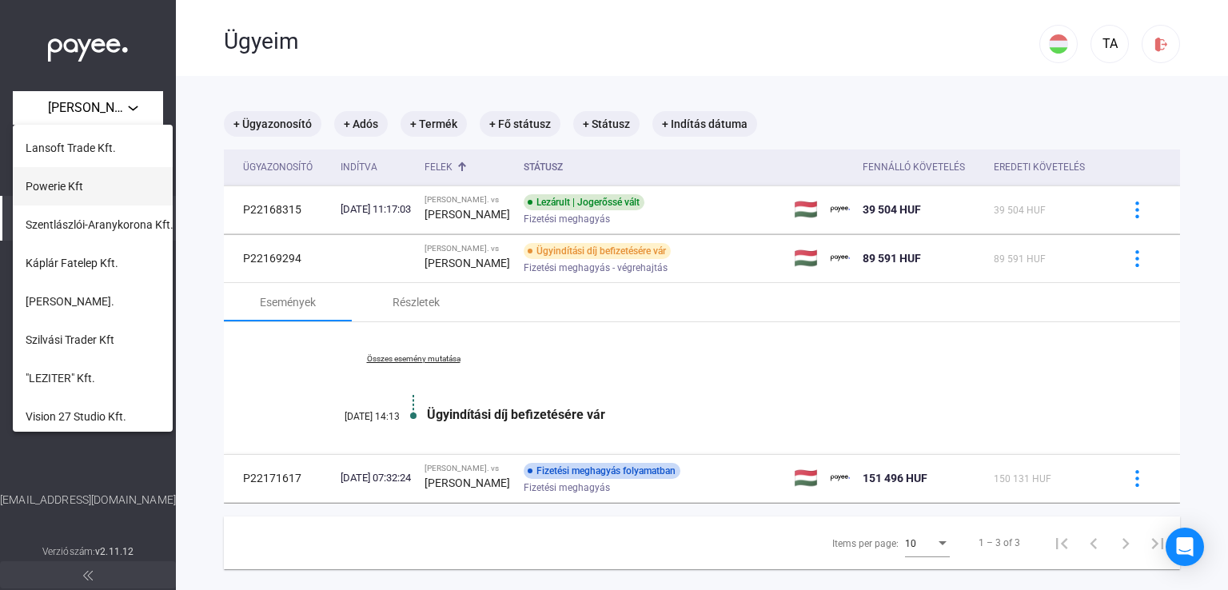
scroll to position [160, 0]
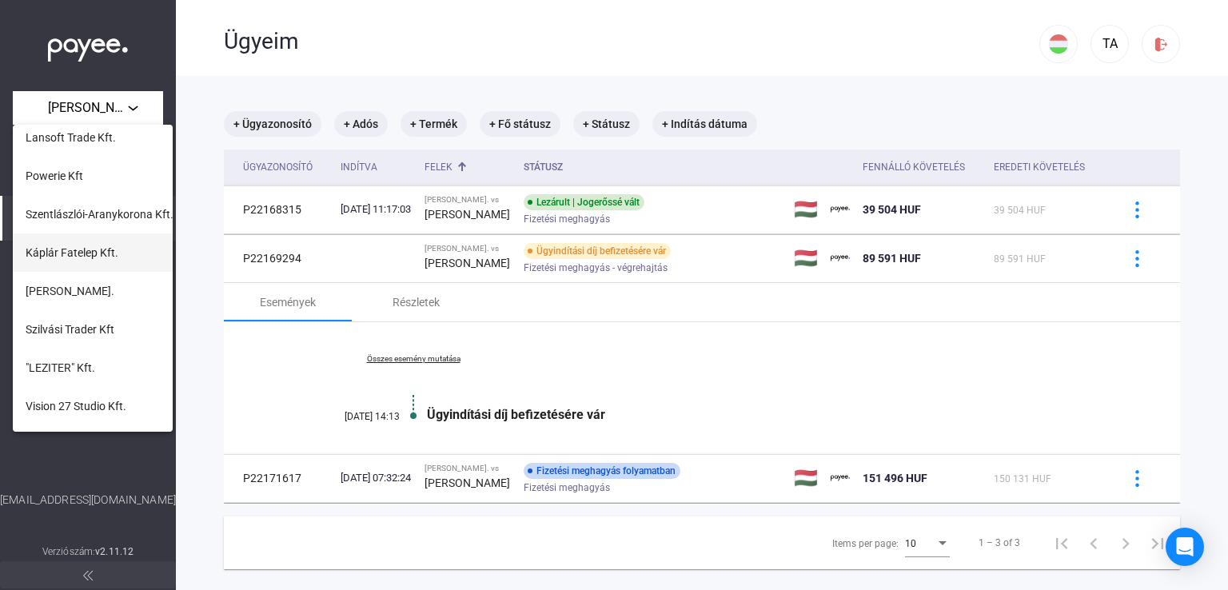
click at [89, 253] on span "Káplár Fatelep Kft." at bounding box center [72, 252] width 93 height 19
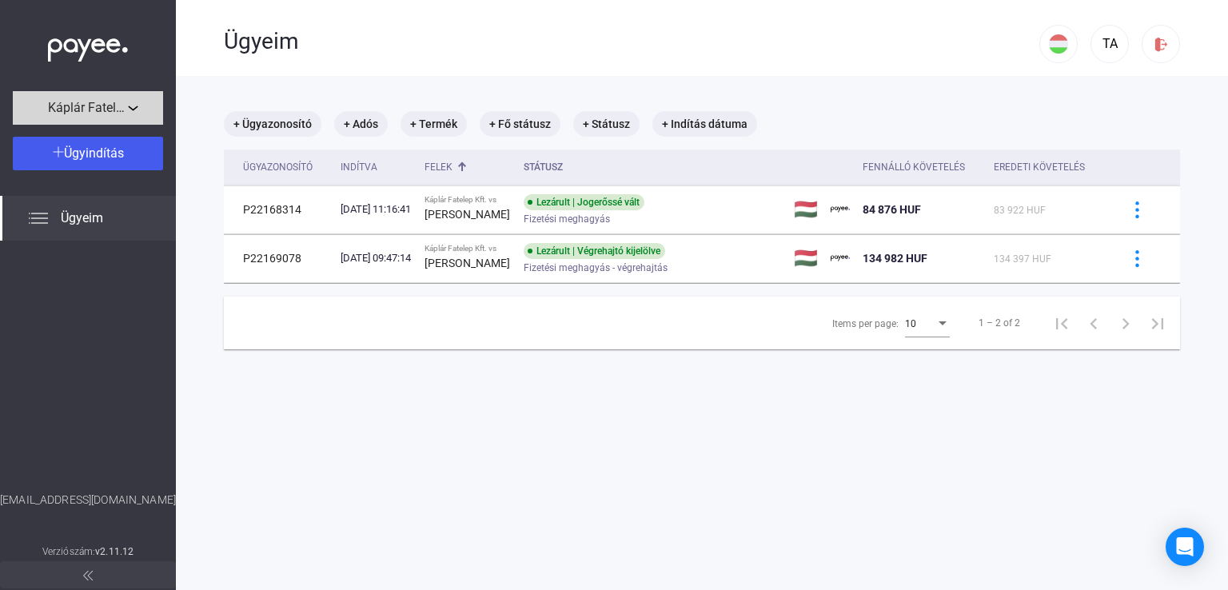
click at [98, 105] on span "Káplár Fatelep Kft." at bounding box center [88, 107] width 80 height 19
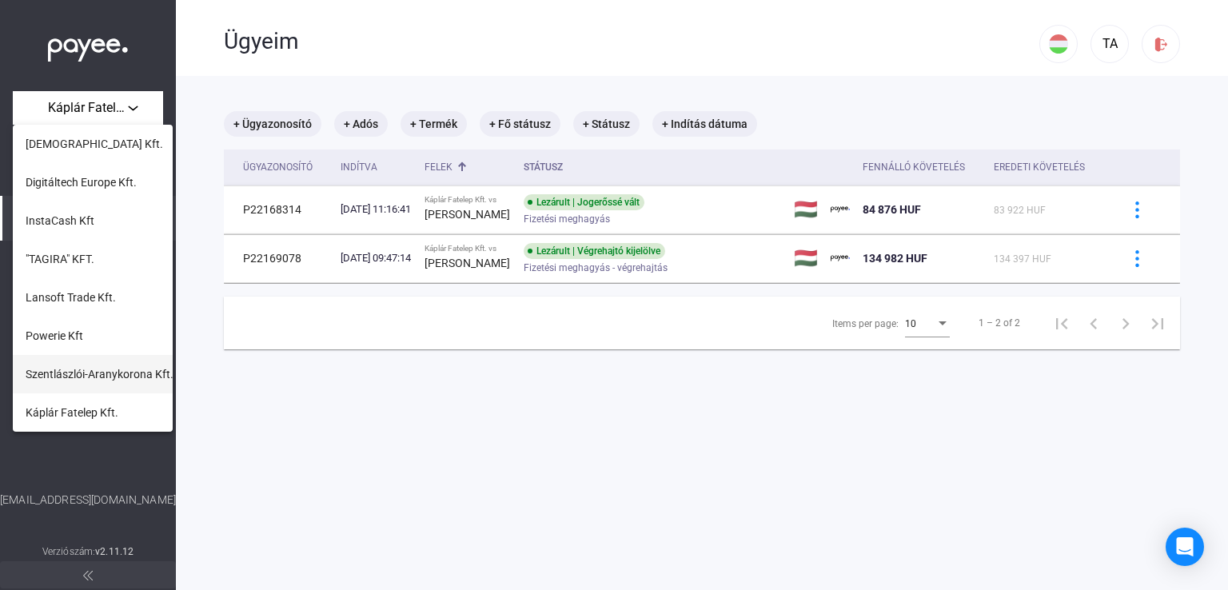
click at [94, 370] on span "Szentlászlói-Aranykorona Kft." at bounding box center [100, 374] width 148 height 19
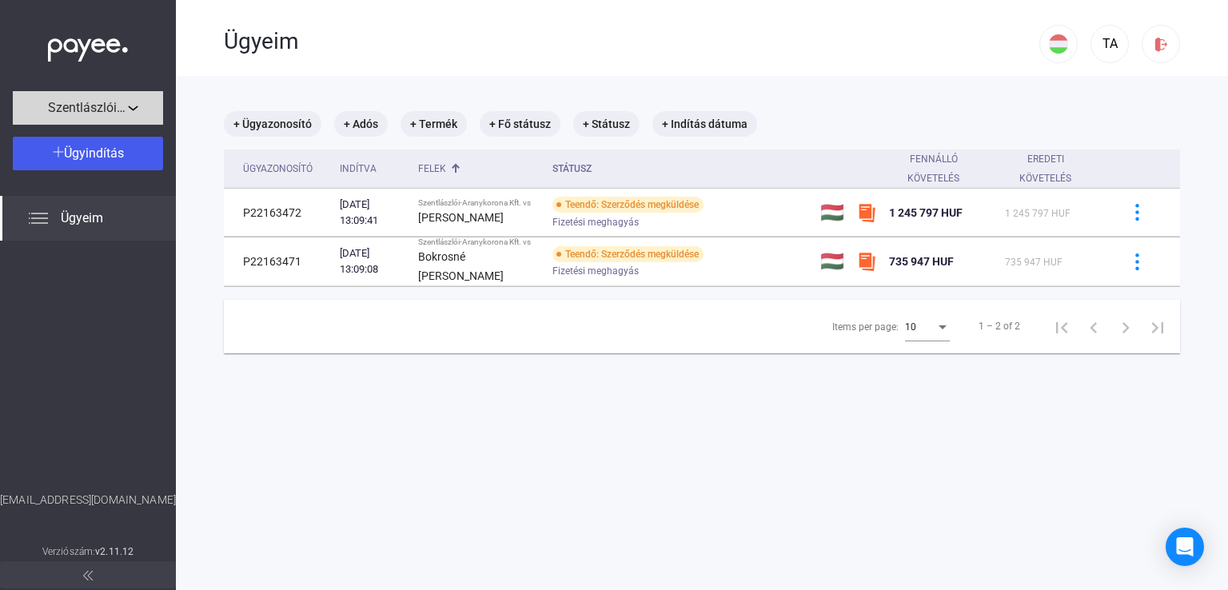
click at [146, 109] on div "Szentlászlói-Aranykorona Kft." at bounding box center [88, 108] width 141 height 20
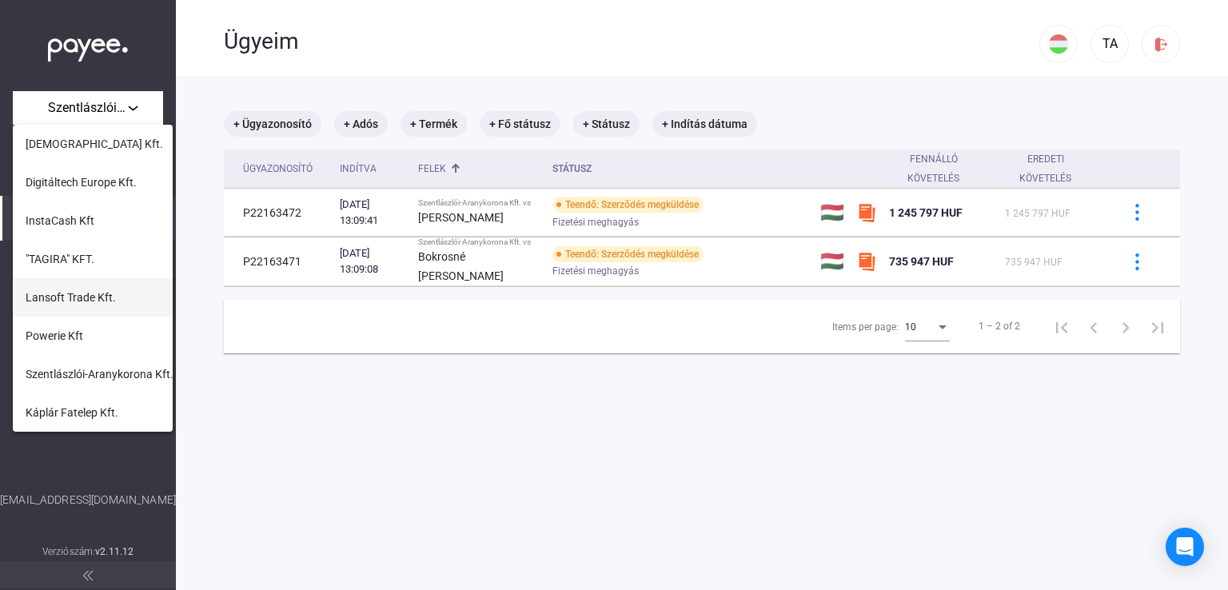
scroll to position [80, 0]
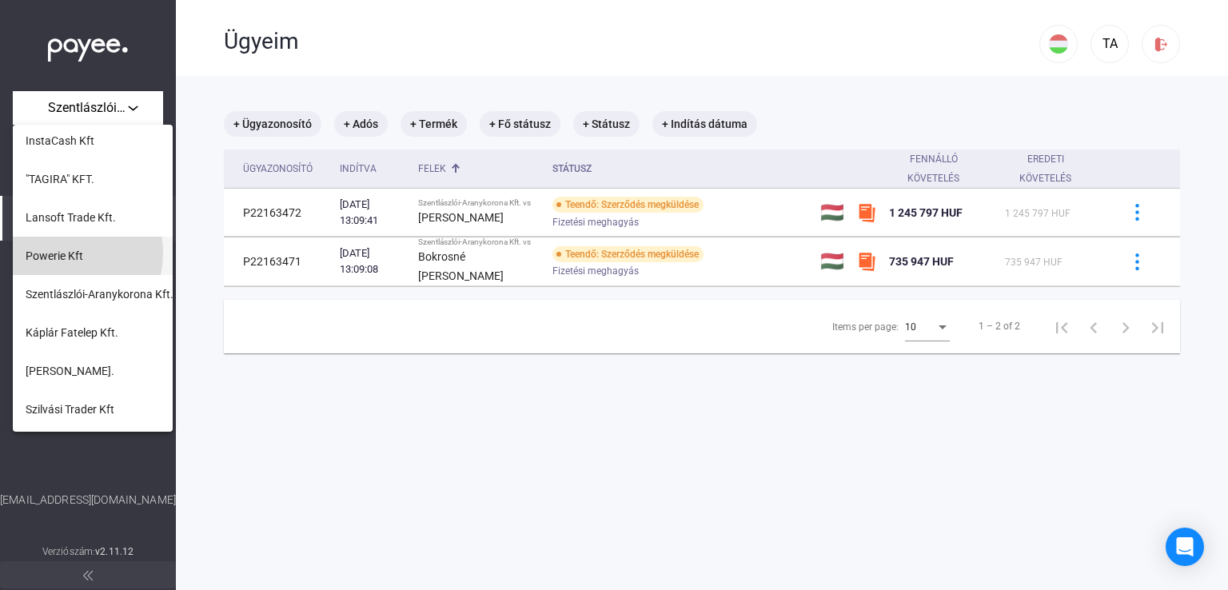
click at [58, 252] on span "Powerie Kft" at bounding box center [55, 255] width 58 height 19
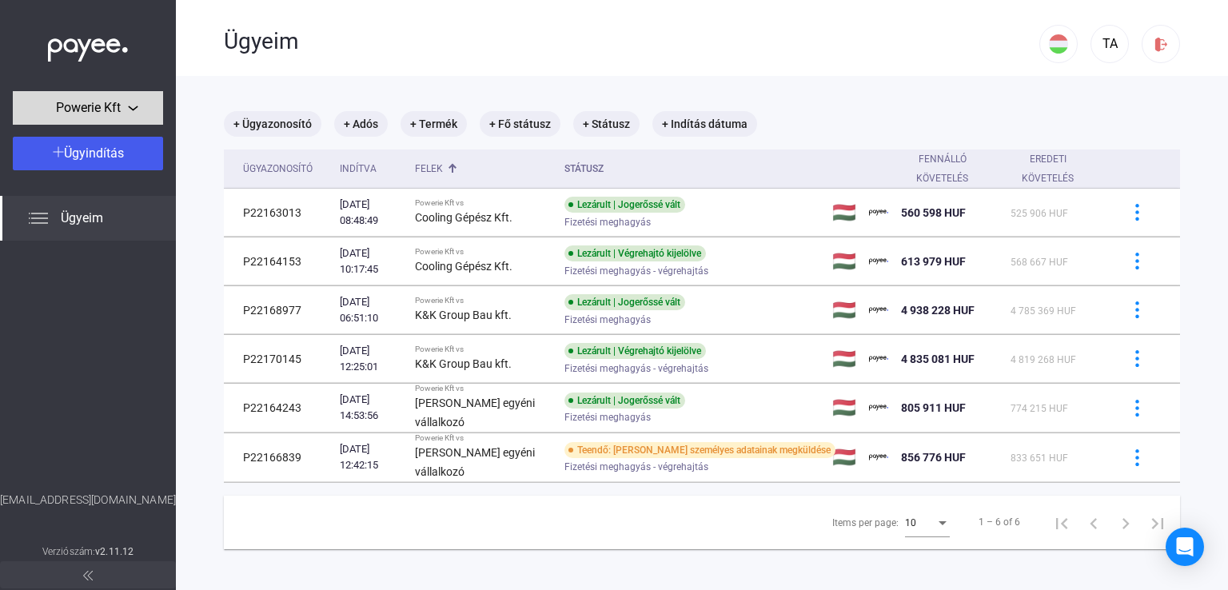
click at [126, 103] on div "Powerie Kft" at bounding box center [88, 108] width 141 height 20
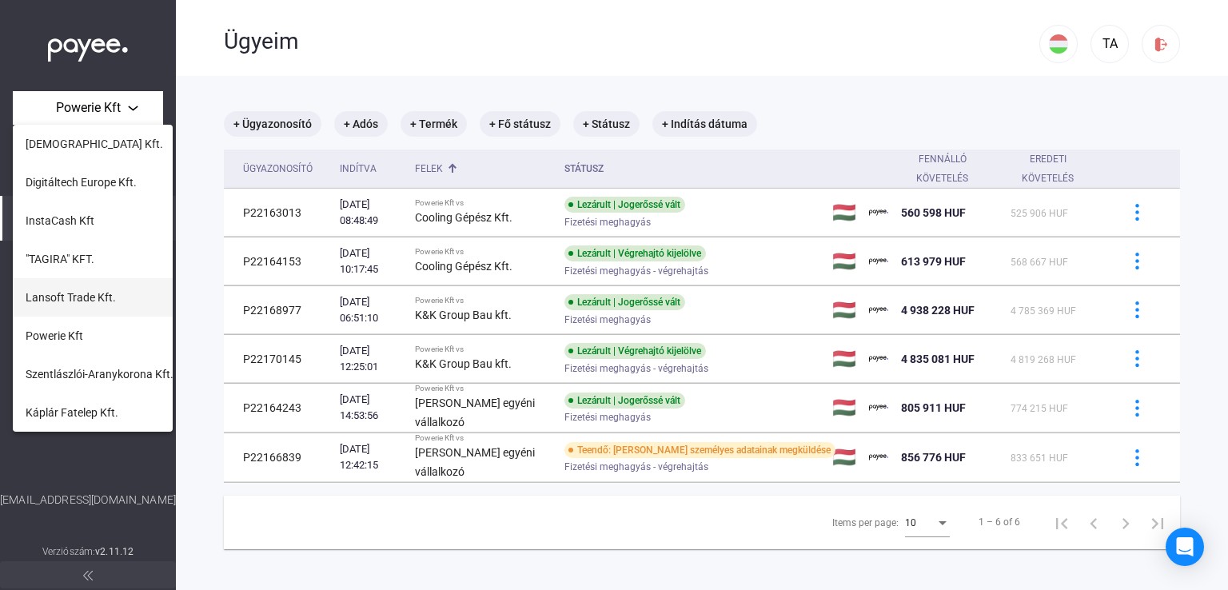
click at [86, 301] on span "Lansoft Trade Kft." at bounding box center [71, 297] width 90 height 19
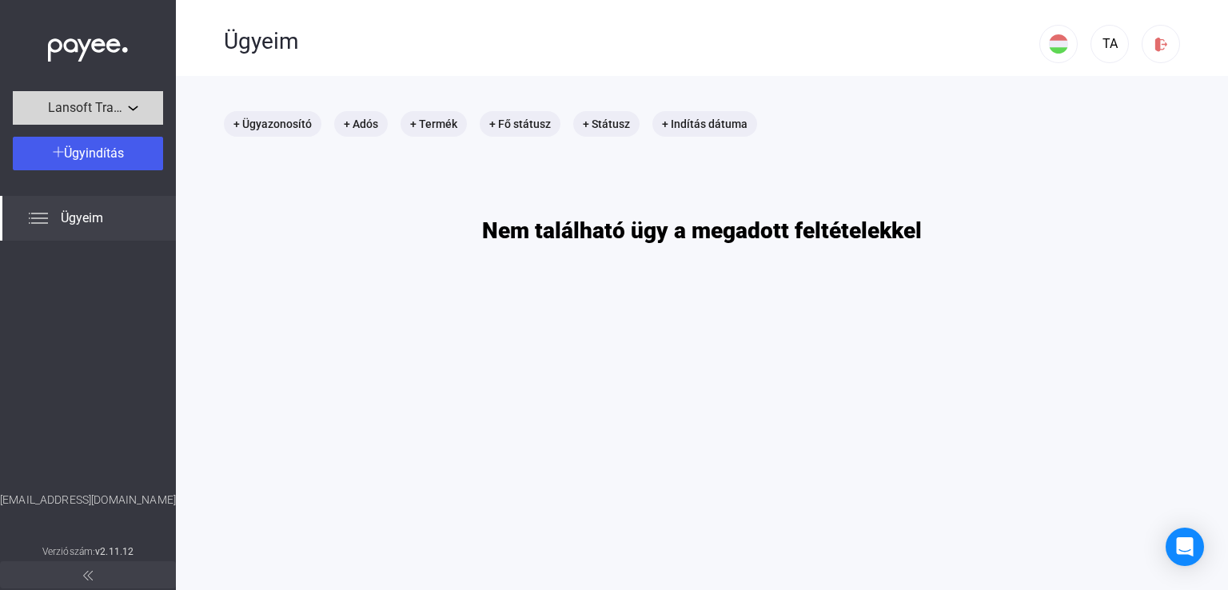
click at [111, 108] on span "Lansoft Trade Kft." at bounding box center [88, 107] width 80 height 19
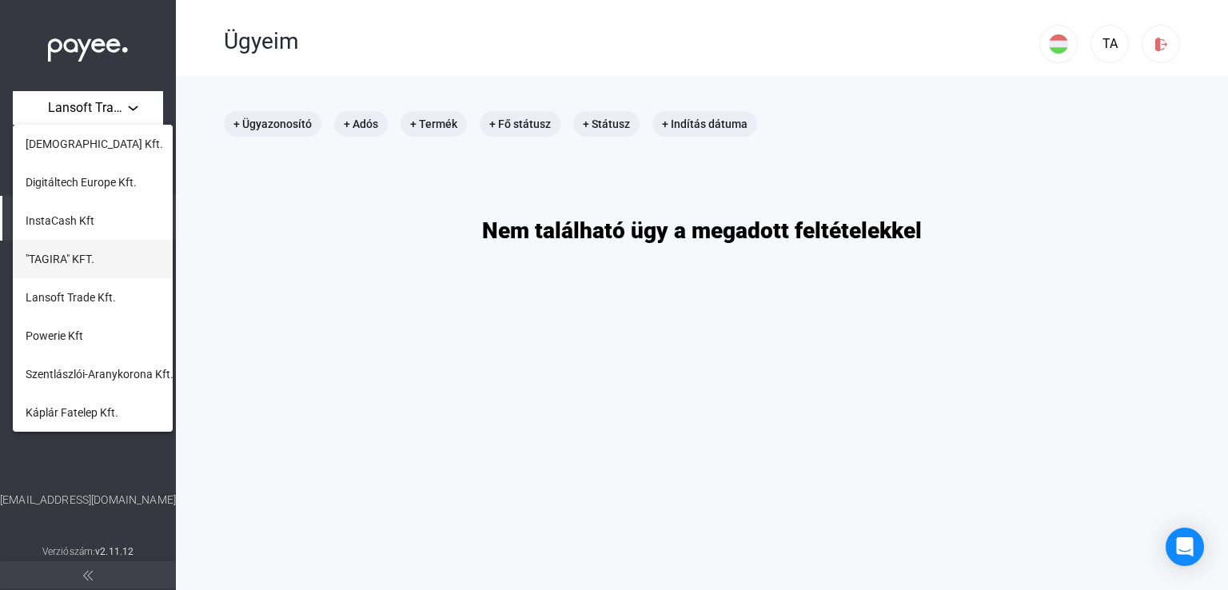
click at [90, 266] on span ""TAGIRA" KFT." at bounding box center [60, 258] width 69 height 19
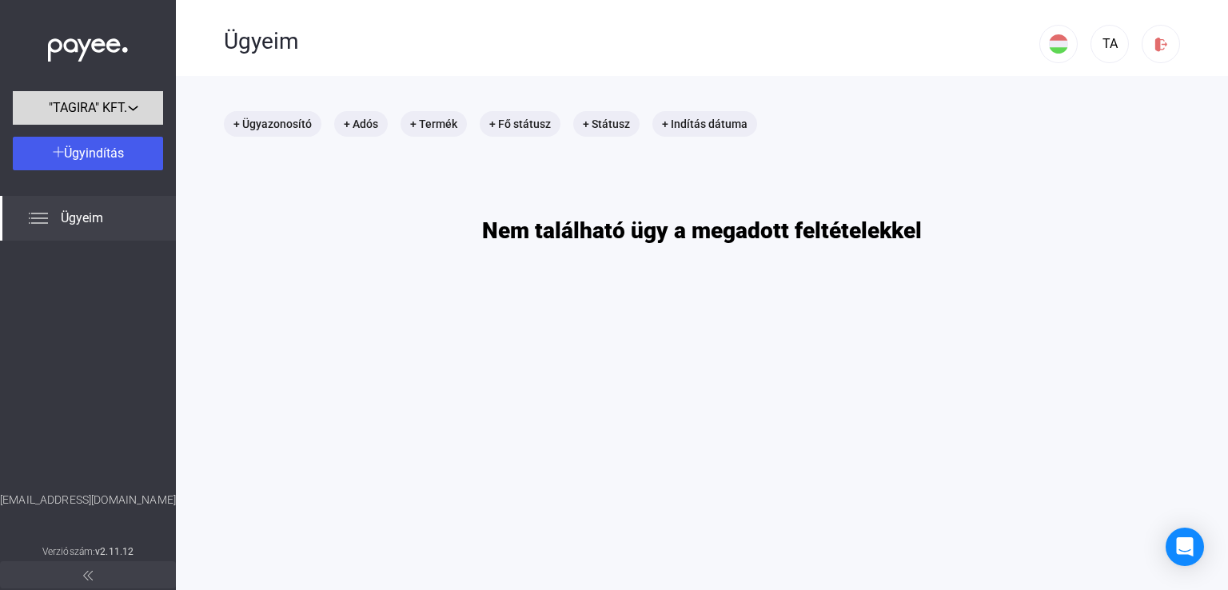
click at [133, 106] on div ""TAGIRA" KFT." at bounding box center [88, 108] width 141 height 20
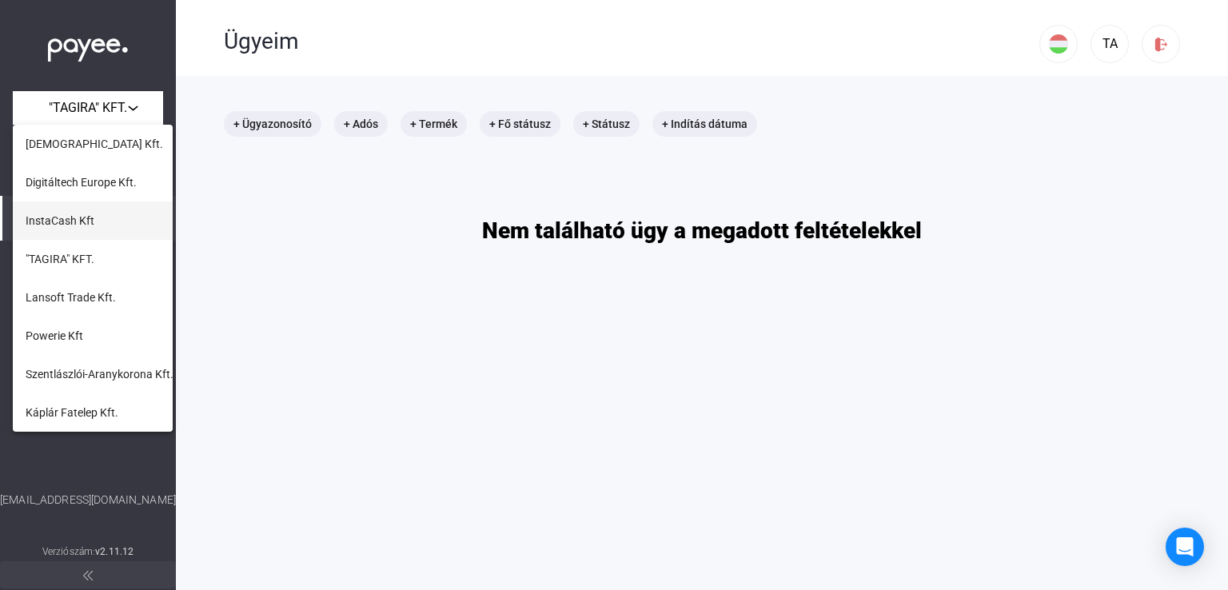
click at [88, 213] on span "InstaCash Kft" at bounding box center [60, 220] width 69 height 19
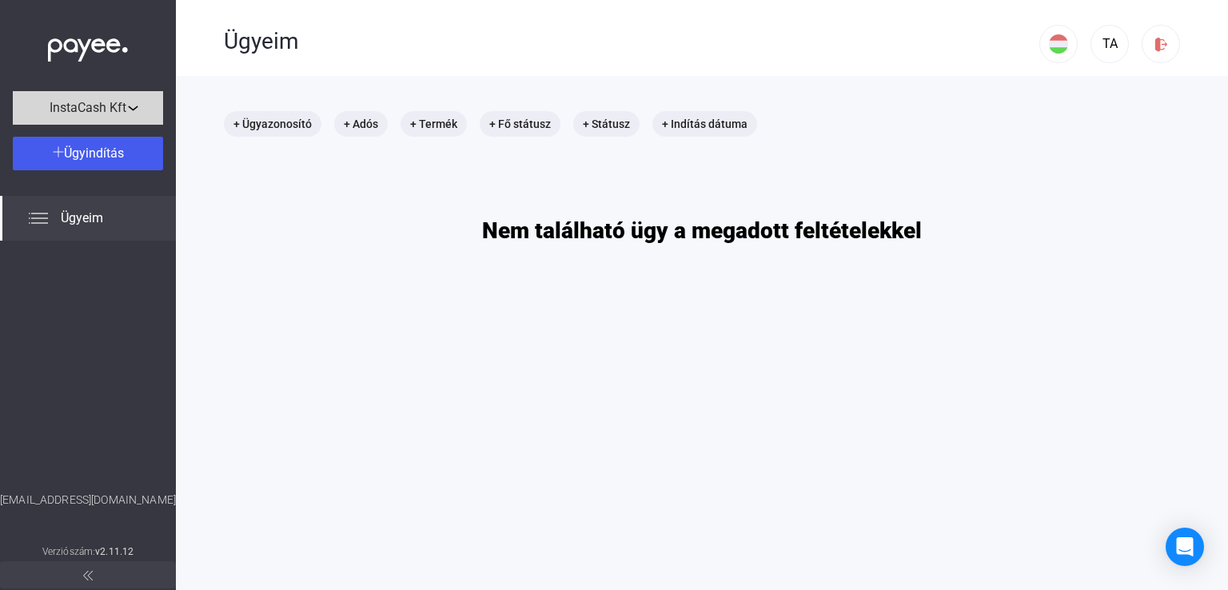
click at [146, 100] on div "InstaCash Kft" at bounding box center [88, 108] width 141 height 20
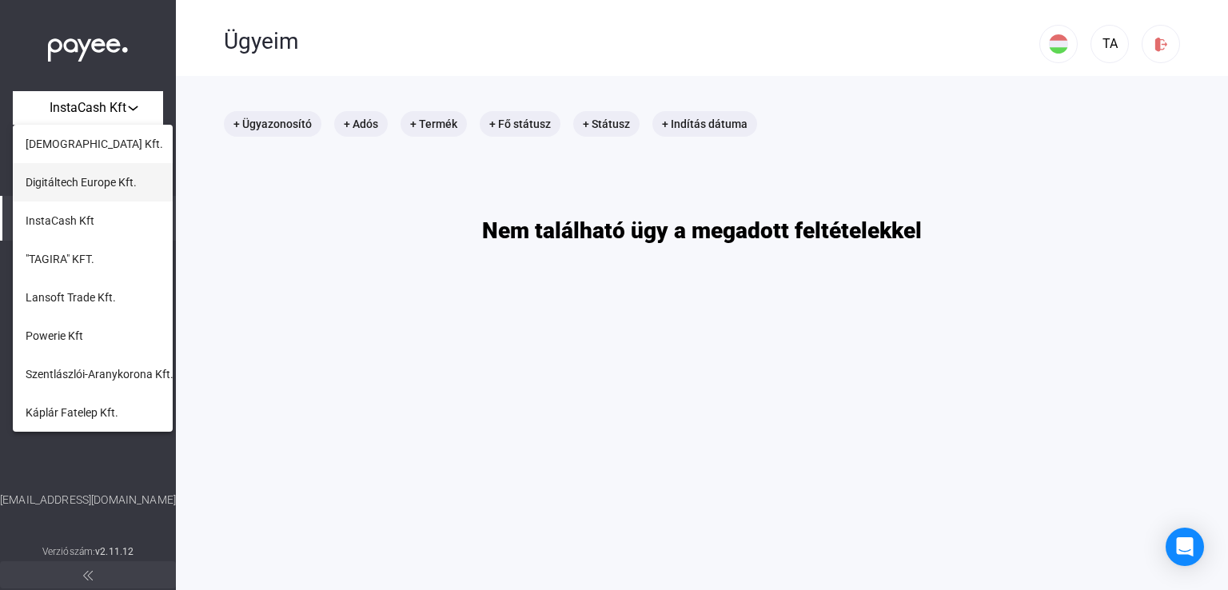
click at [96, 181] on span "Digitáltech Europe Kft." at bounding box center [81, 182] width 111 height 19
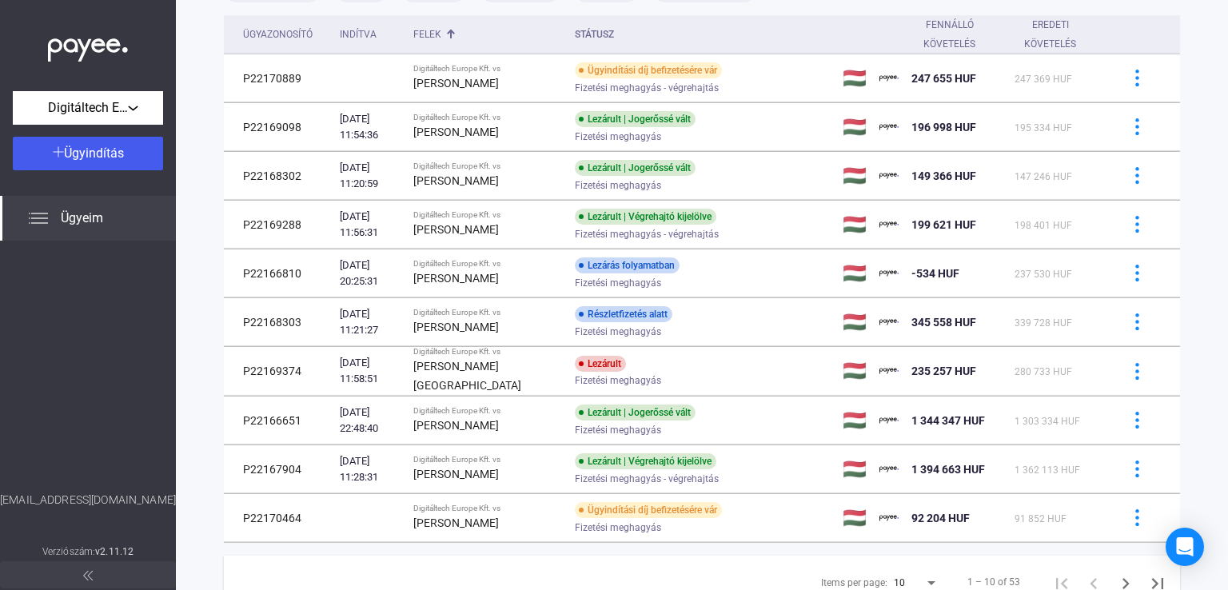
scroll to position [201, 0]
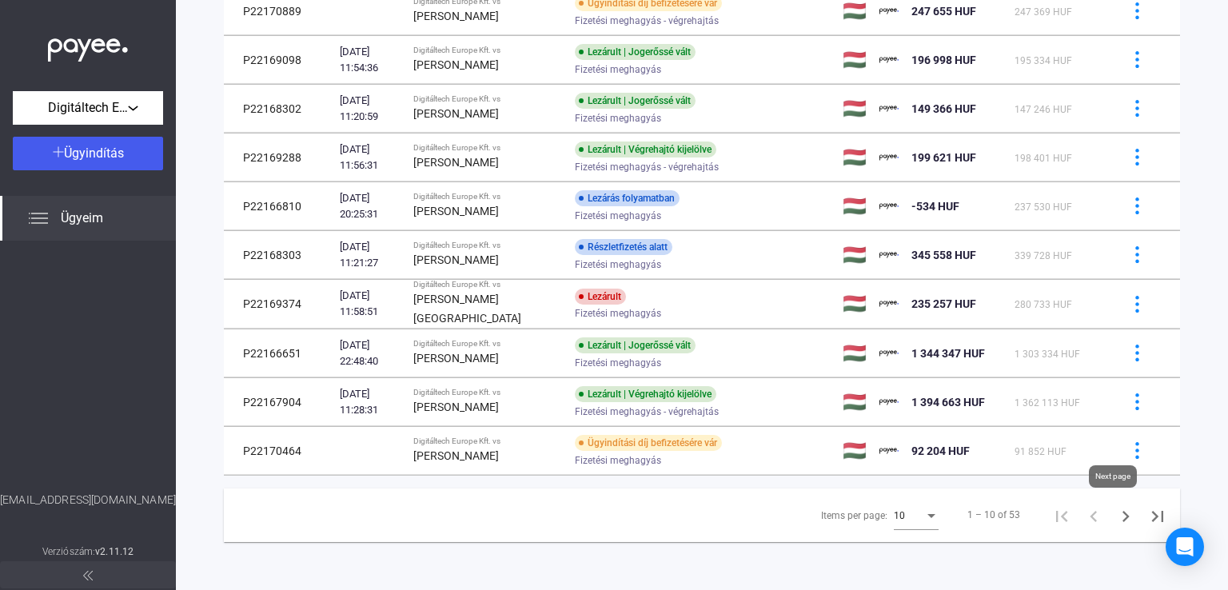
click at [1123, 515] on icon "Next page" at bounding box center [1126, 516] width 7 height 11
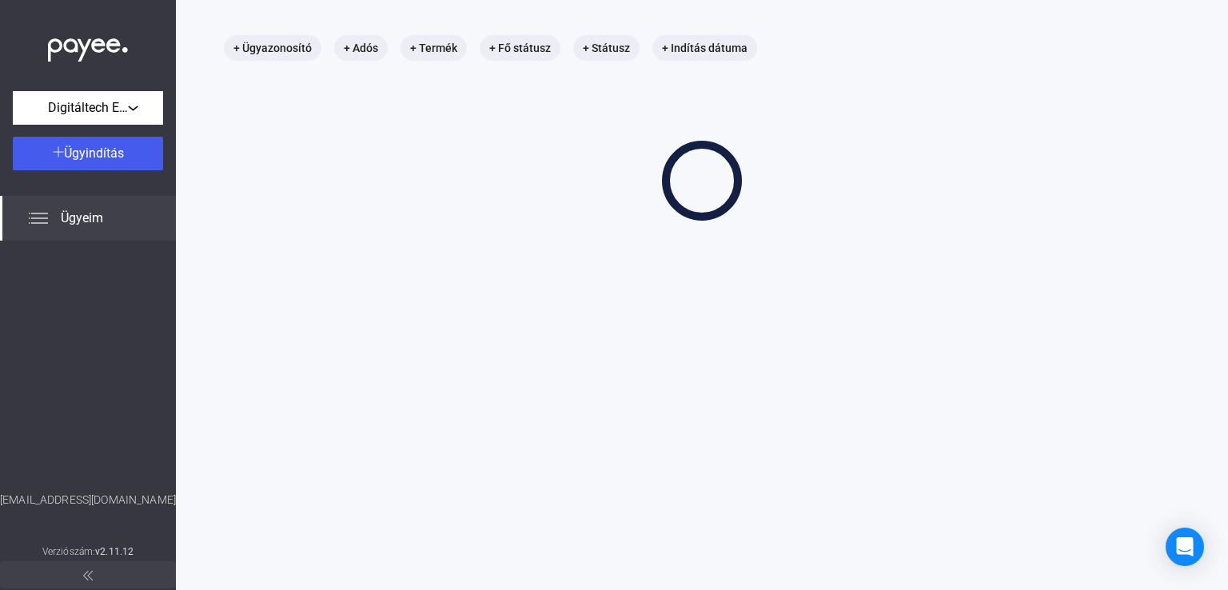
scroll to position [76, 0]
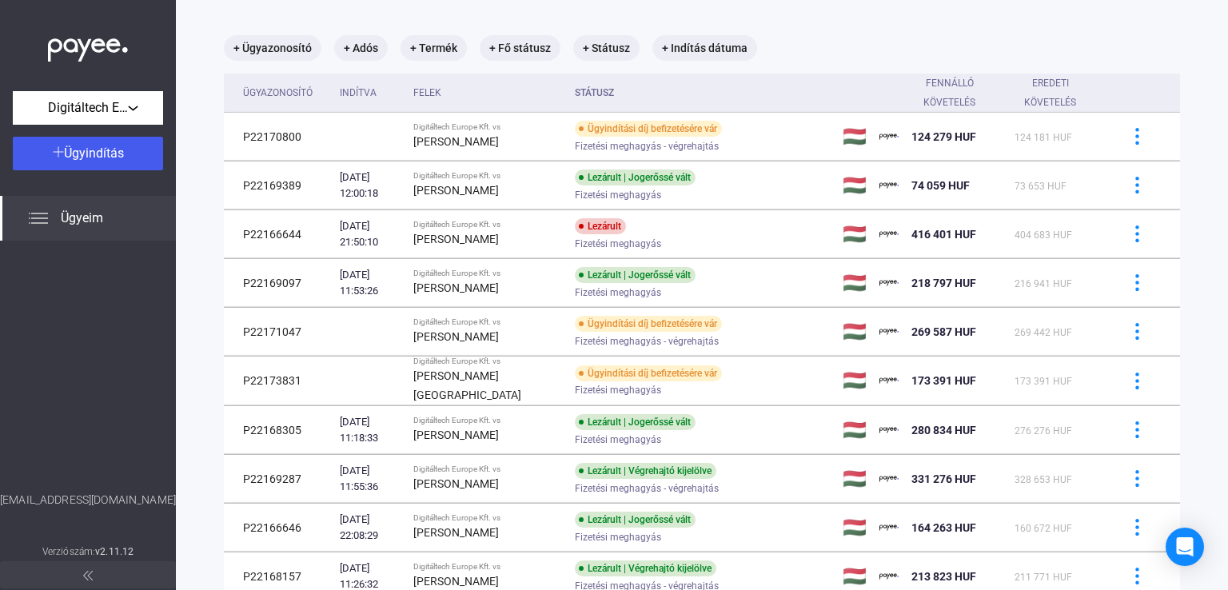
click at [1114, 515] on td at bounding box center [1144, 528] width 74 height 48
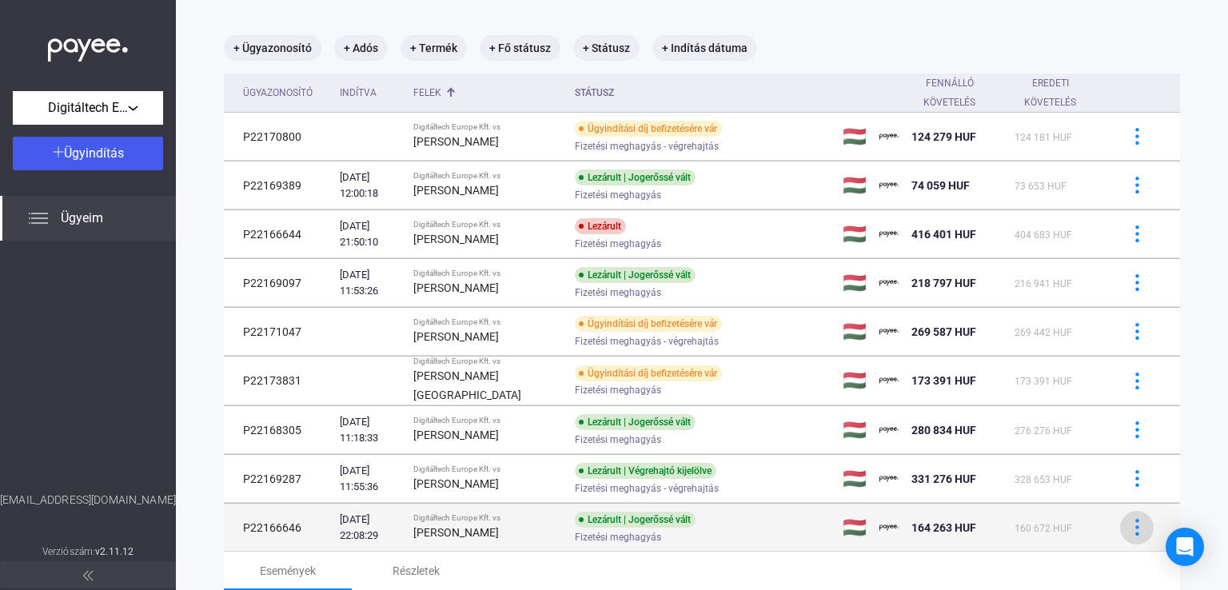
click at [1129, 528] on img at bounding box center [1137, 527] width 17 height 17
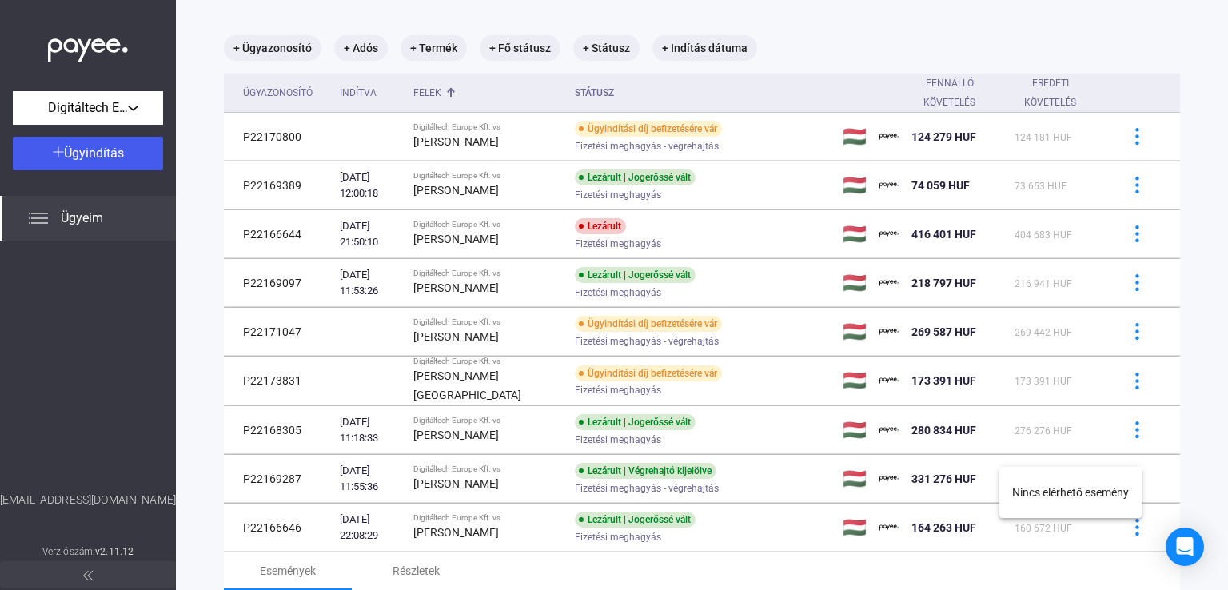
click at [89, 112] on div at bounding box center [614, 295] width 1228 height 590
click at [129, 108] on div "Digitáltech Europe Kft." at bounding box center [88, 108] width 141 height 20
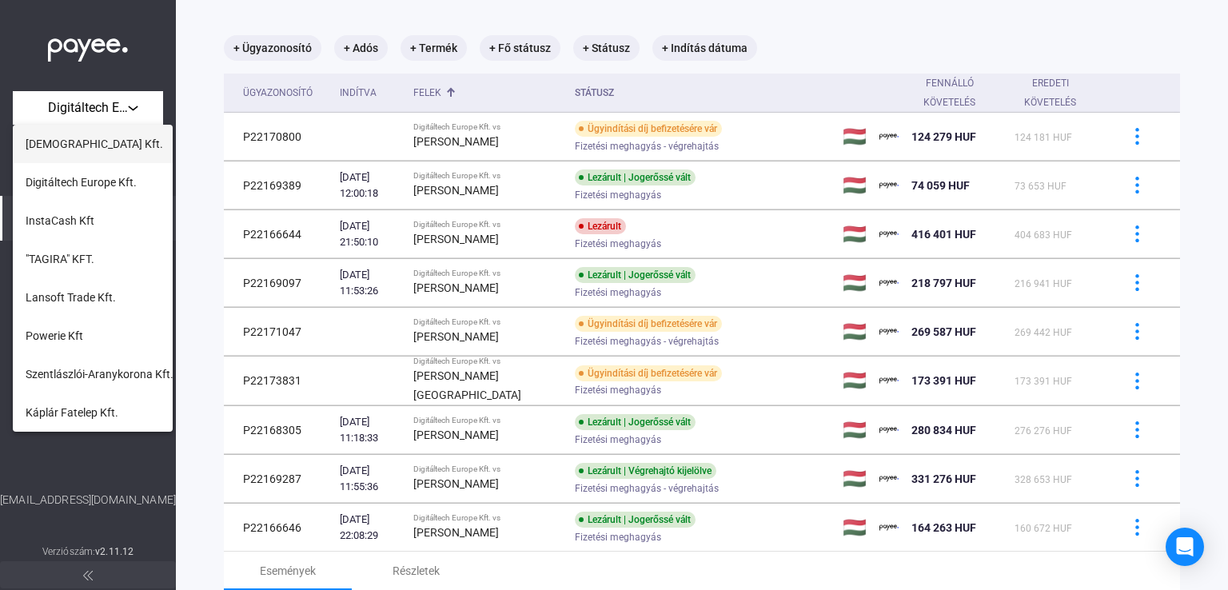
click at [91, 150] on span "[DEMOGRAPHIC_DATA] Kft." at bounding box center [95, 143] width 138 height 19
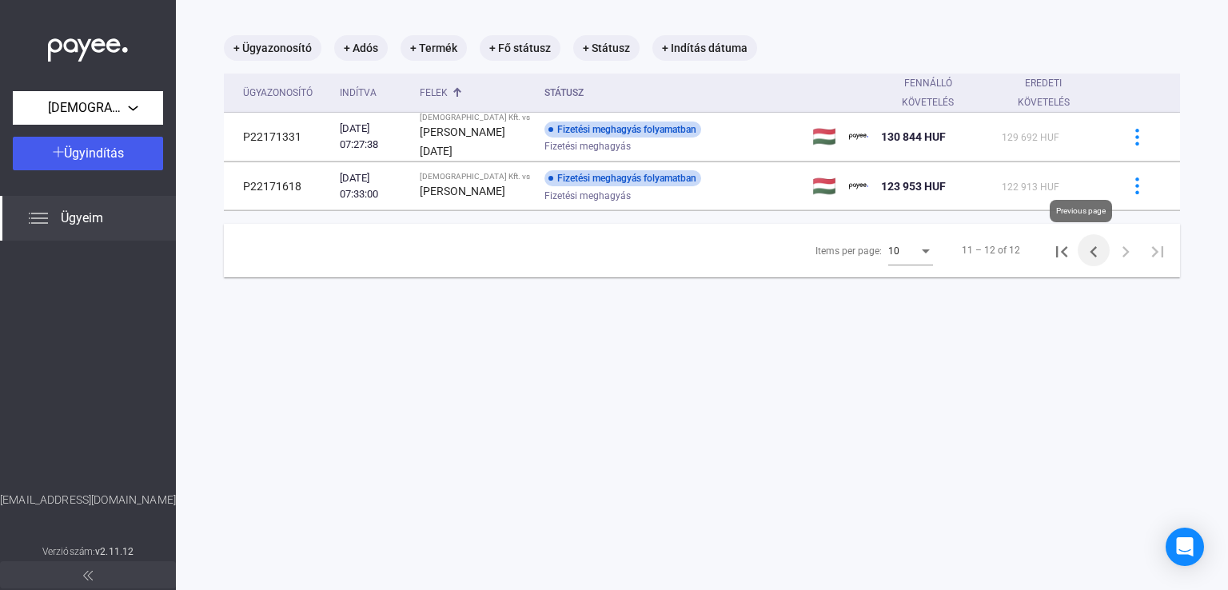
click at [1084, 249] on icon "Previous page" at bounding box center [1094, 252] width 22 height 22
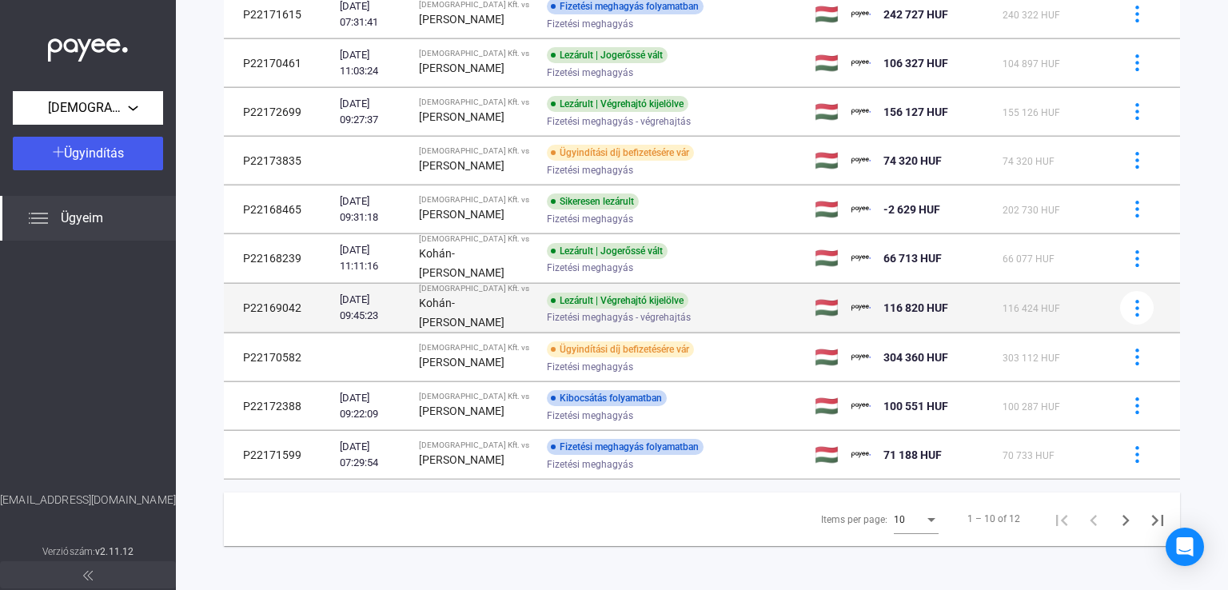
scroll to position [201, 0]
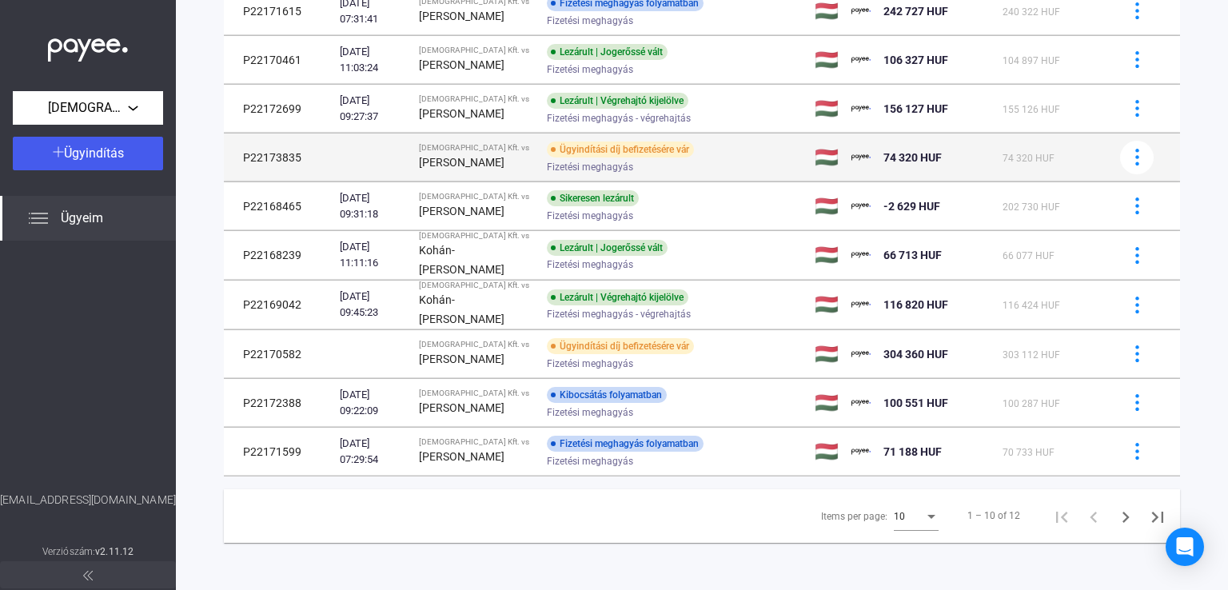
click at [455, 134] on td "[DEMOGRAPHIC_DATA] Kft. vs [PERSON_NAME]" at bounding box center [476, 158] width 127 height 48
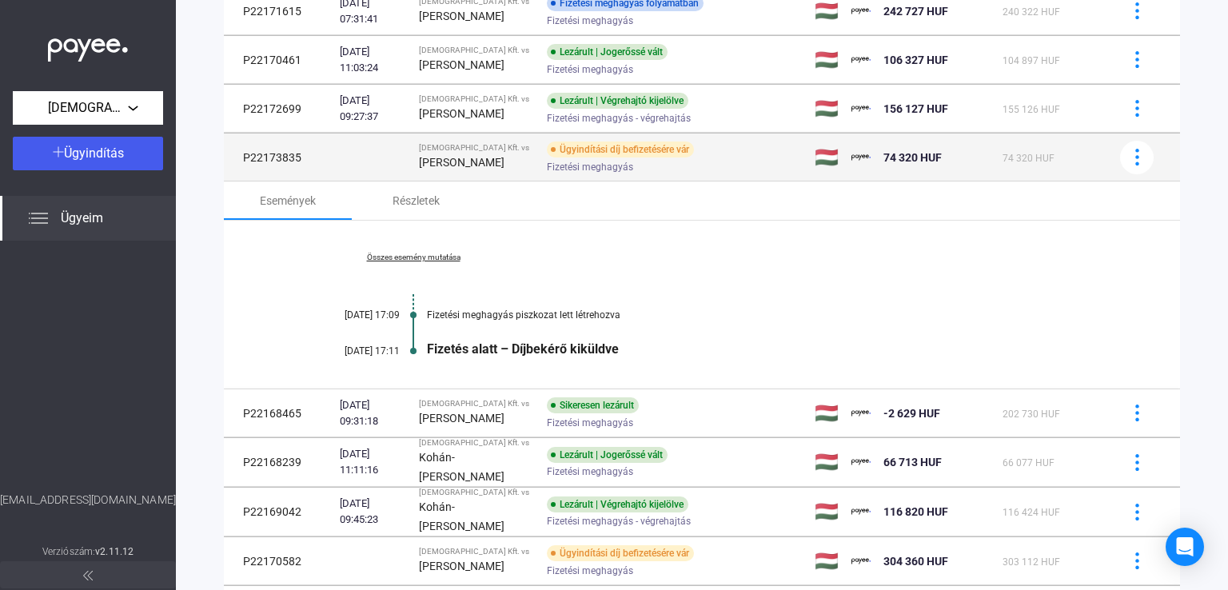
drag, startPoint x: 246, startPoint y: 155, endPoint x: 674, endPoint y: 175, distance: 428.2
click at [674, 175] on tr "P22173835 Godimosa Kft. vs [PERSON_NAME] Ügyindítási díj befizetésére vár Fizet…" at bounding box center [702, 158] width 956 height 48
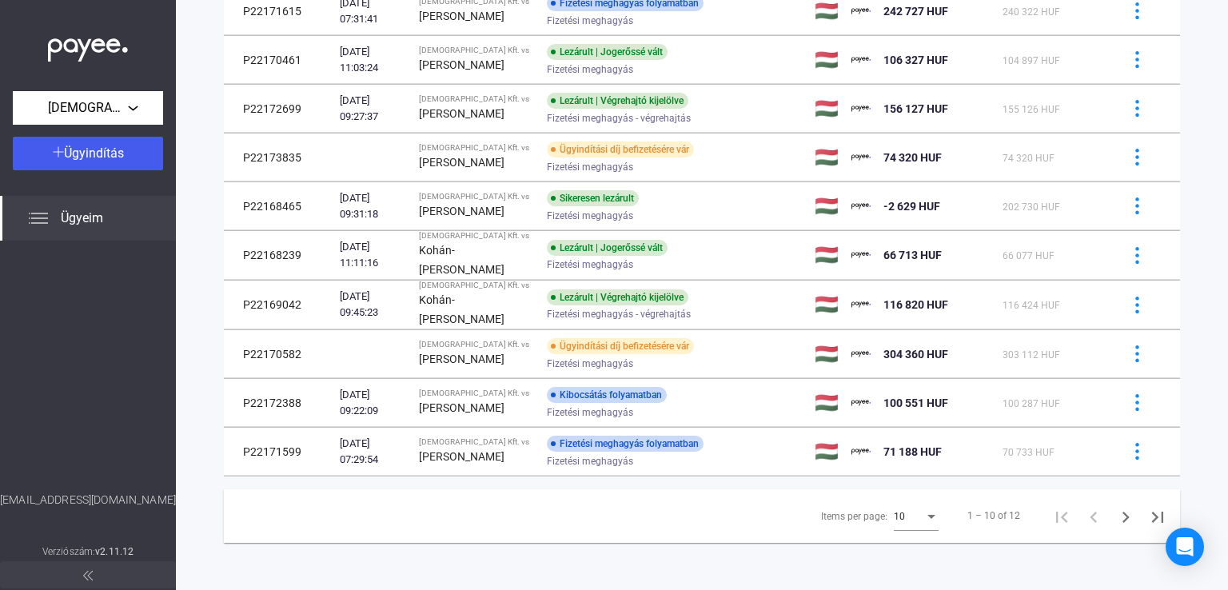
click at [212, 186] on main "+ Ügyazonosító + Adós + Termék + Fő státusz + Státusz + Indítás dátuma Ügyazono…" at bounding box center [702, 232] width 1052 height 716
